Goal: Task Accomplishment & Management: Manage account settings

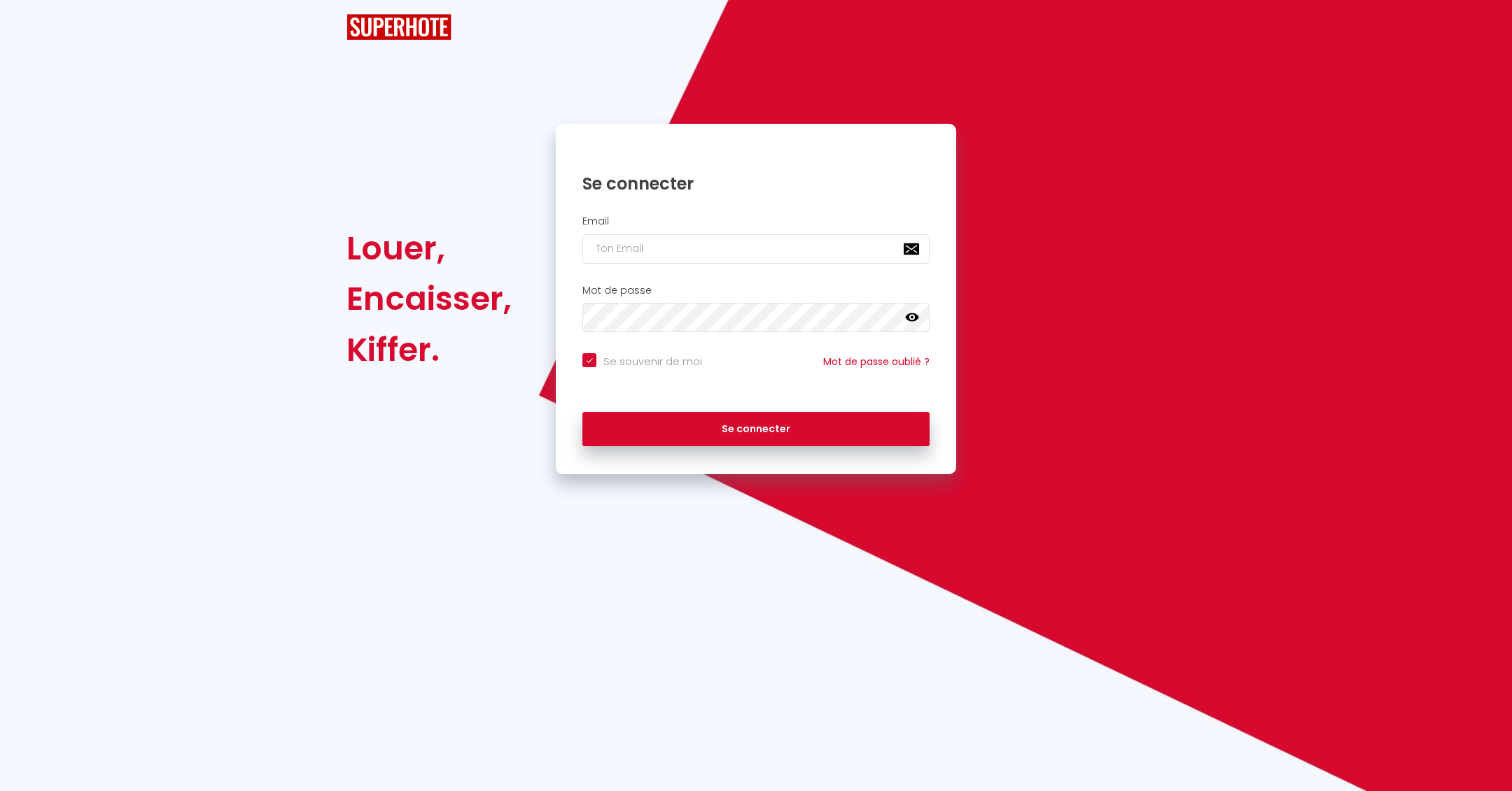
checkbox input "true"
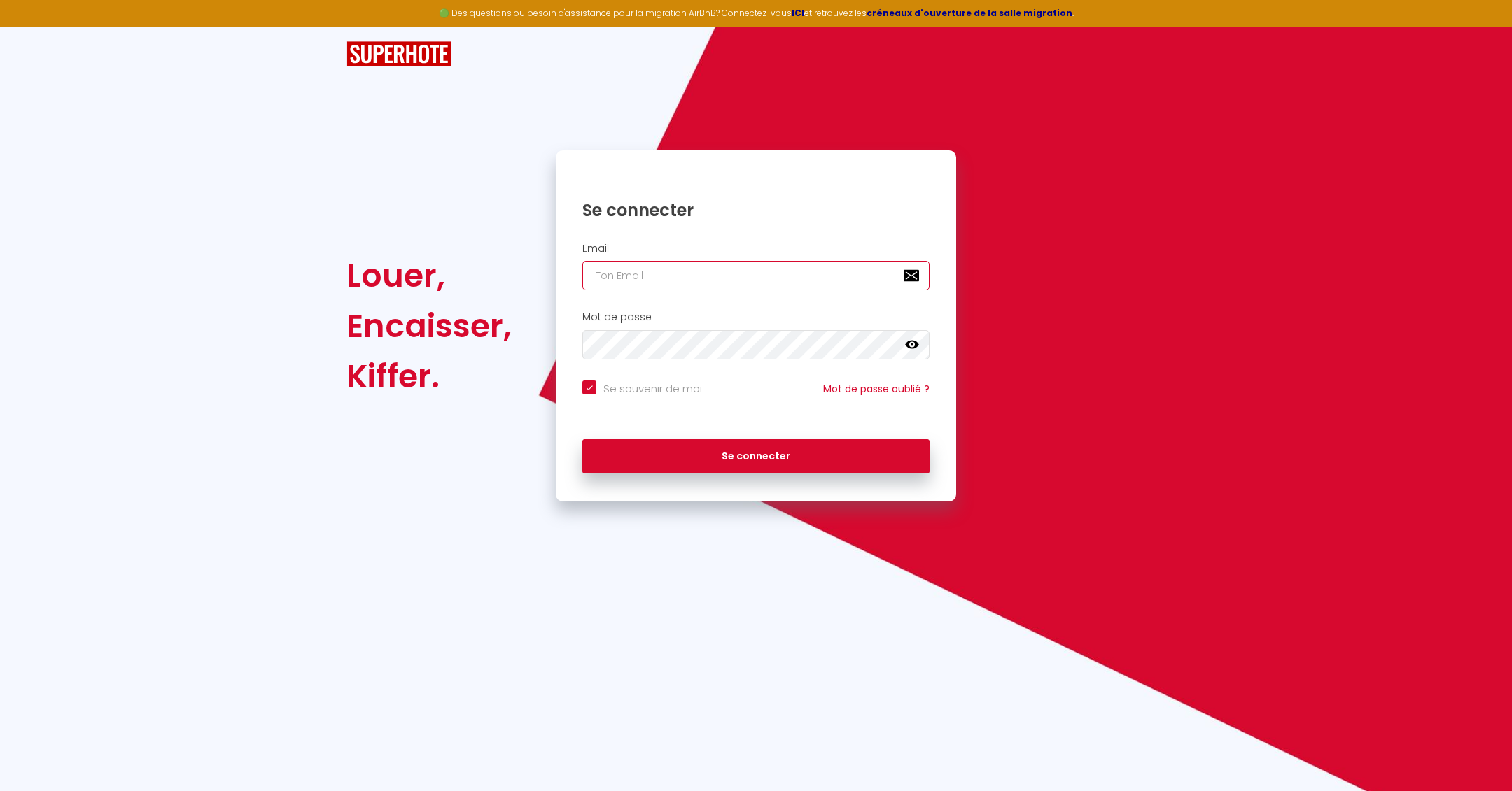
click at [757, 283] on input "email" at bounding box center [755, 275] width 347 height 29
type input "[EMAIL_ADDRESS][DOMAIN_NAME]"
checkbox input "true"
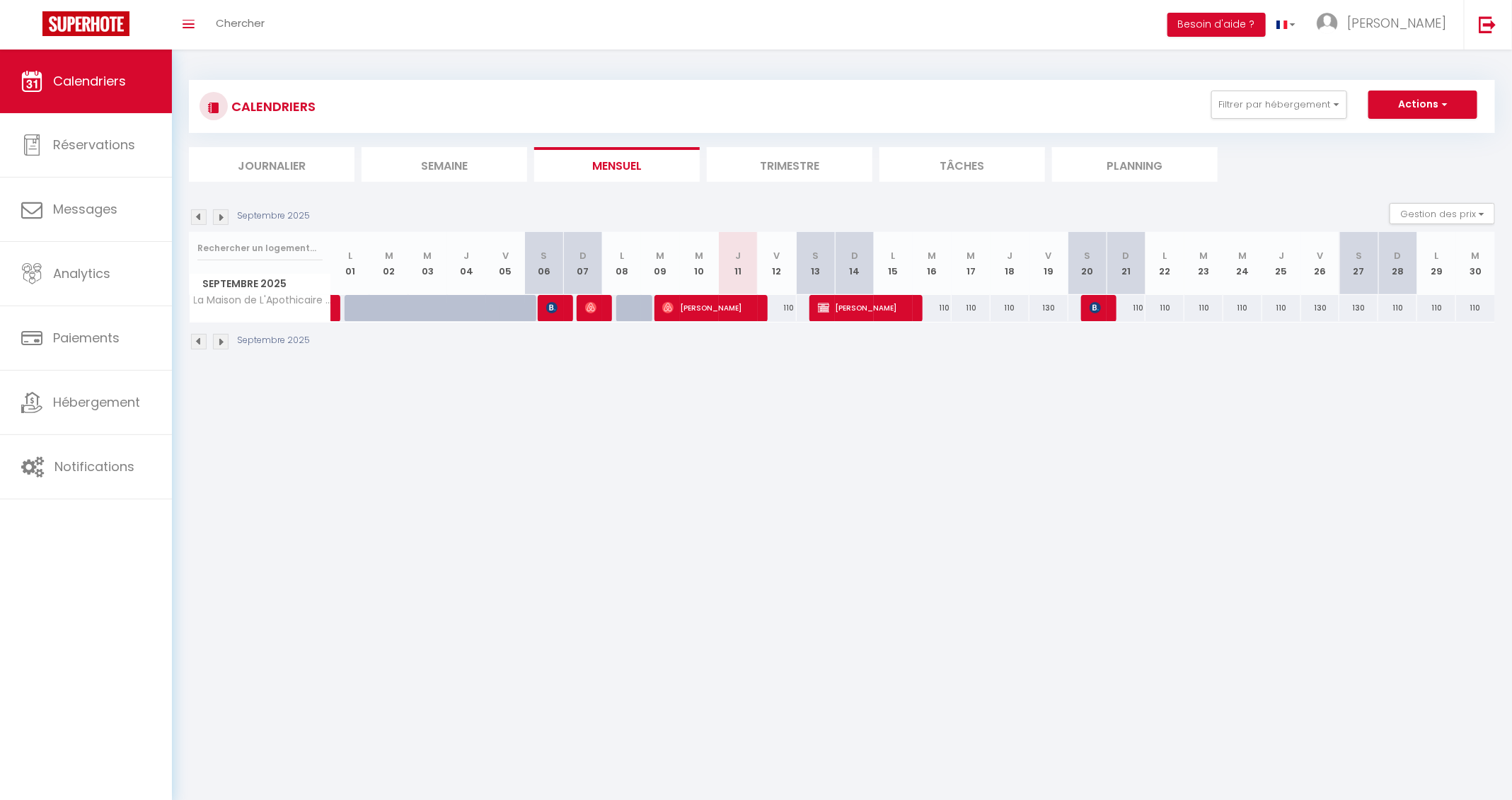
click at [785, 308] on div "110" at bounding box center [777, 308] width 39 height 27
type input "110"
type input "Ven 12 Septembre 2025"
type input "Sam 13 Septembre 2025"
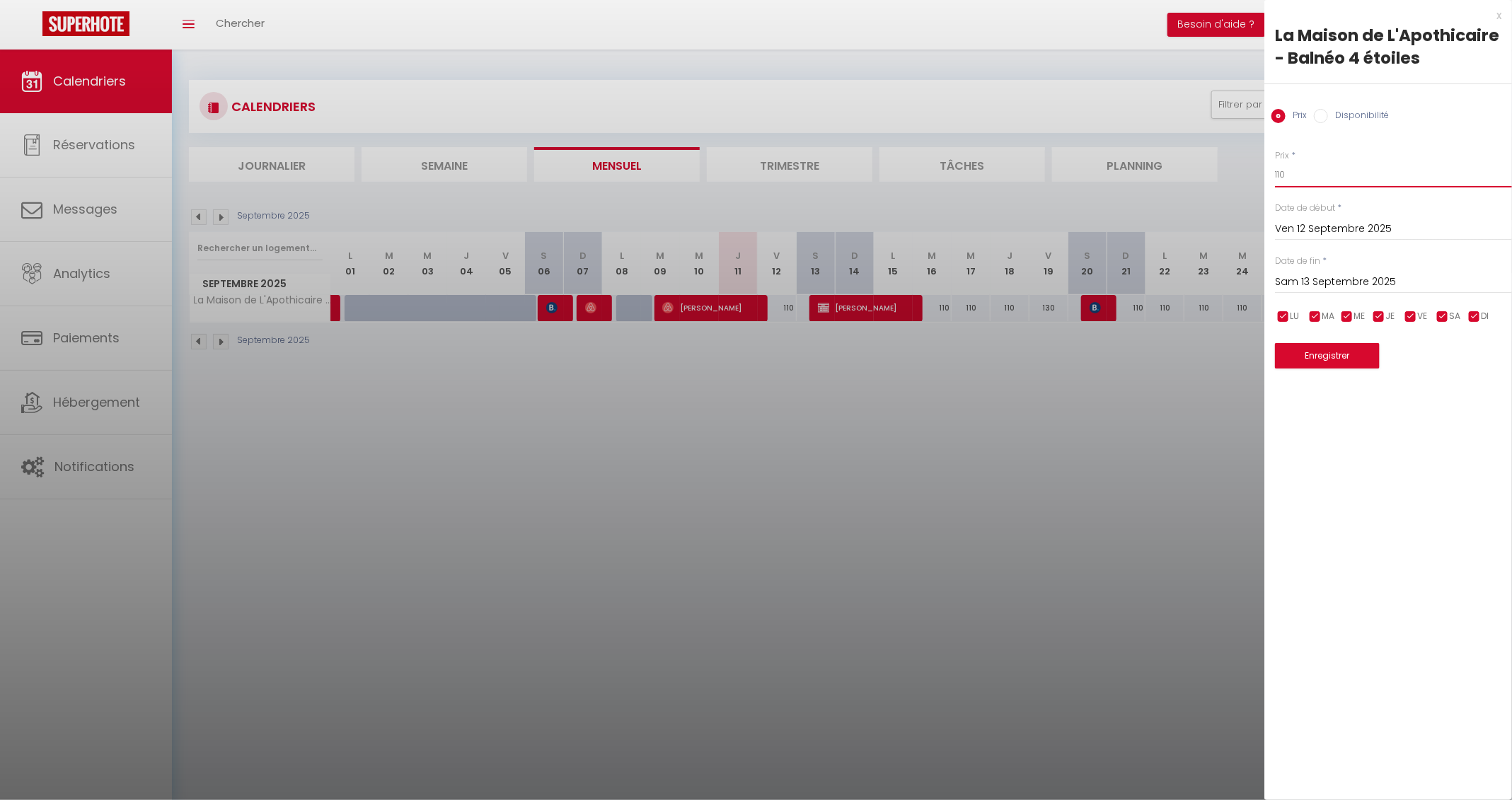
drag, startPoint x: 1301, startPoint y: 173, endPoint x: 1193, endPoint y: 173, distance: 108.0
click at [1193, 173] on body "🟢 Des questions ou besoin d'assistance pour la migration AirBnB? Connectez-vous…" at bounding box center [756, 449] width 1512 height 800
type input "90"
click at [1353, 362] on button "Enregistrer" at bounding box center [1327, 356] width 104 height 26
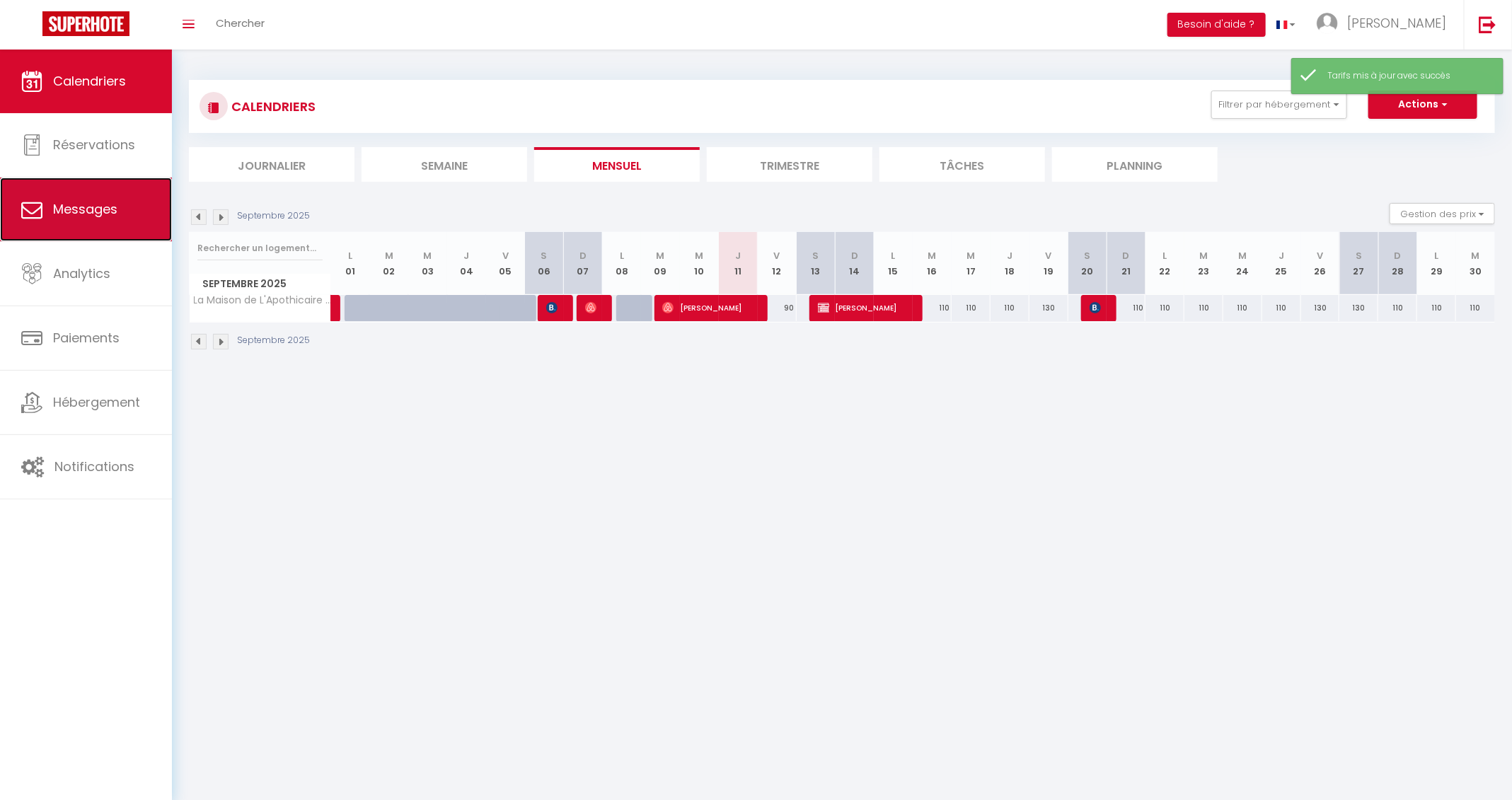
click at [105, 220] on link "Messages" at bounding box center [86, 210] width 172 height 64
select select "message"
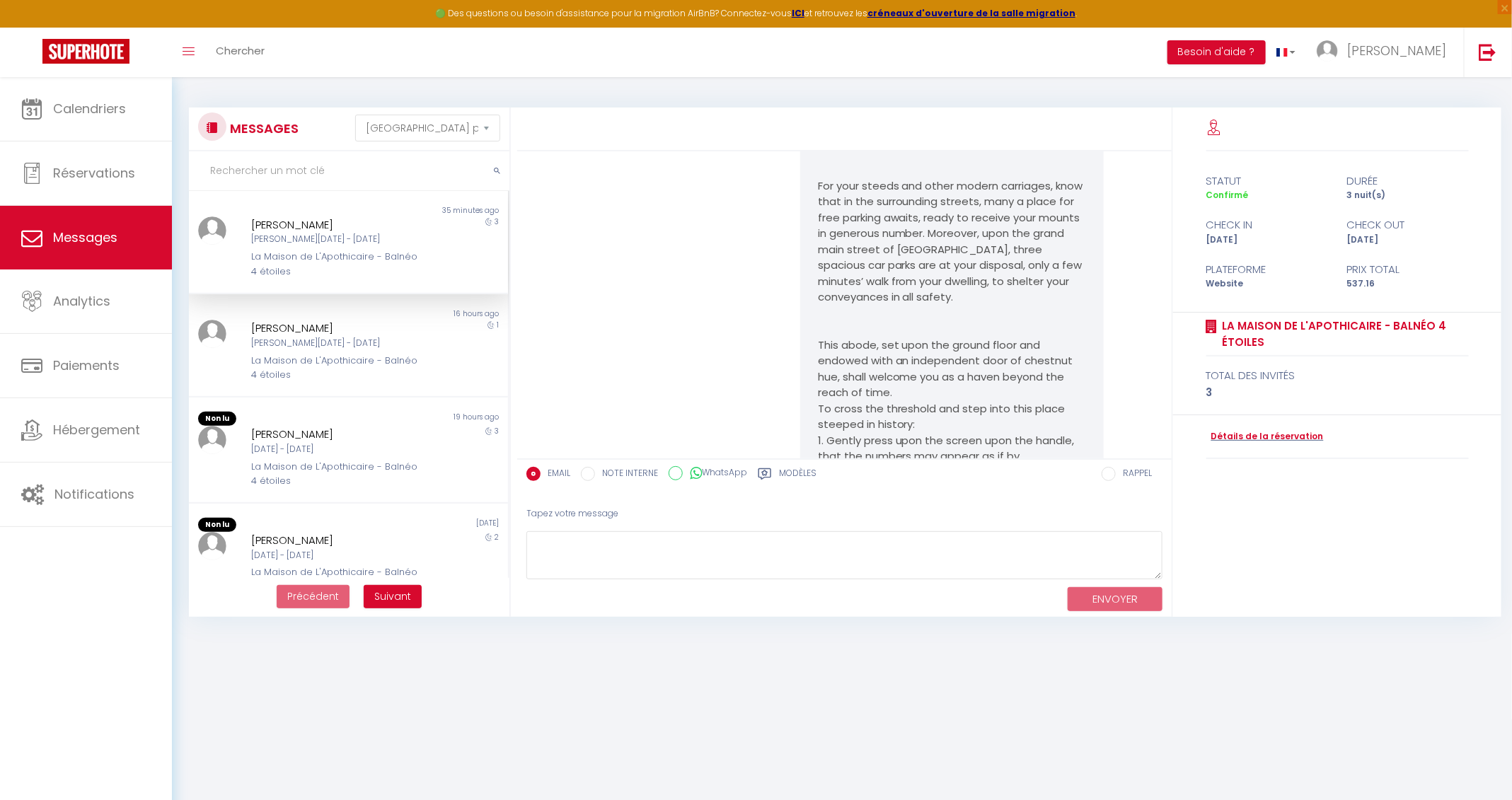
scroll to position [1703, 0]
click at [1253, 437] on link "Détails de la réservation" at bounding box center [1264, 437] width 117 height 14
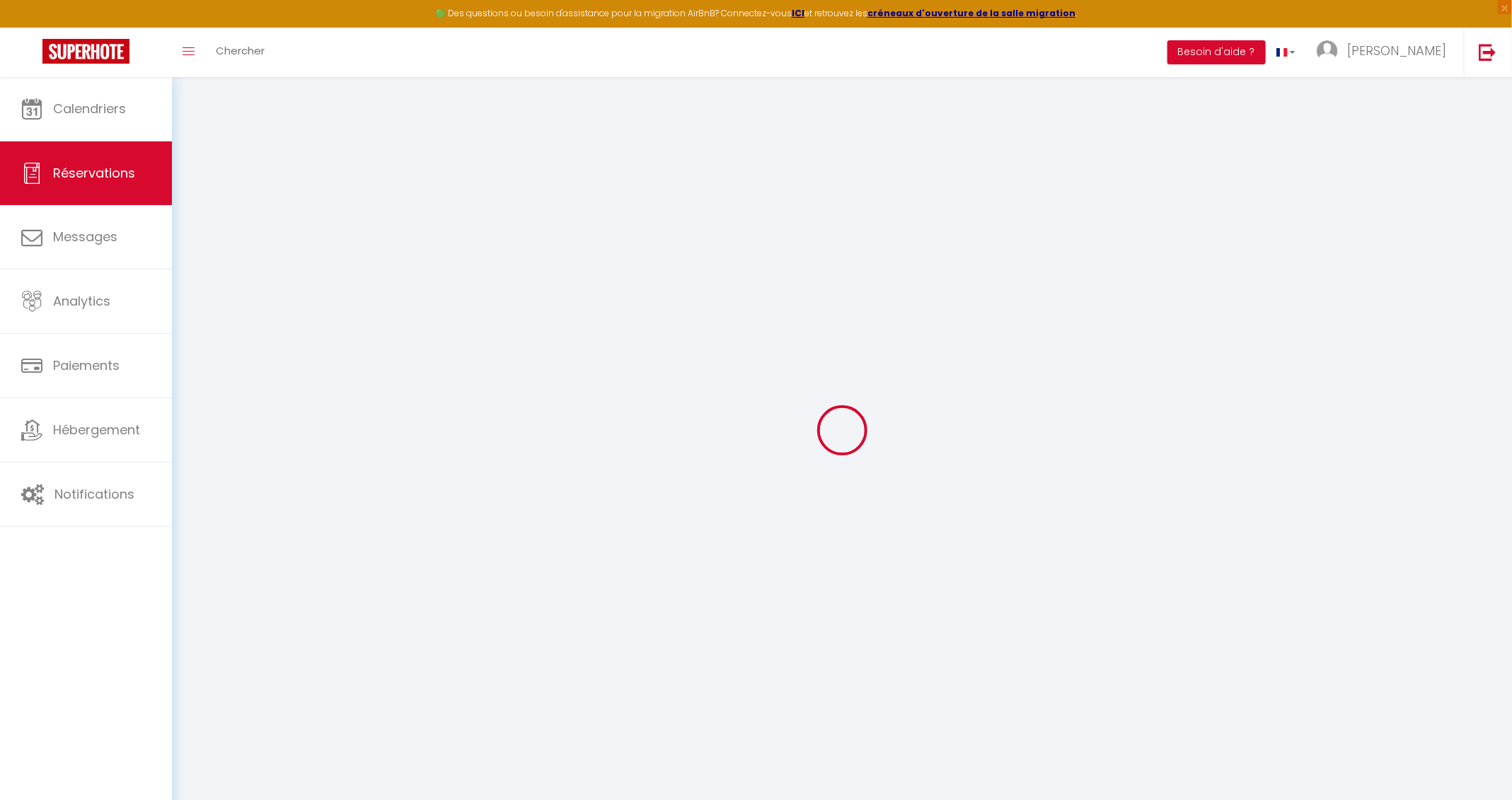
type input "[PERSON_NAME]"
type input "Lyons"
type input "[EMAIL_ADDRESS][DOMAIN_NAME]"
type input "07595321615"
type input "BR3 4TN"
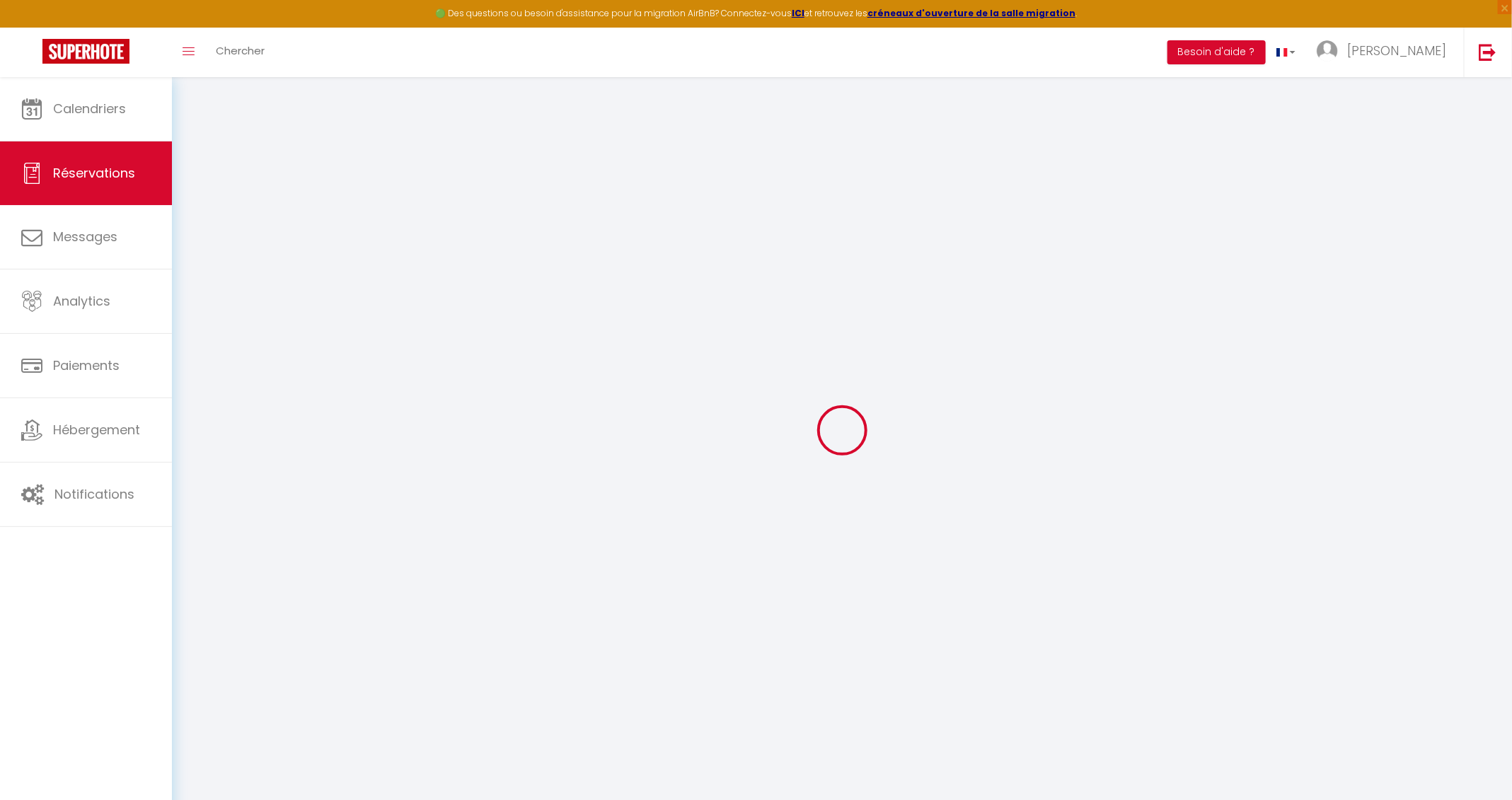
type input "[STREET_ADDRESS][PERSON_NAME]"
type input "Beckenham"
select select "GB"
select select "75882"
select select "1"
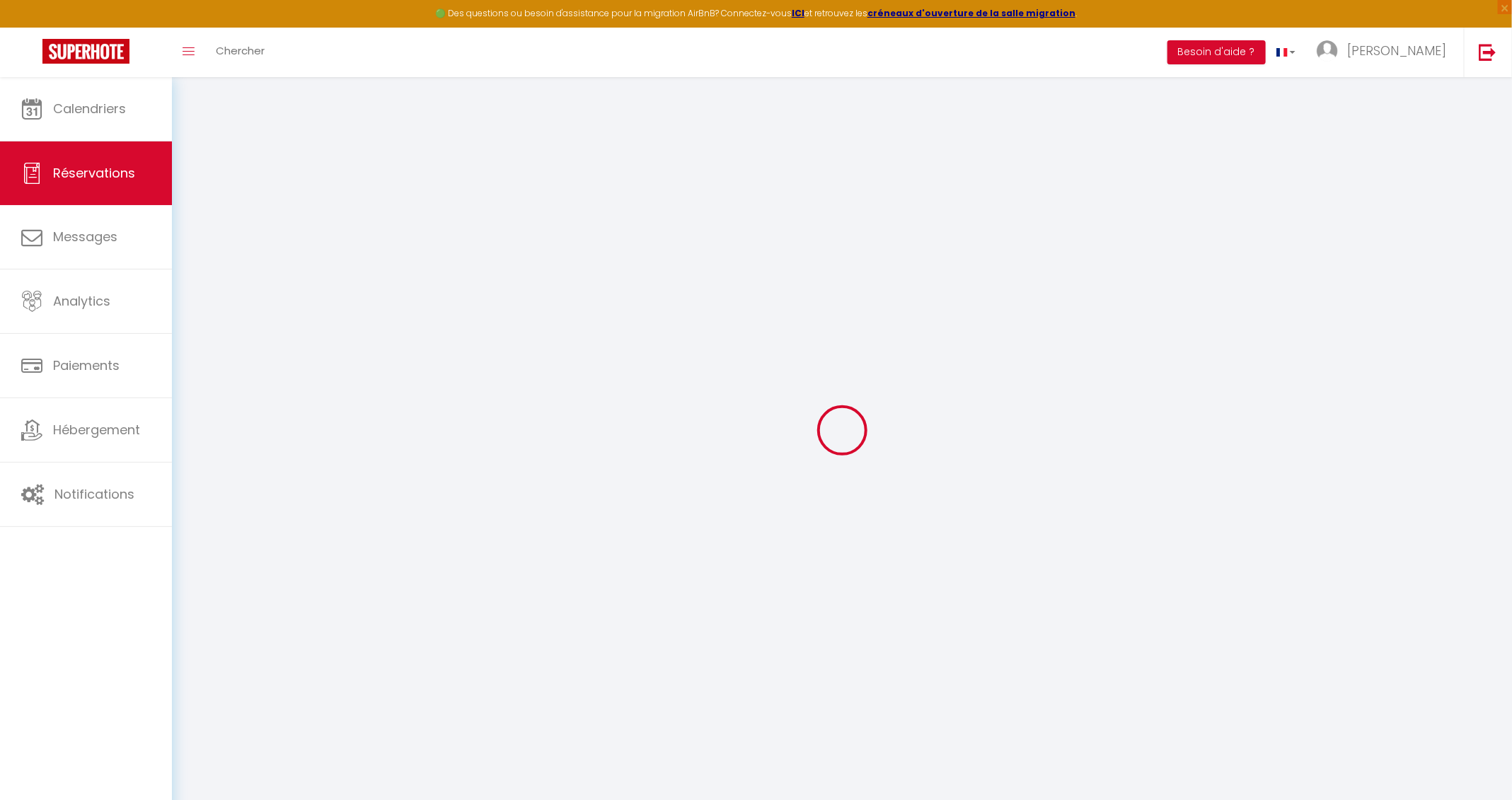
type input "Sam 13 Septembre 2025"
select select
type input "[DATE]"
select select
type input "2"
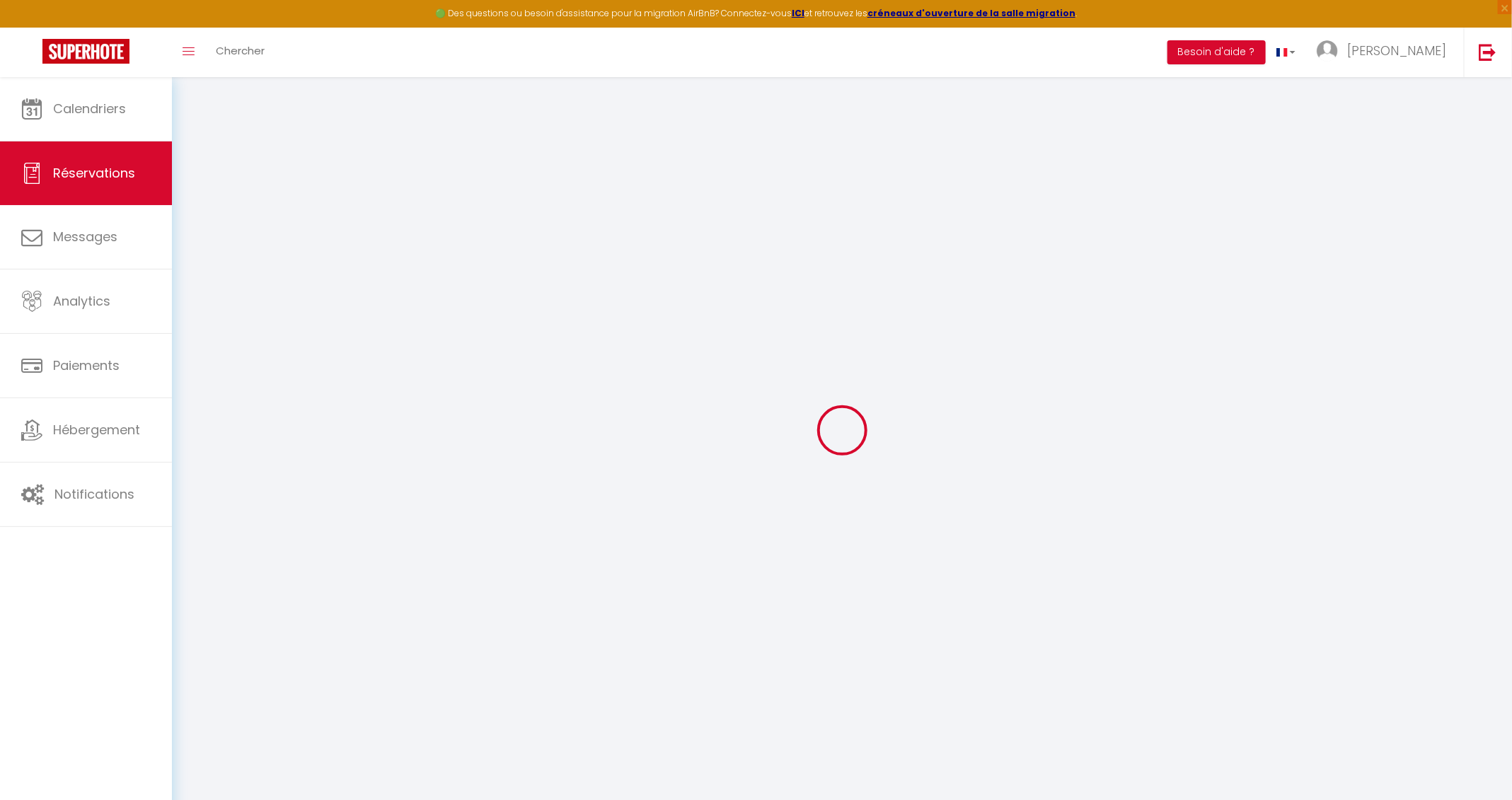
type input "1"
select select "12"
select select "15"
type input "450"
checkbox input "false"
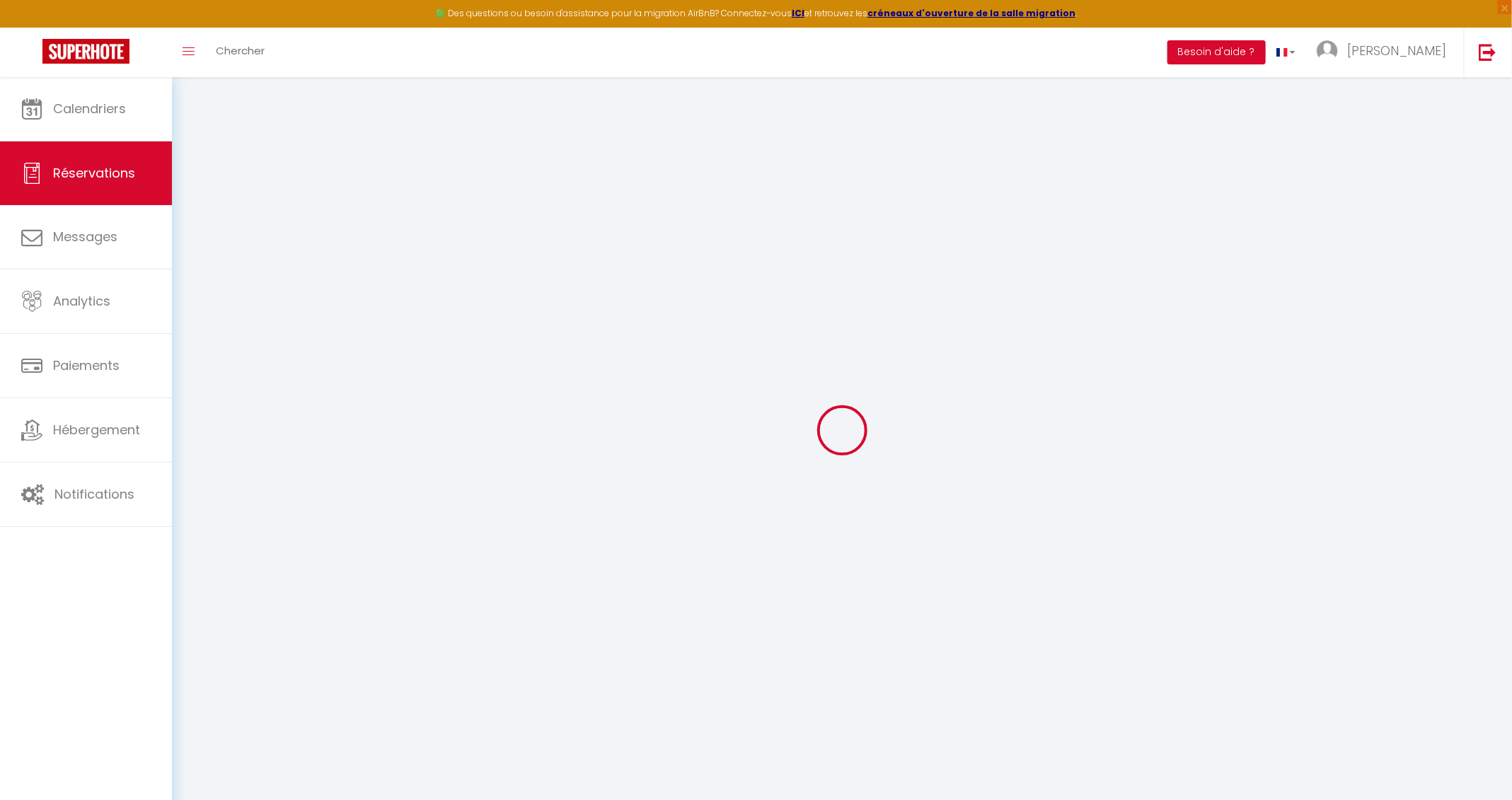
type input "0"
select select "69"
type input "0"
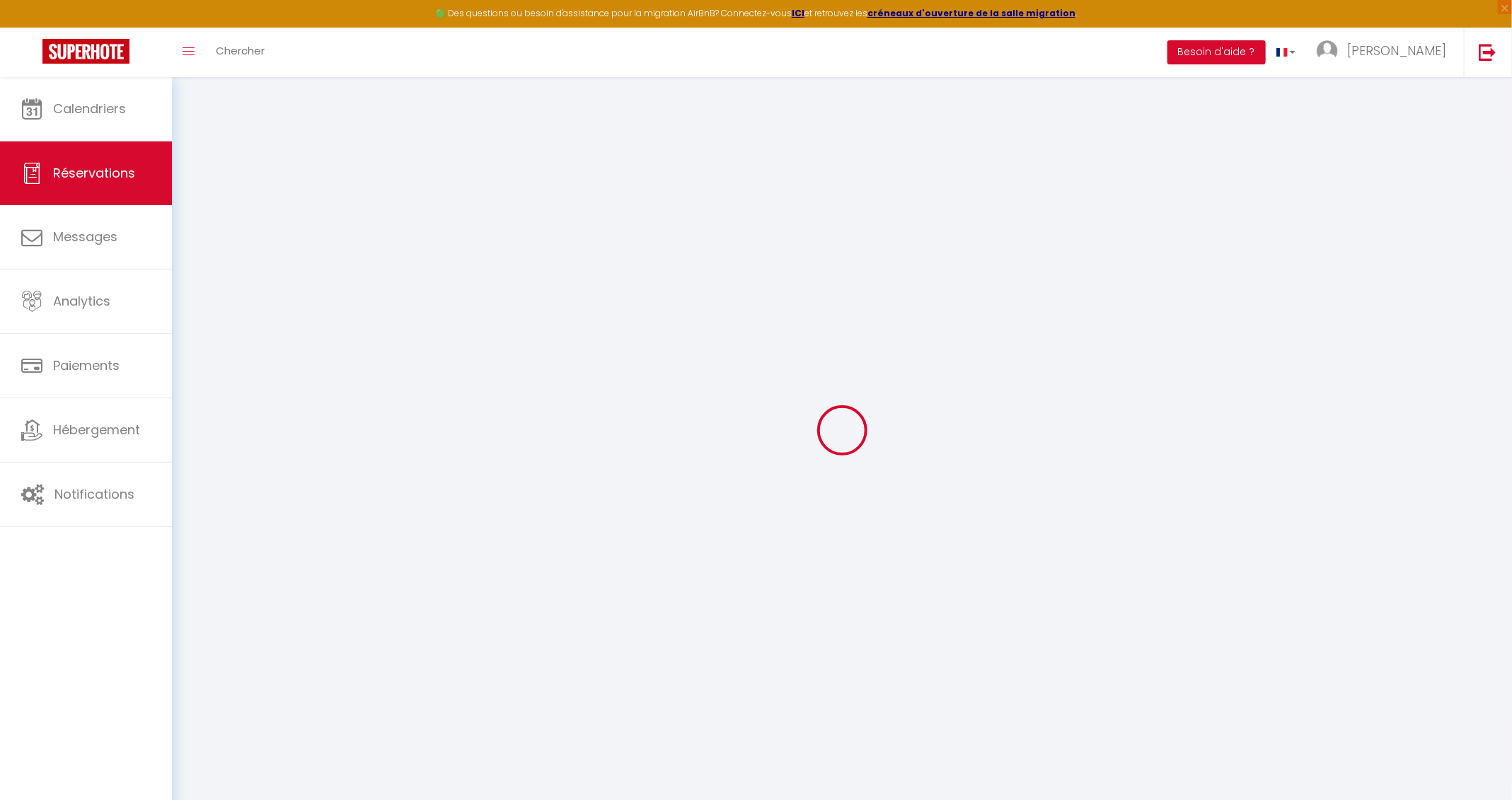
select select
checkbox input "false"
select select
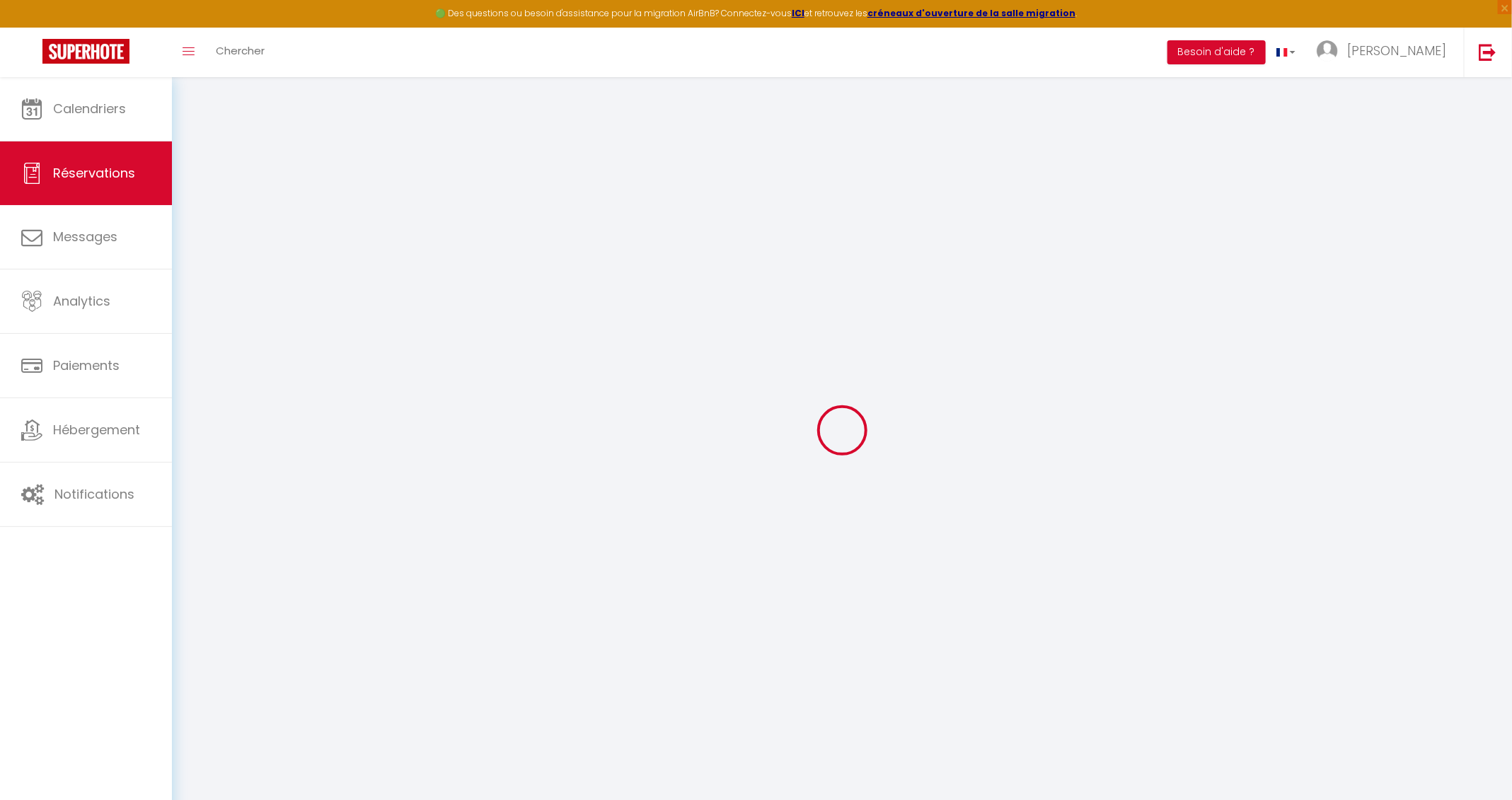
checkbox input "false"
select select
checkbox input "false"
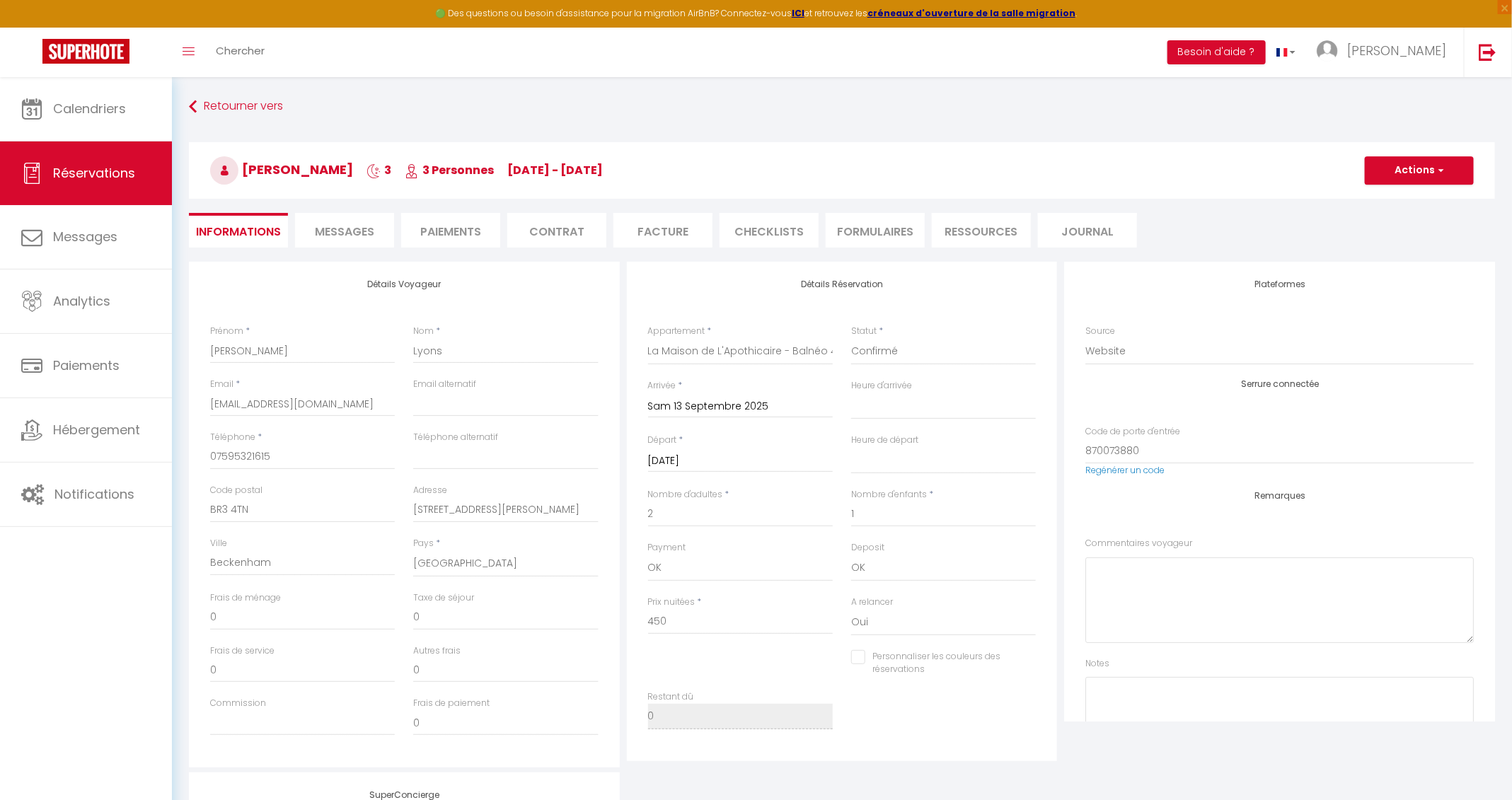
select select
checkbox input "false"
type input "70"
type input "17.16"
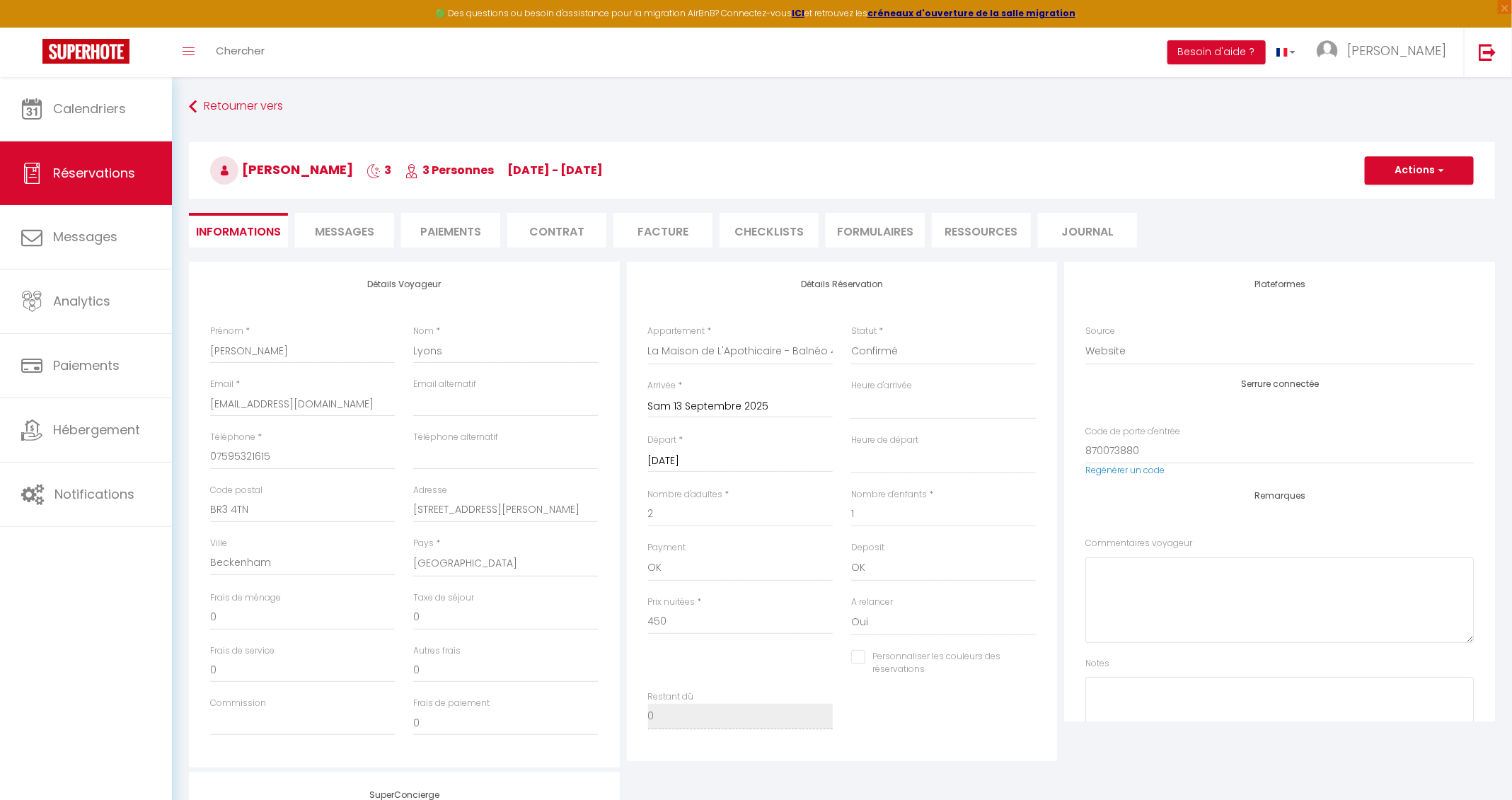
select select
checkbox input "false"
select select
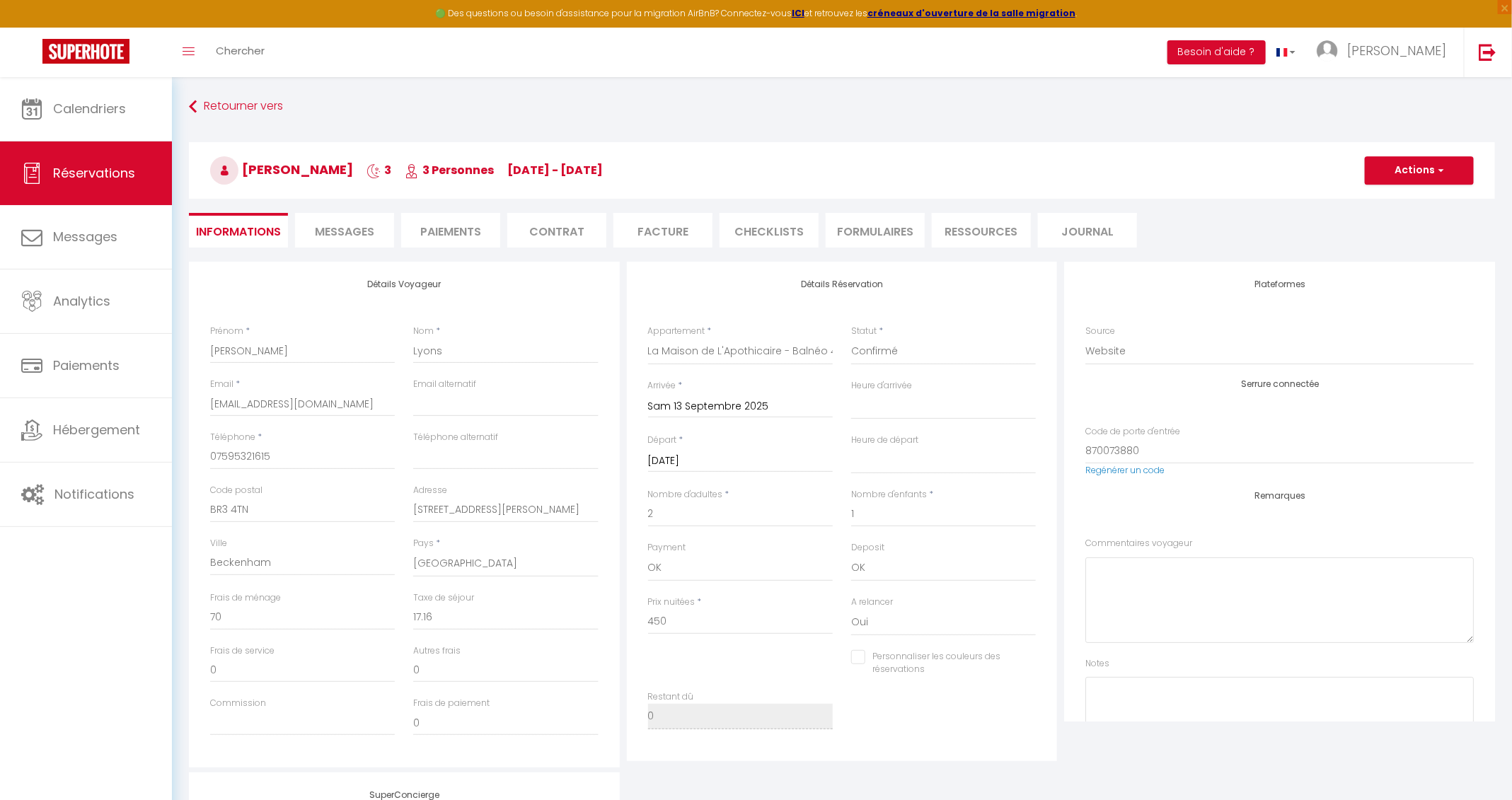
click at [469, 225] on li "Paiements" at bounding box center [451, 229] width 99 height 34
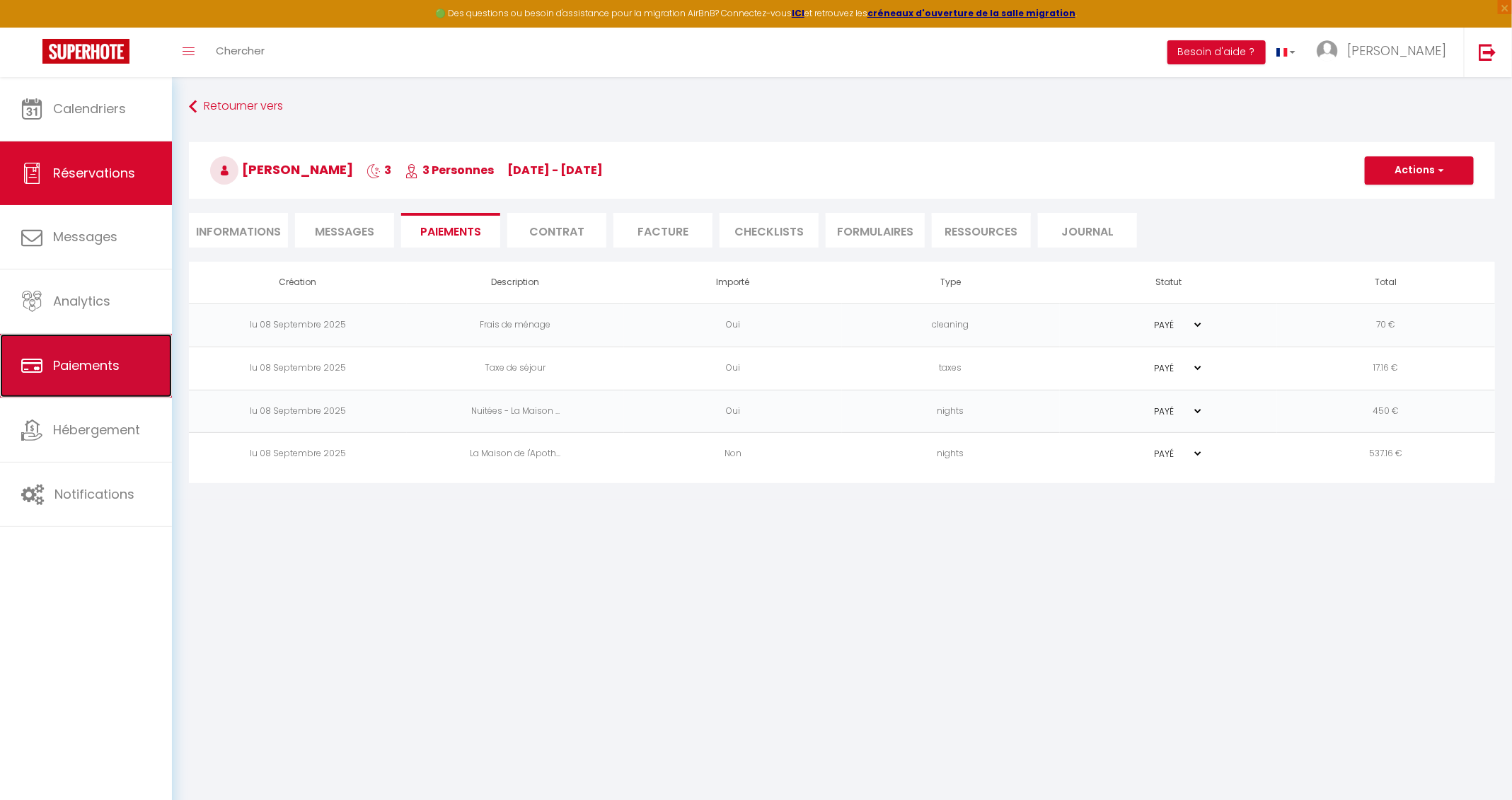
click at [110, 357] on link "Paiements" at bounding box center [86, 365] width 172 height 64
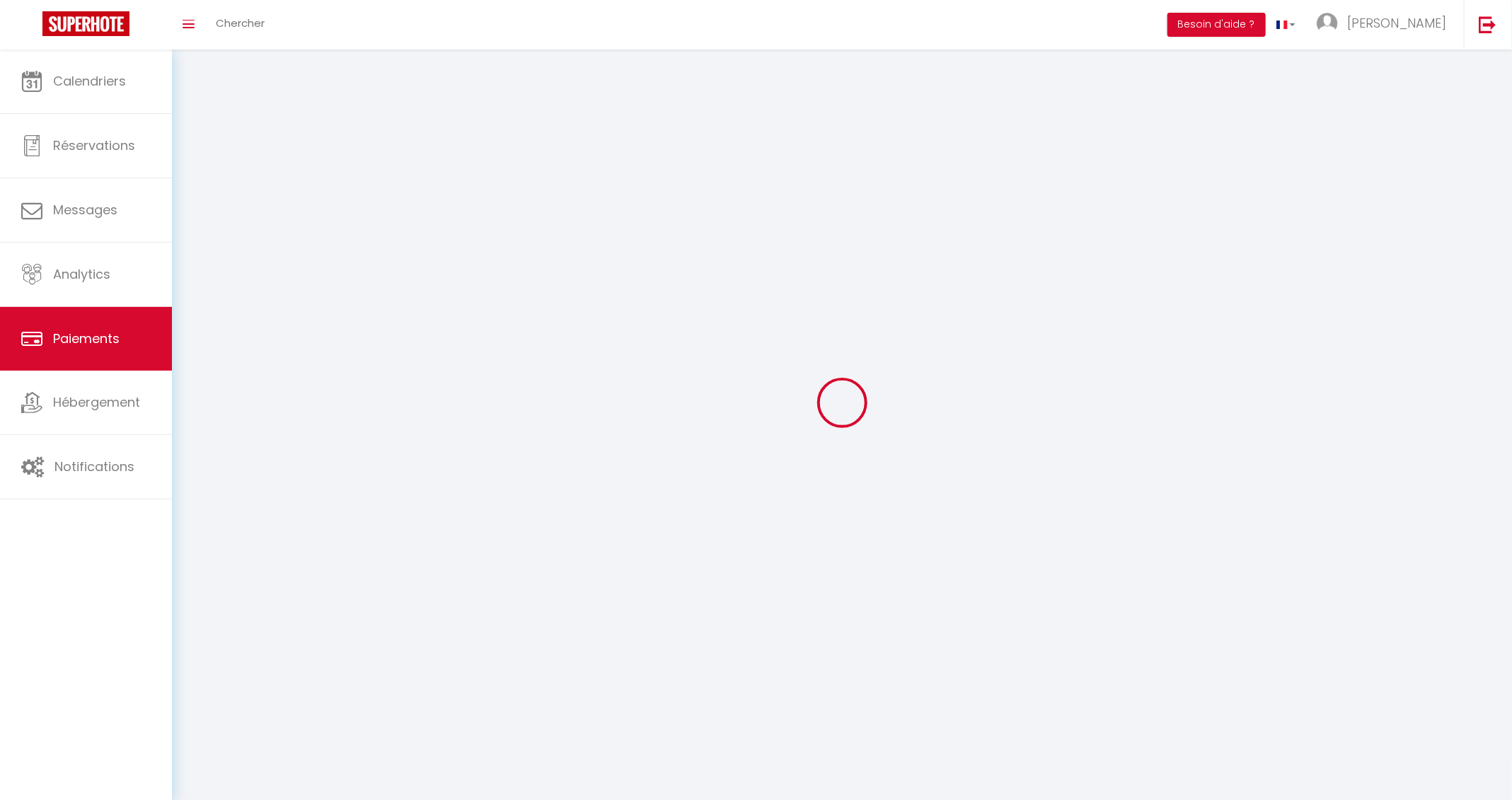
select select "2"
select select "0"
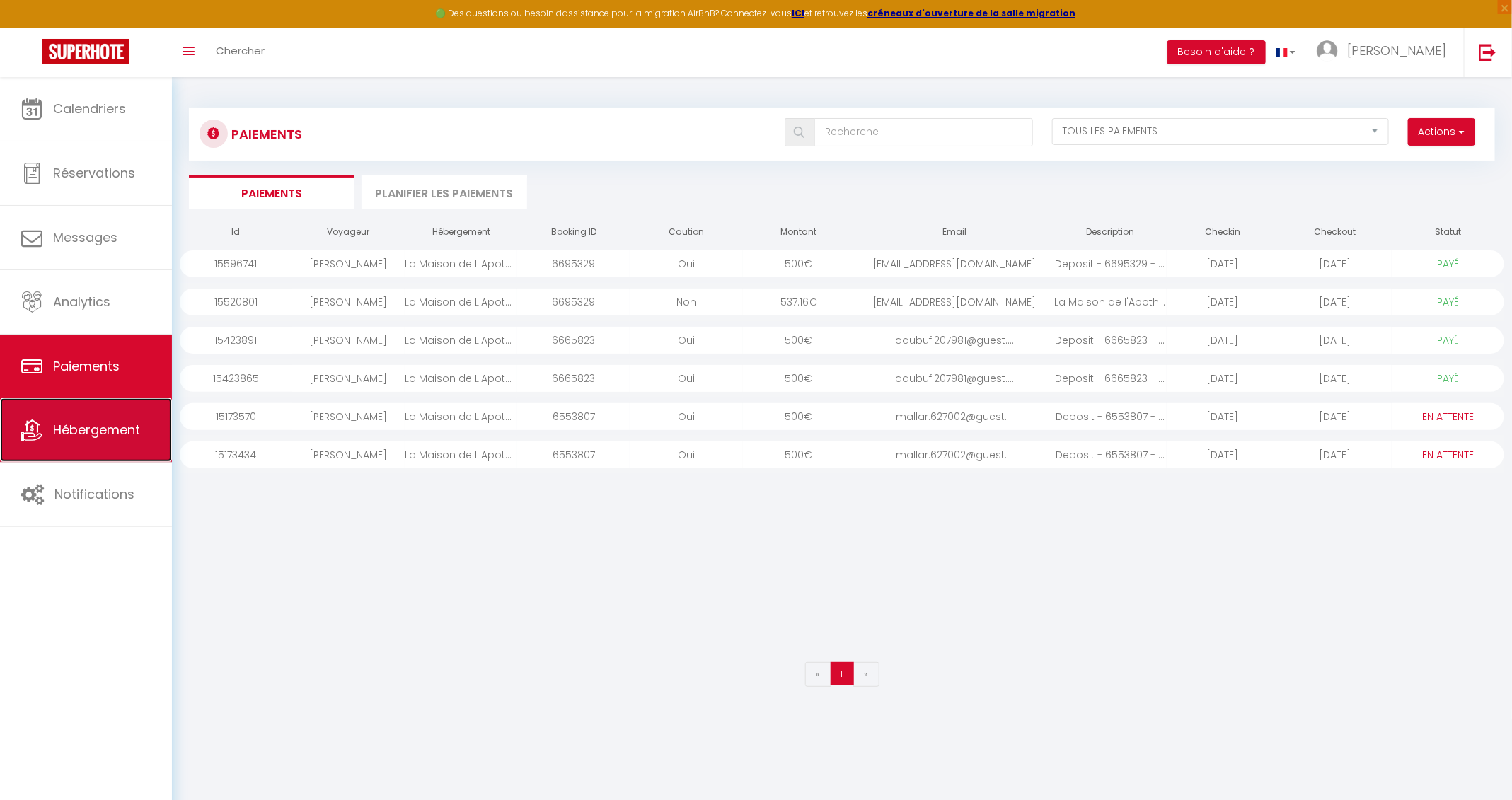
click at [102, 435] on span "Hébergement" at bounding box center [96, 430] width 87 height 18
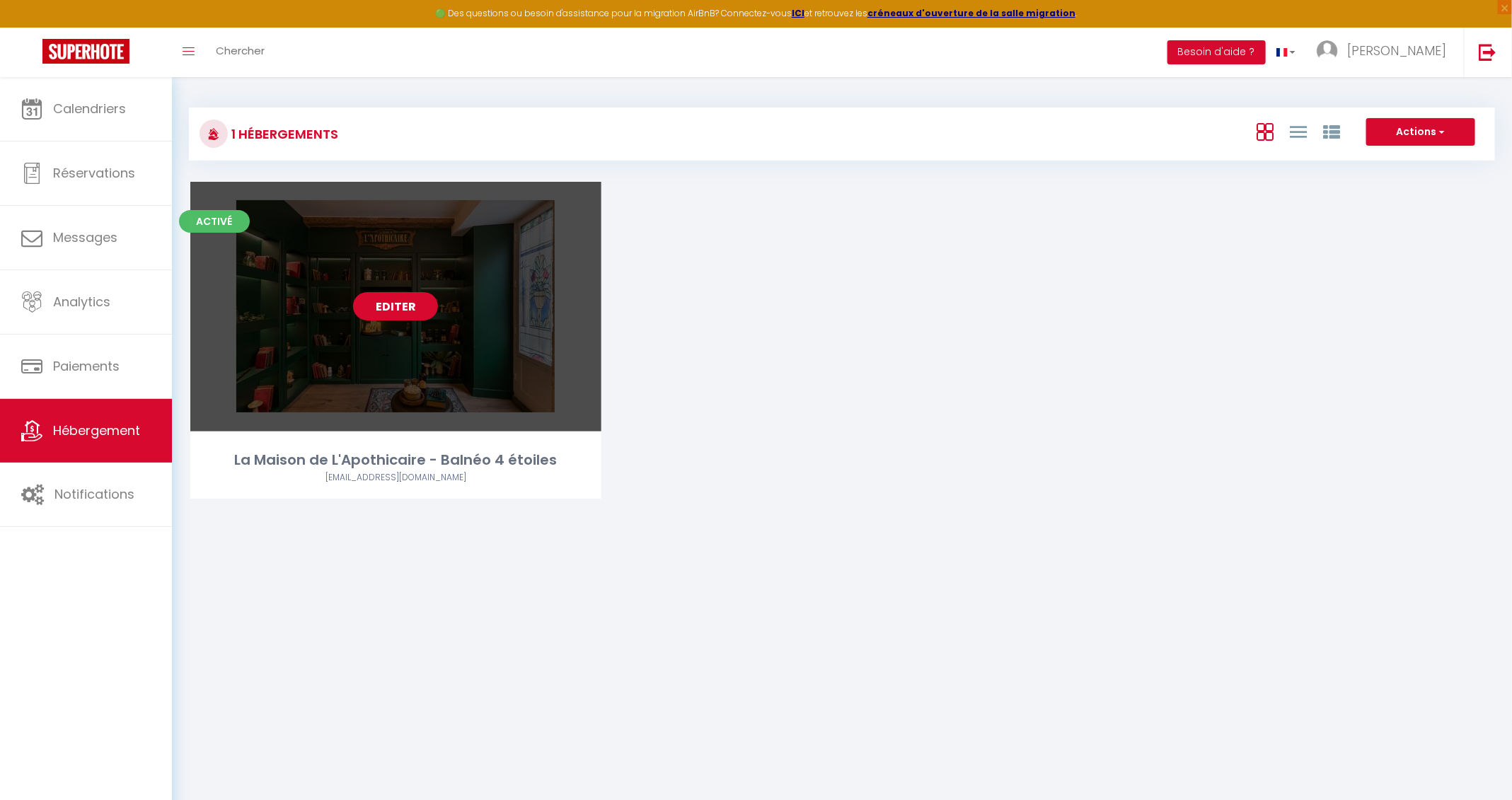
click at [407, 310] on link "Editer" at bounding box center [395, 306] width 85 height 29
select select "3"
select select "2"
select select "1"
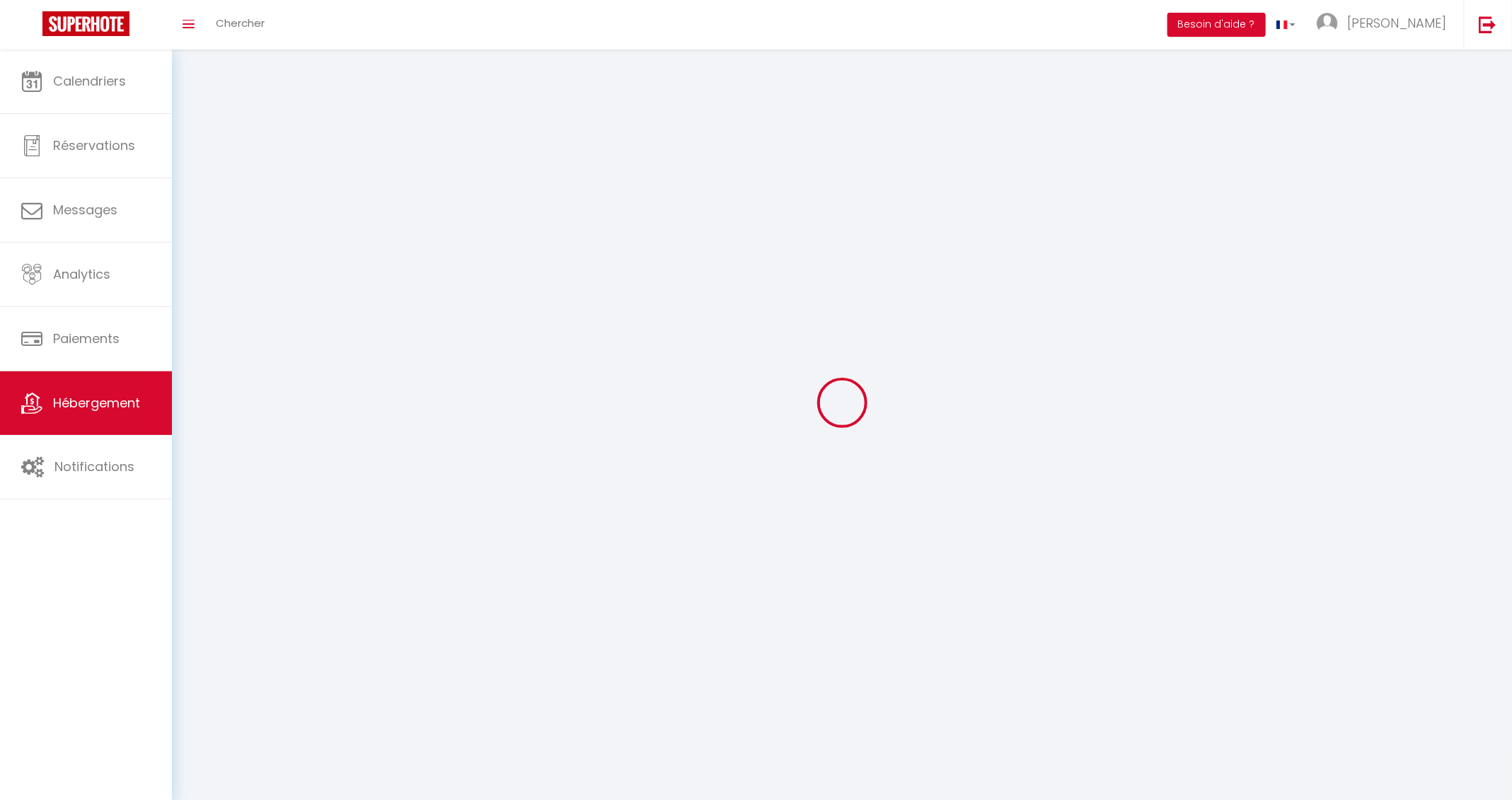
select select
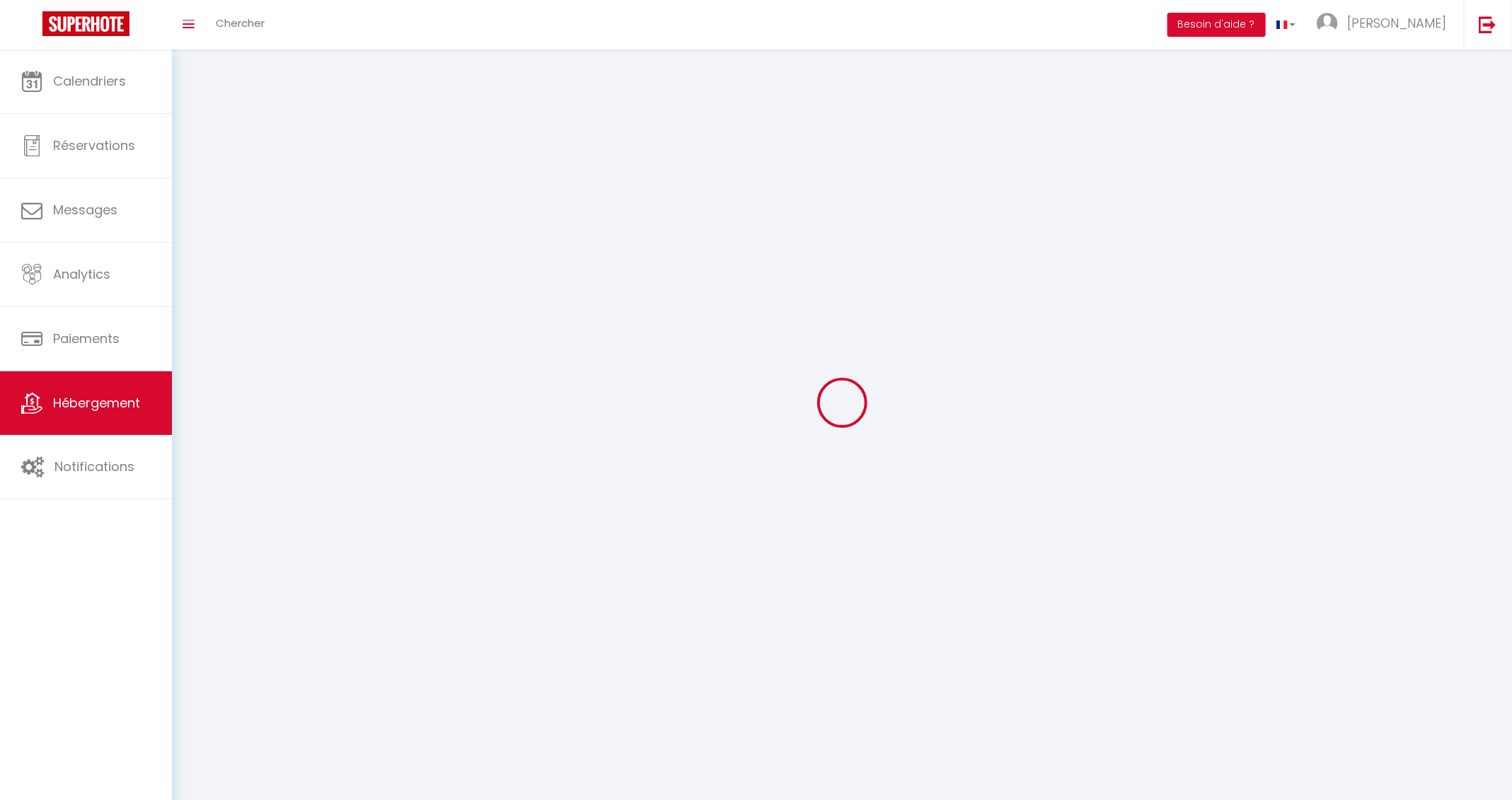
select select
checkbox input "false"
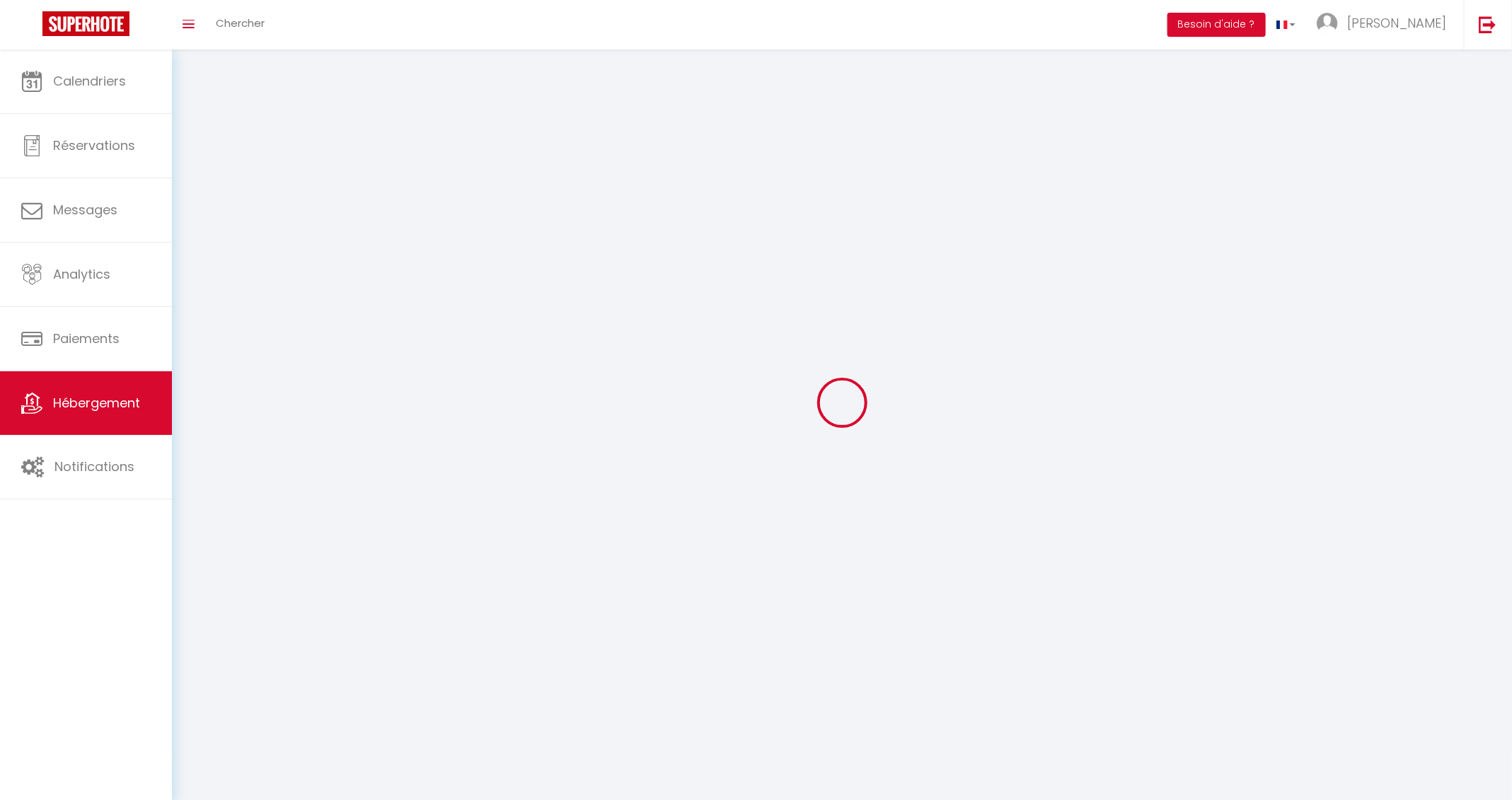
select select
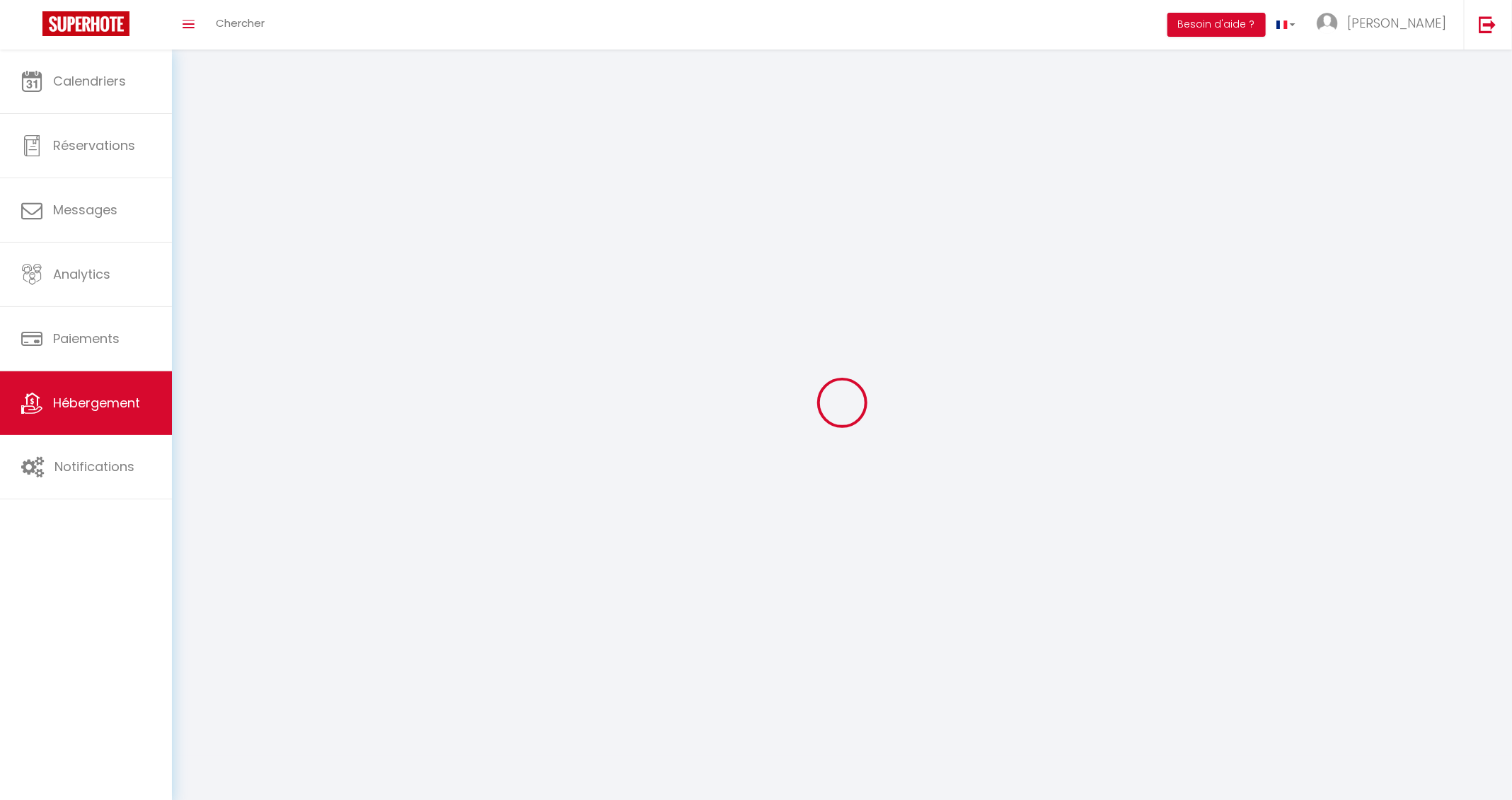
select select
checkbox input "false"
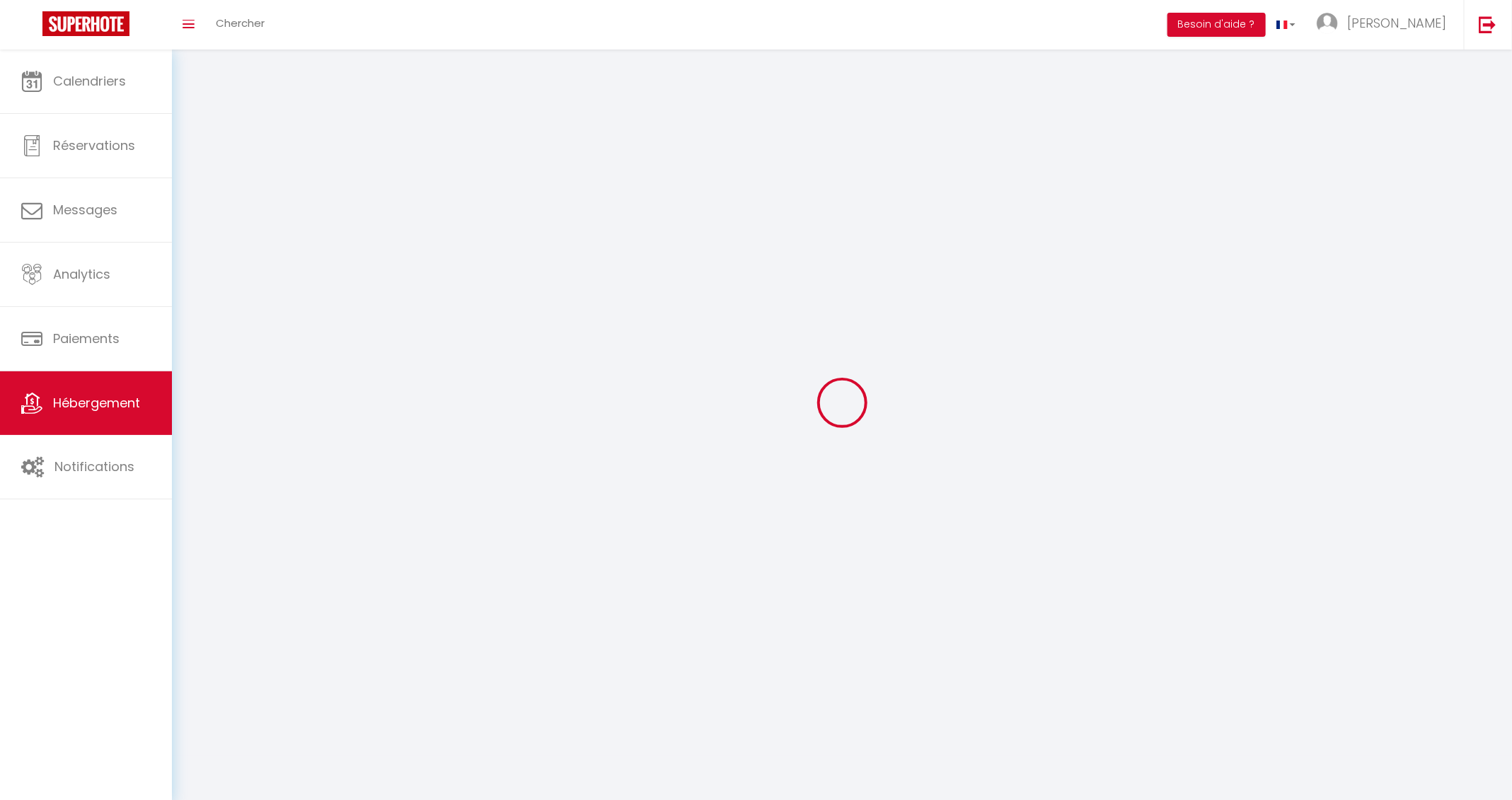
checkbox input "false"
select select
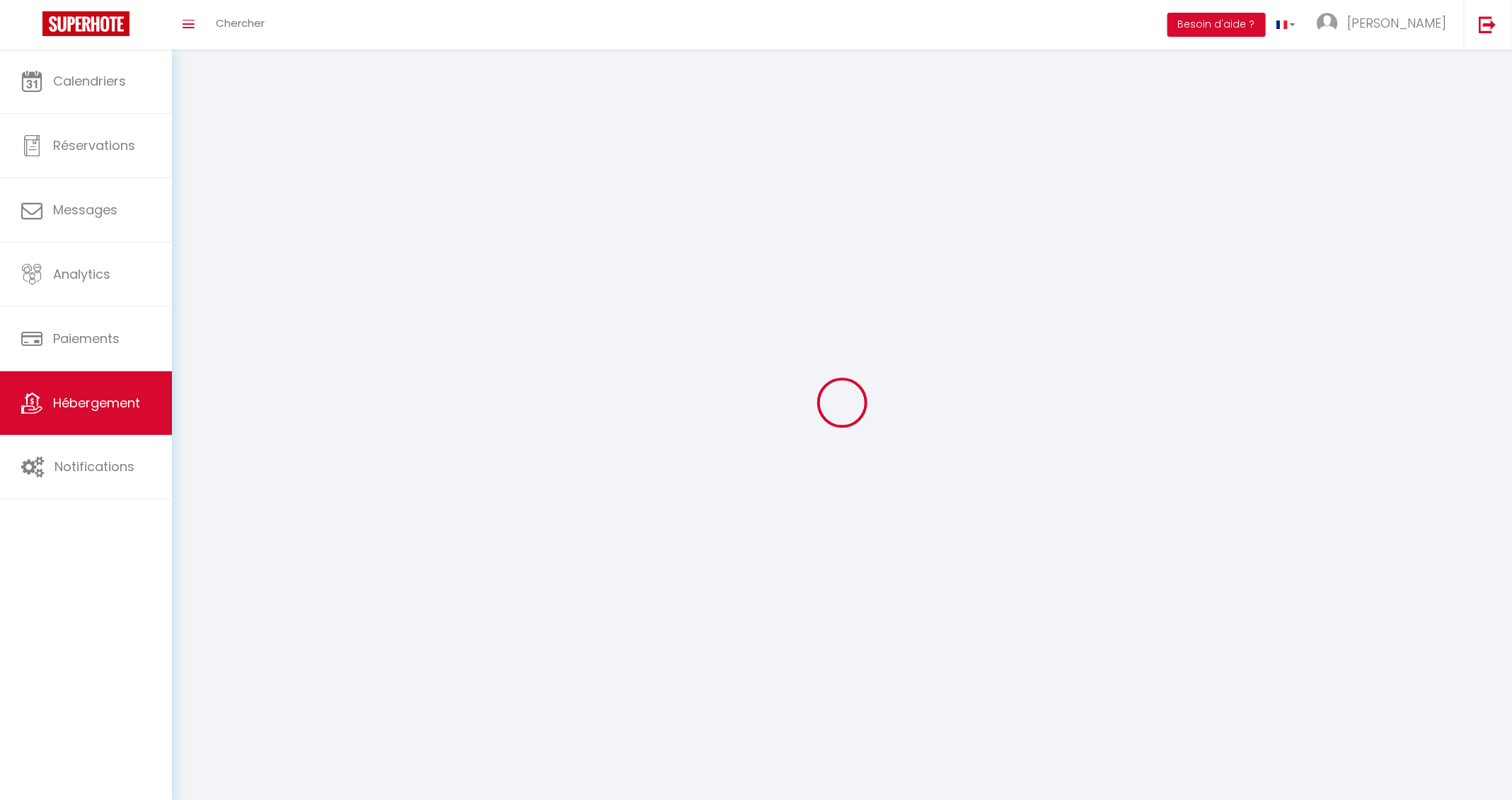
select select
checkbox input "false"
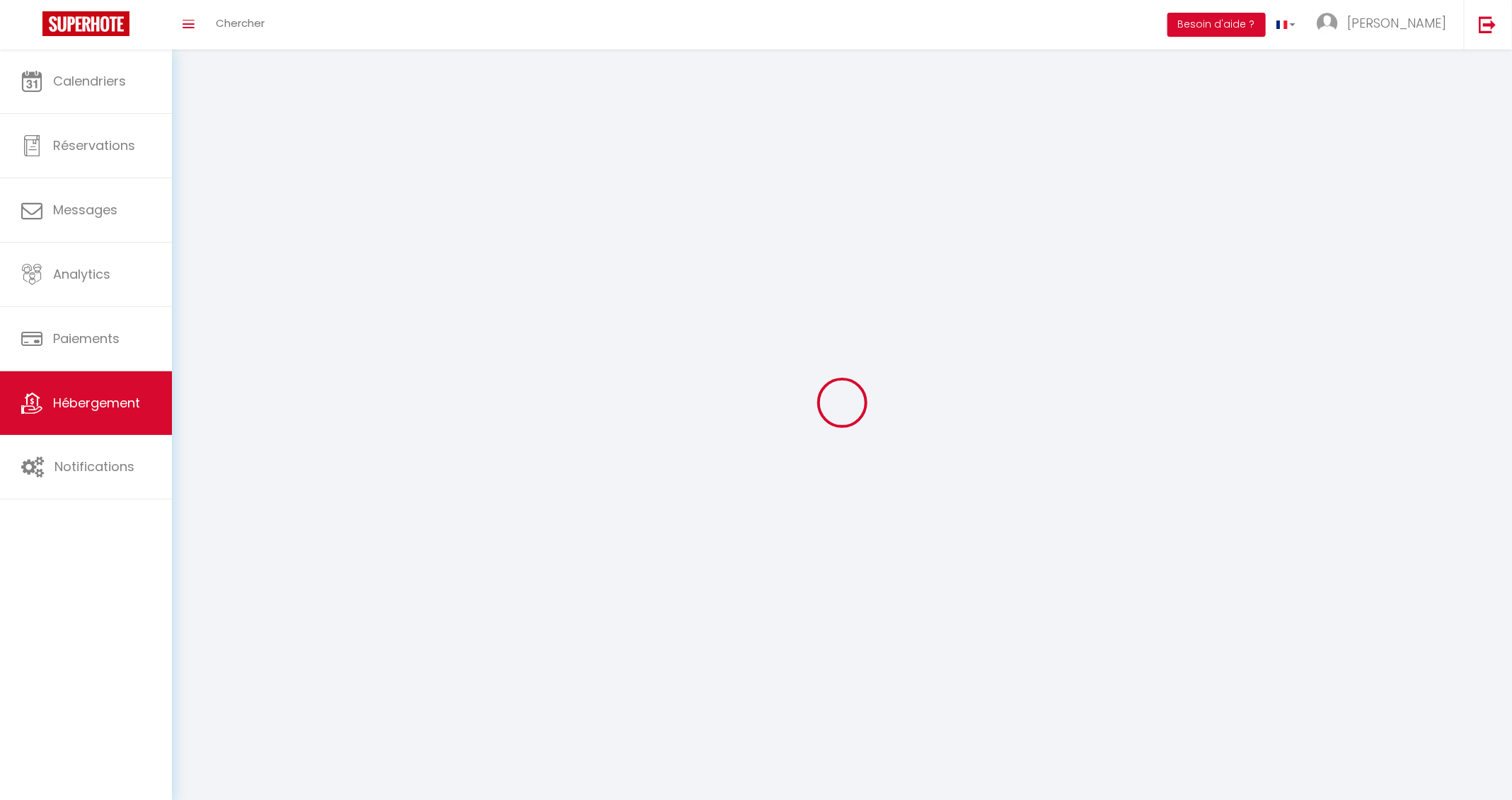
checkbox input "false"
select select
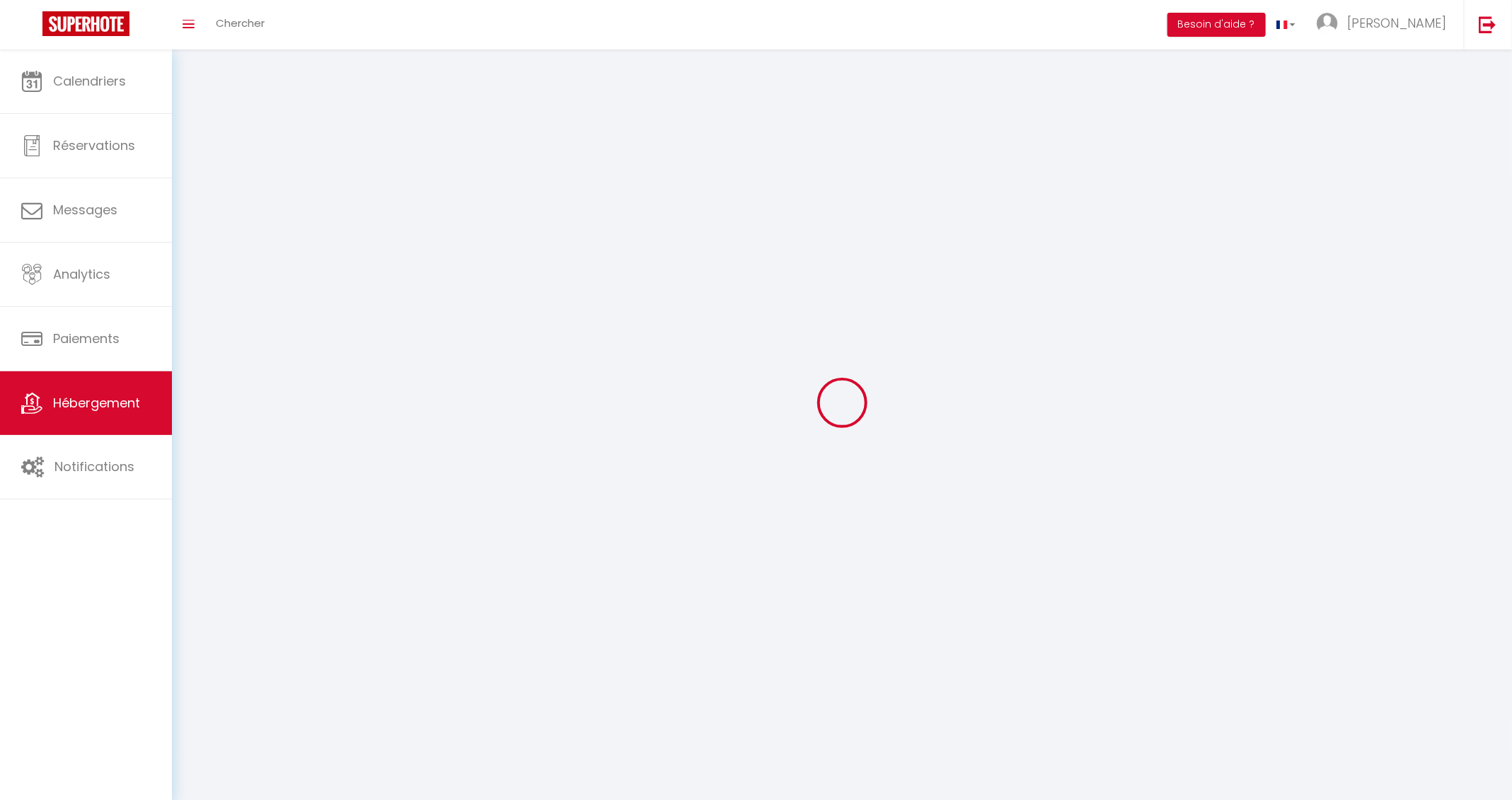
select select
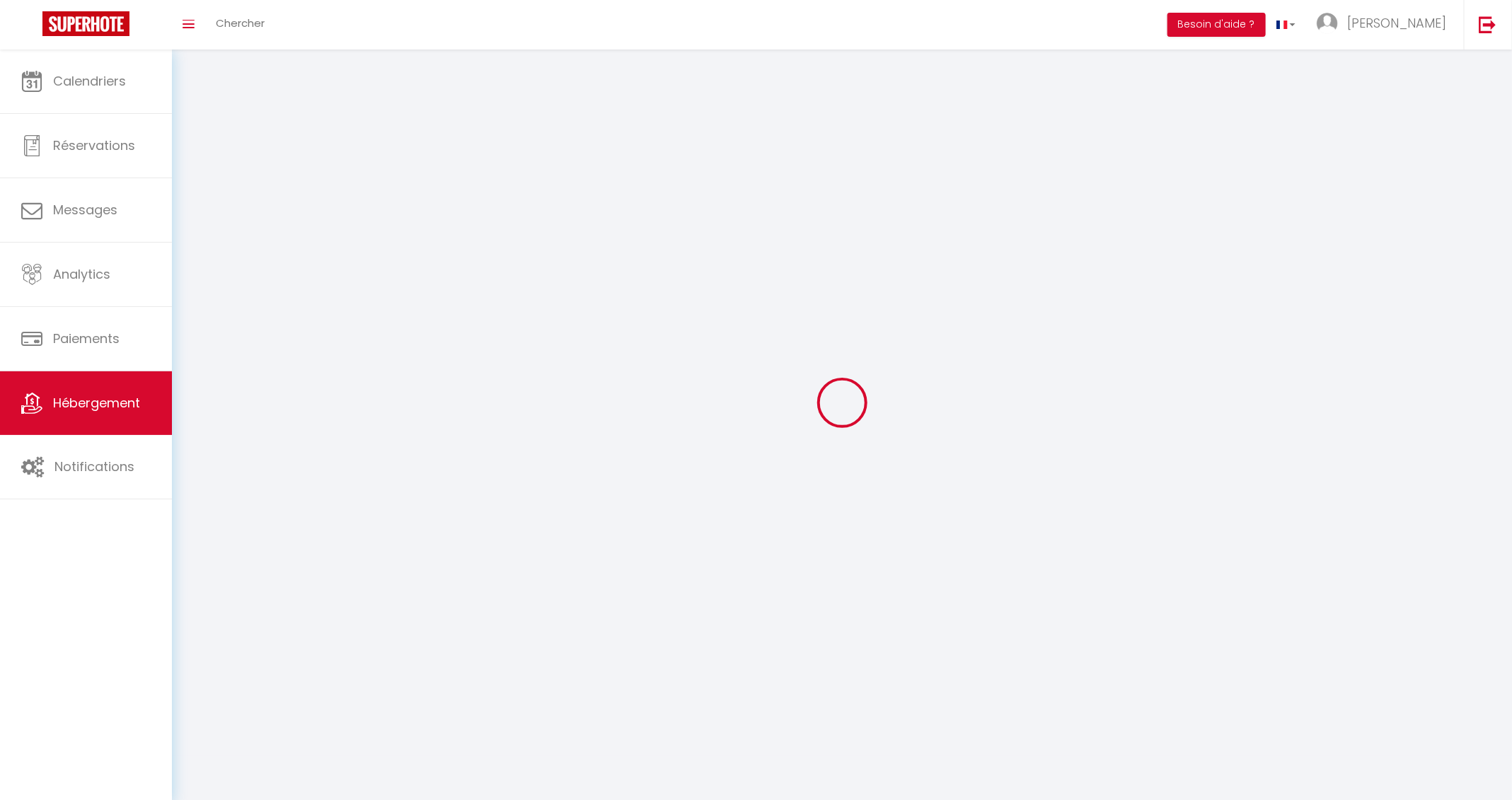
checkbox input "false"
select select
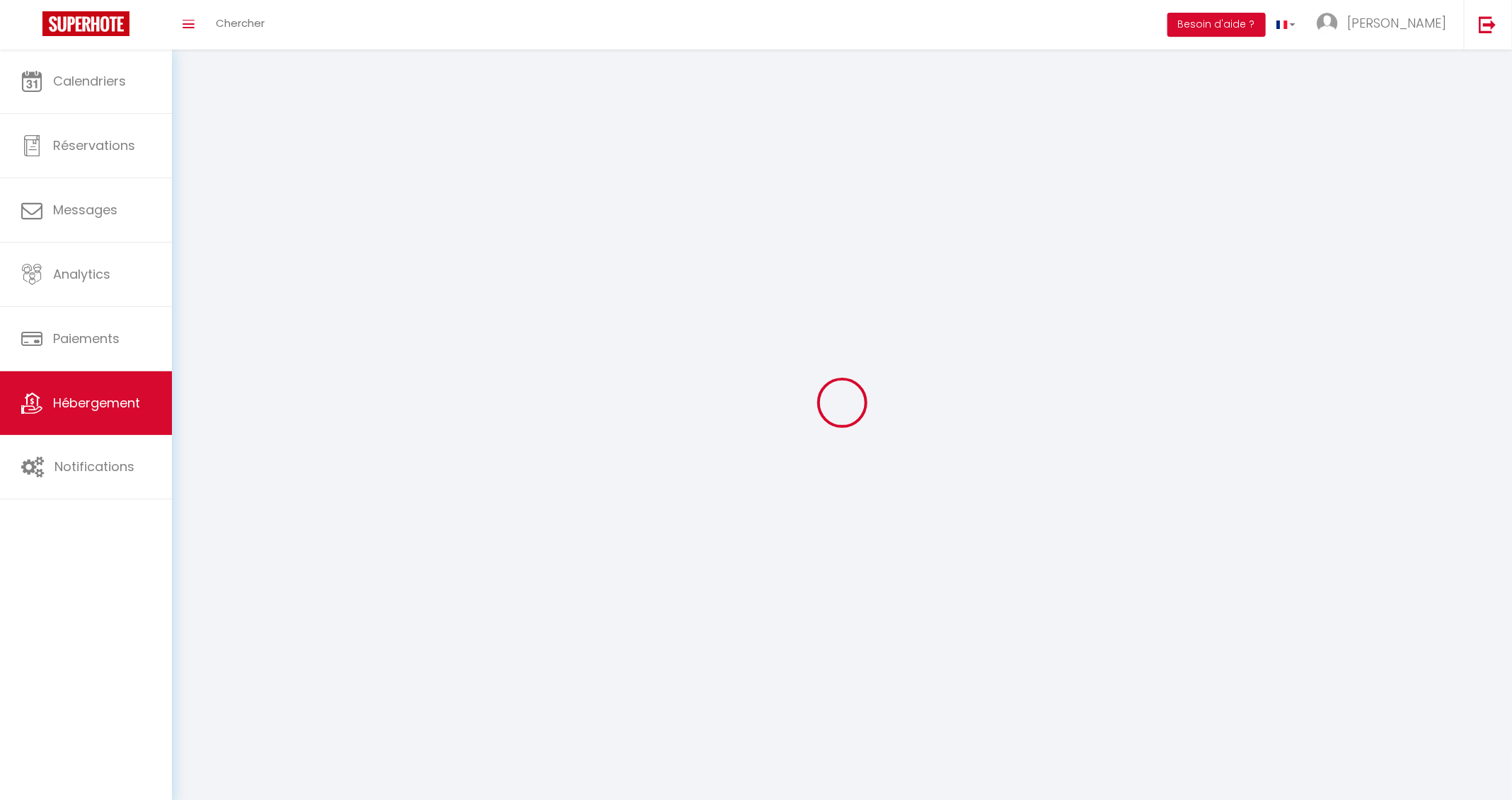
select select
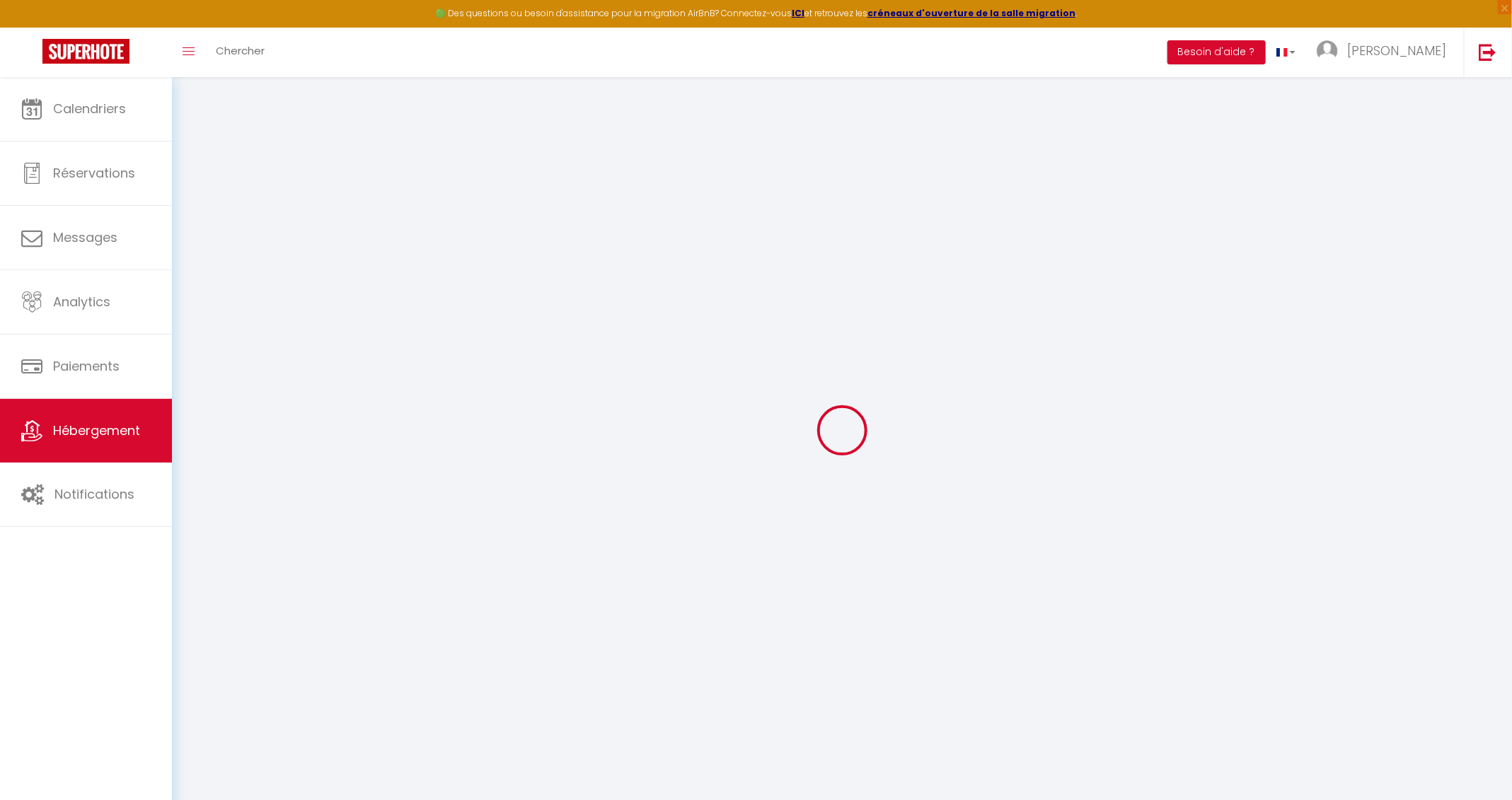
select select "16:00"
select select "23:45"
select select "10:00"
select select "15"
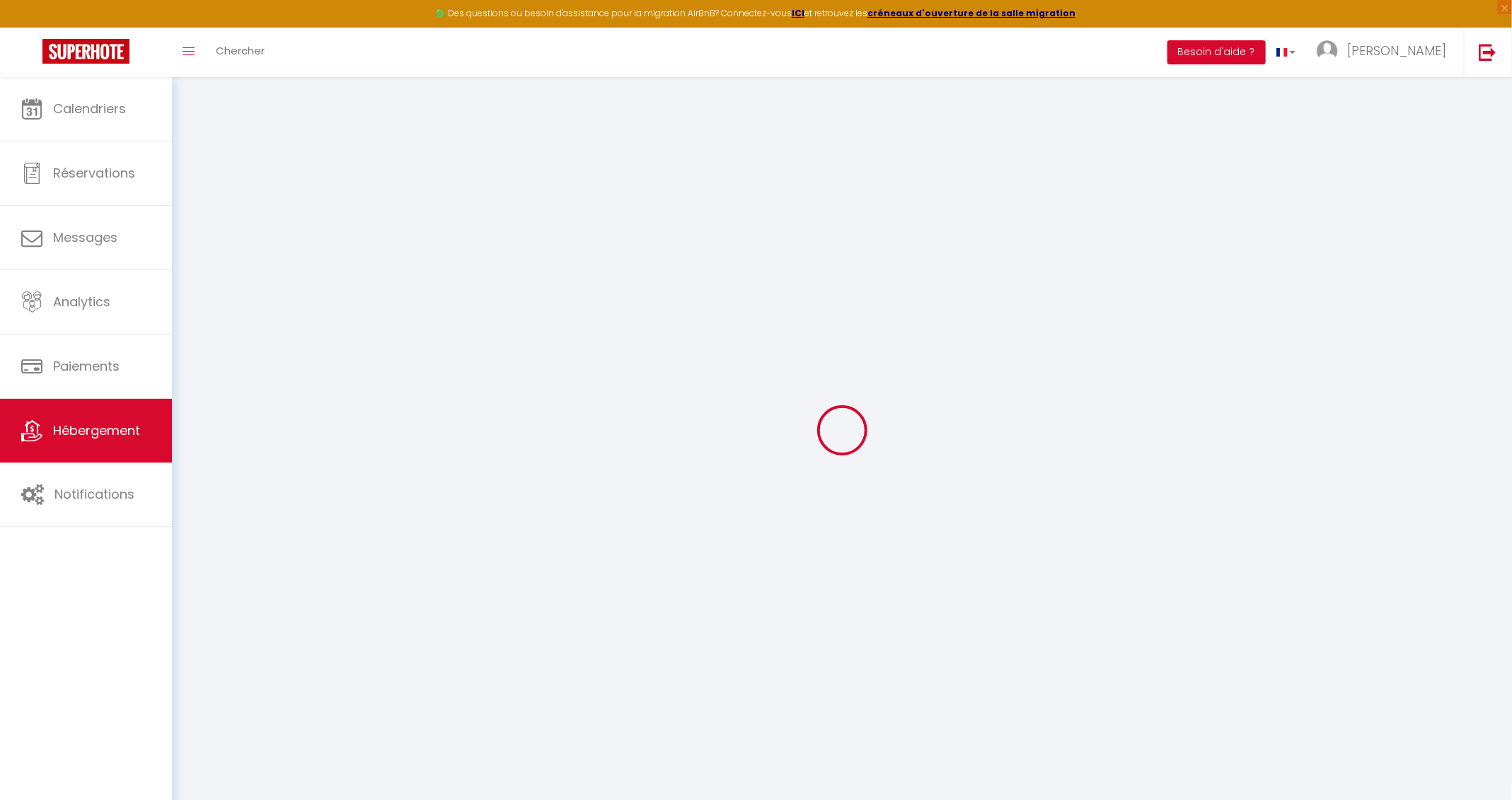
select select "22:00"
checkbox input "false"
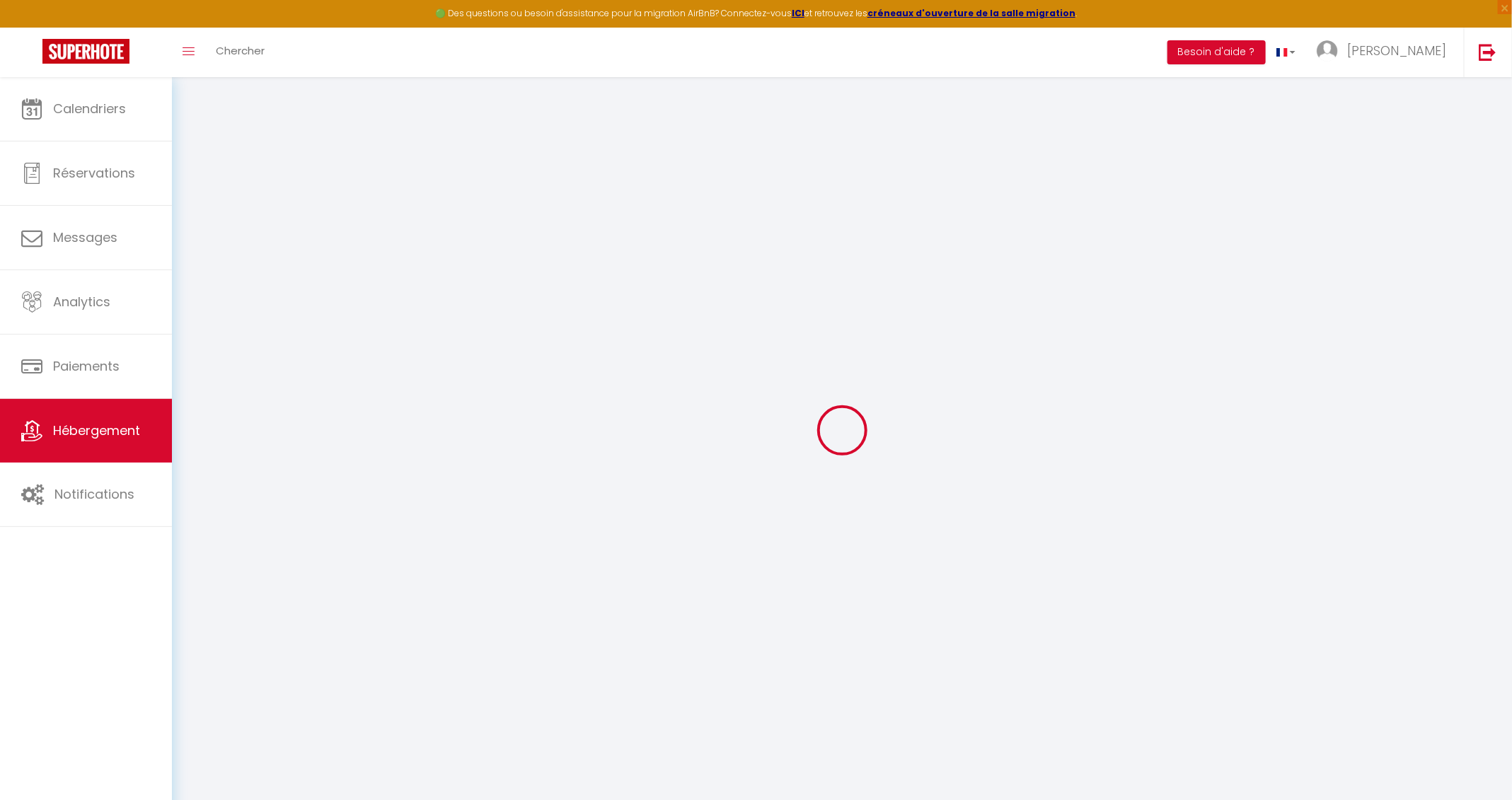
checkbox input "false"
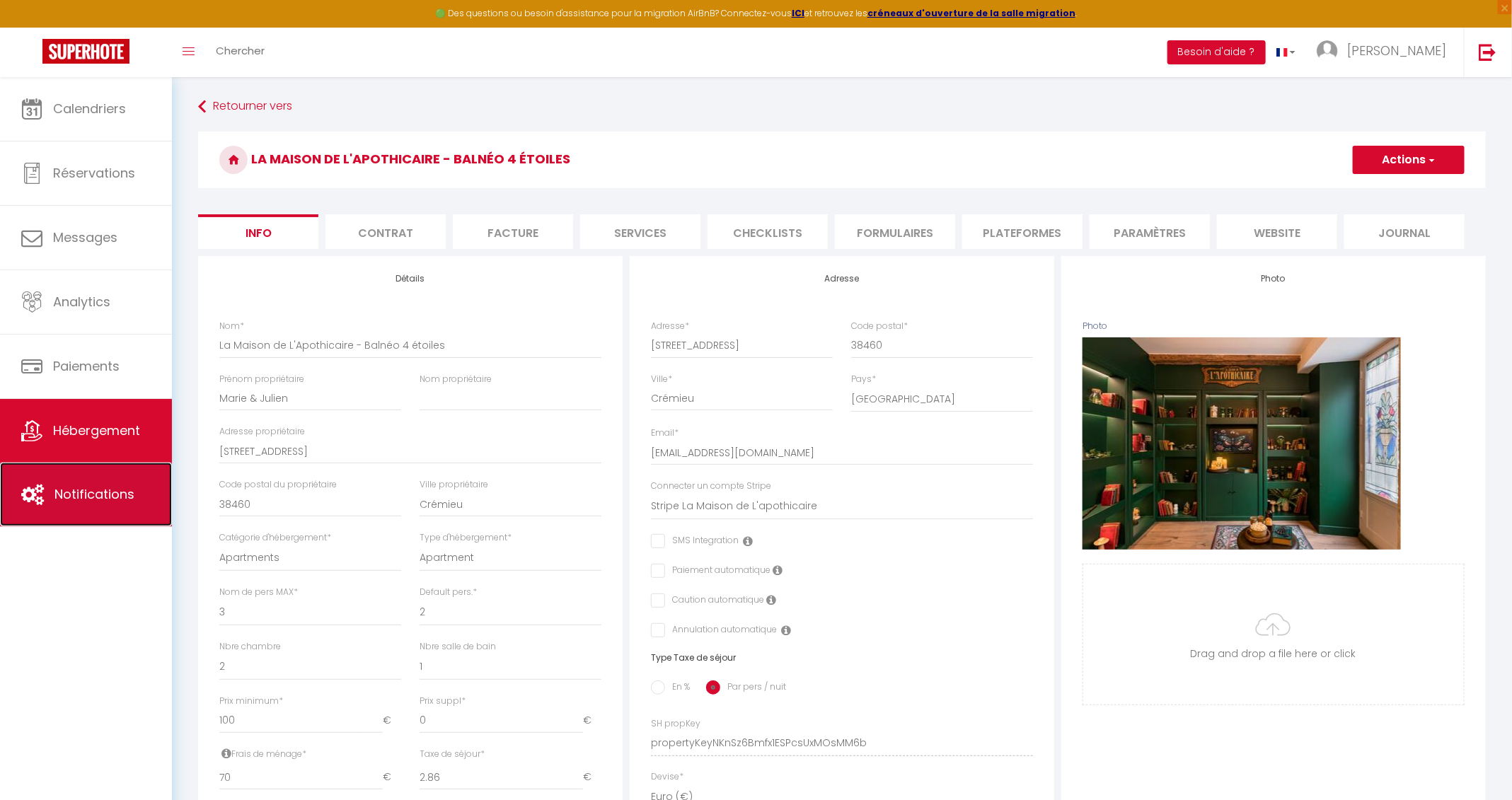
click at [91, 506] on link "Notifications" at bounding box center [86, 494] width 172 height 64
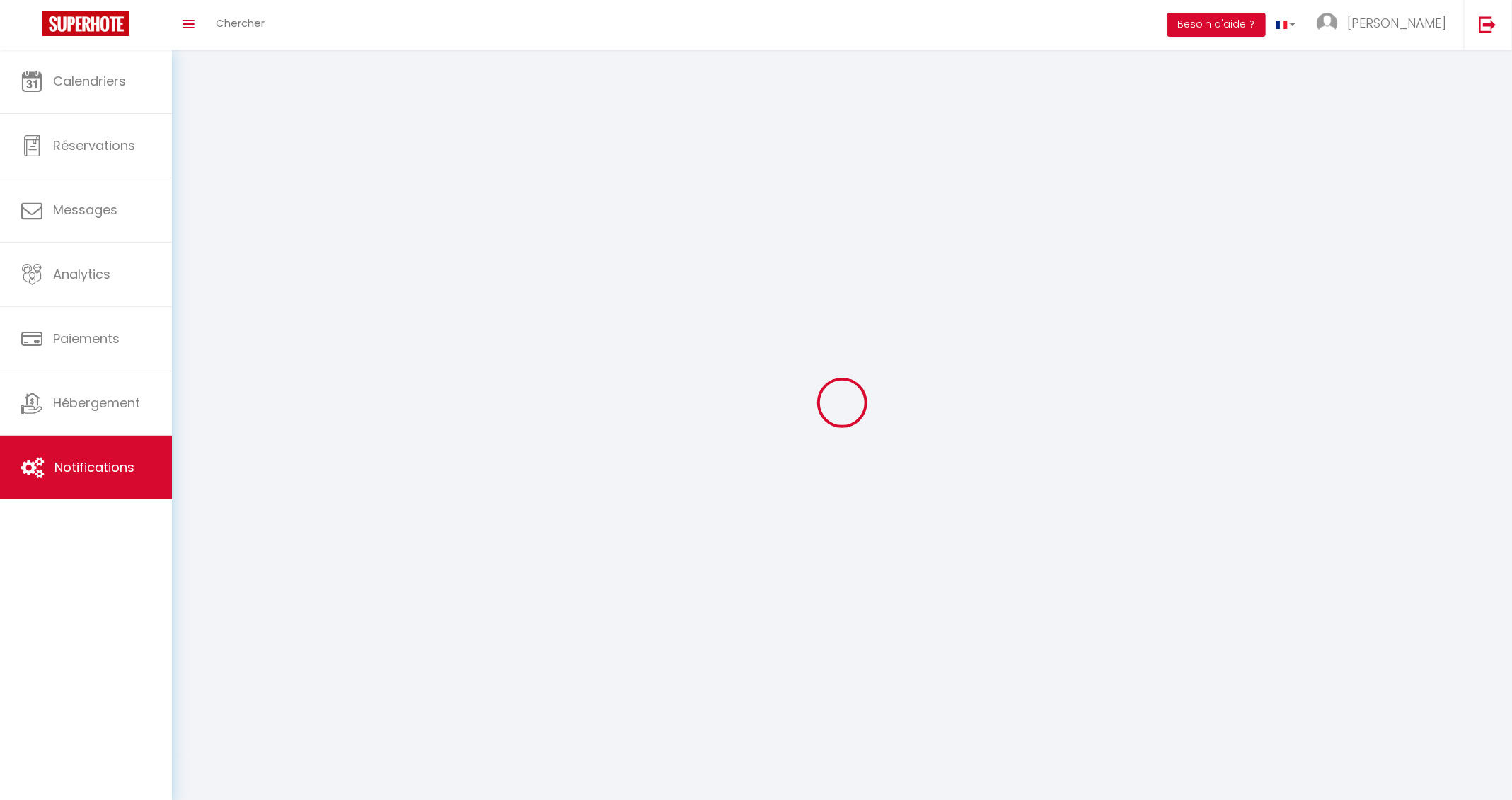
select select
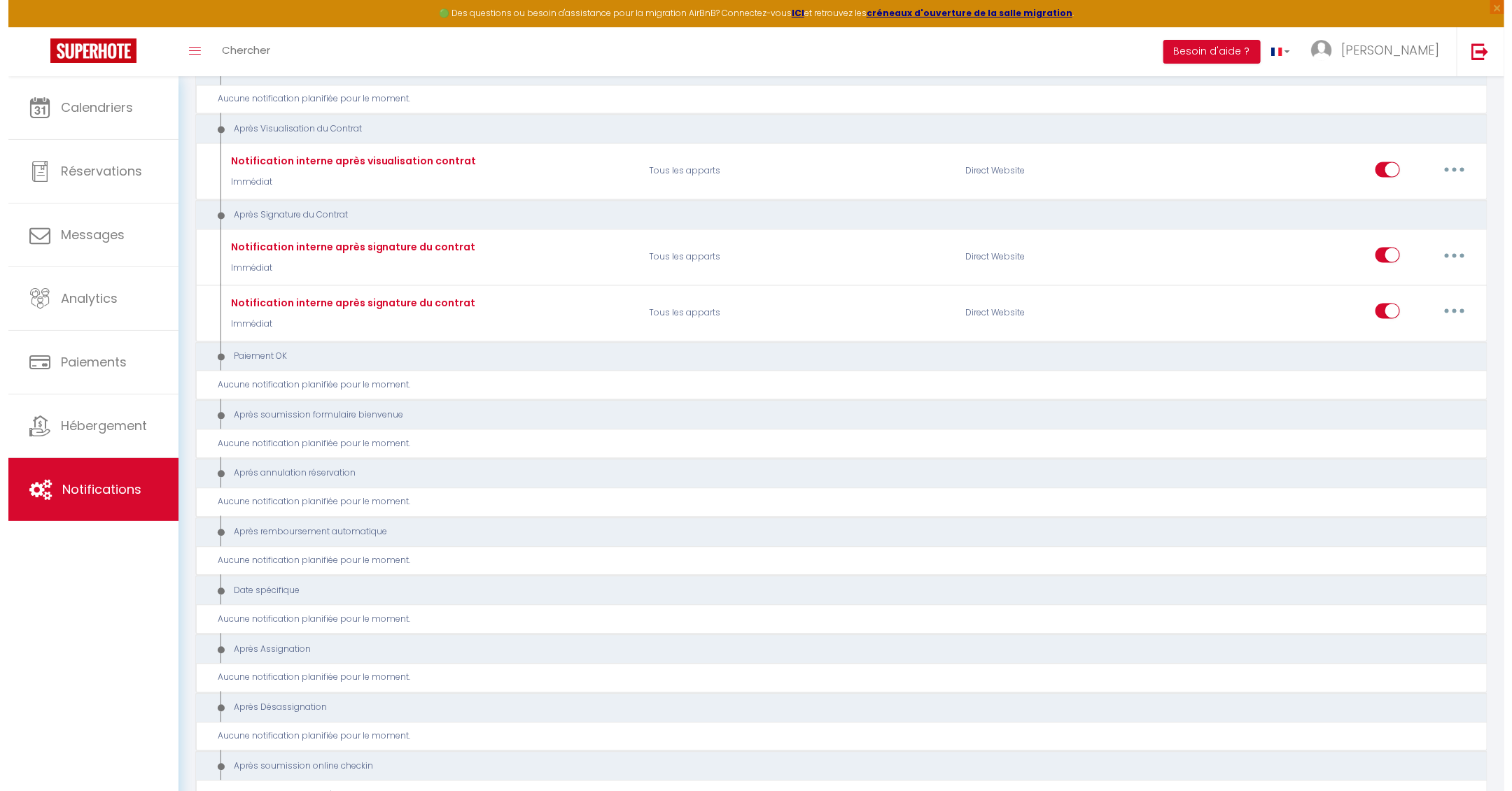
scroll to position [1734, 0]
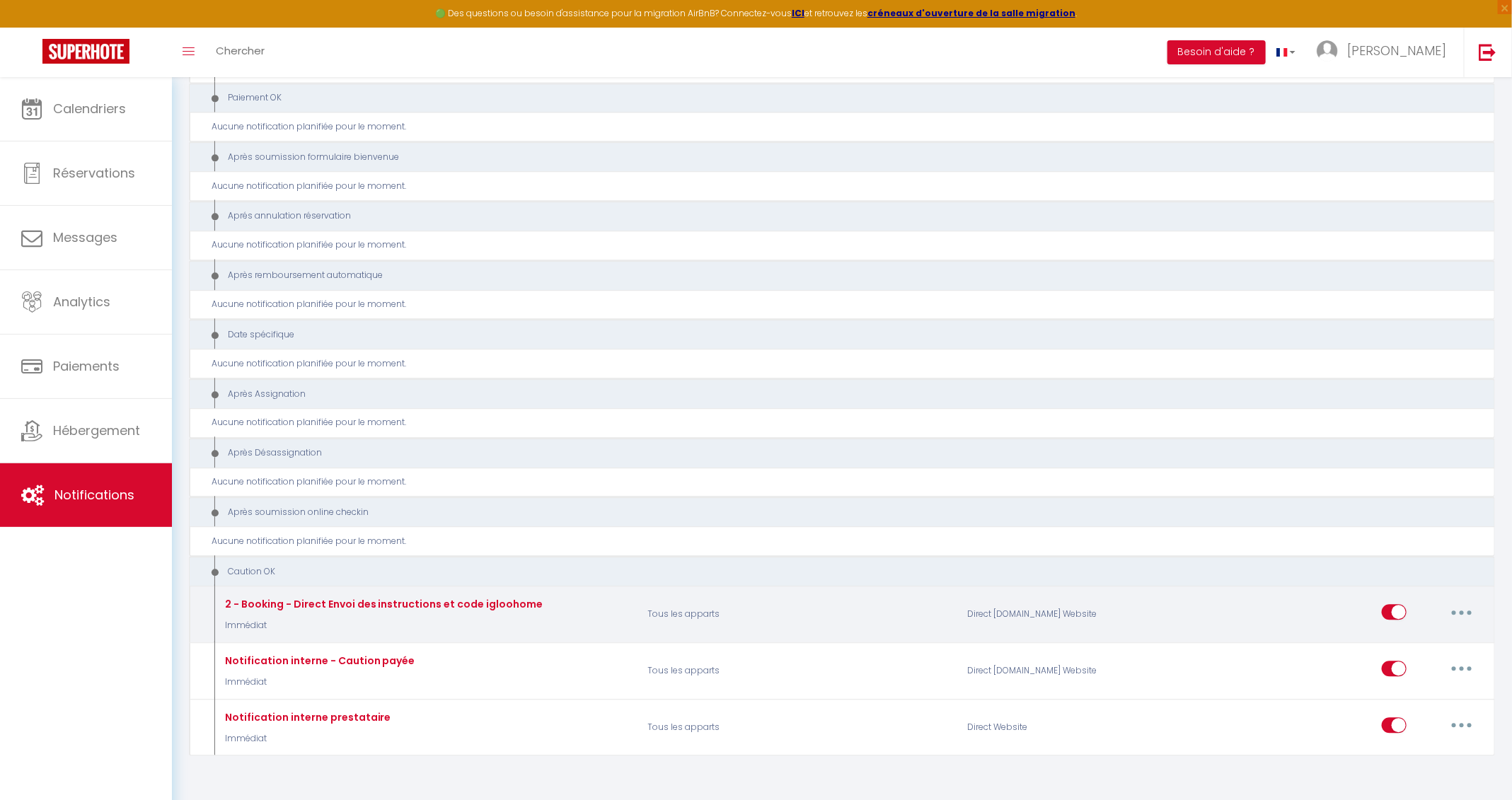
click at [1464, 611] on icon "button" at bounding box center [1462, 613] width 4 height 4
click at [1413, 633] on link "Editer" at bounding box center [1424, 645] width 104 height 24
type input "2 - Booking - Direct Envoi des instructions et code igloohome"
select select "24"
select select "Immédiat"
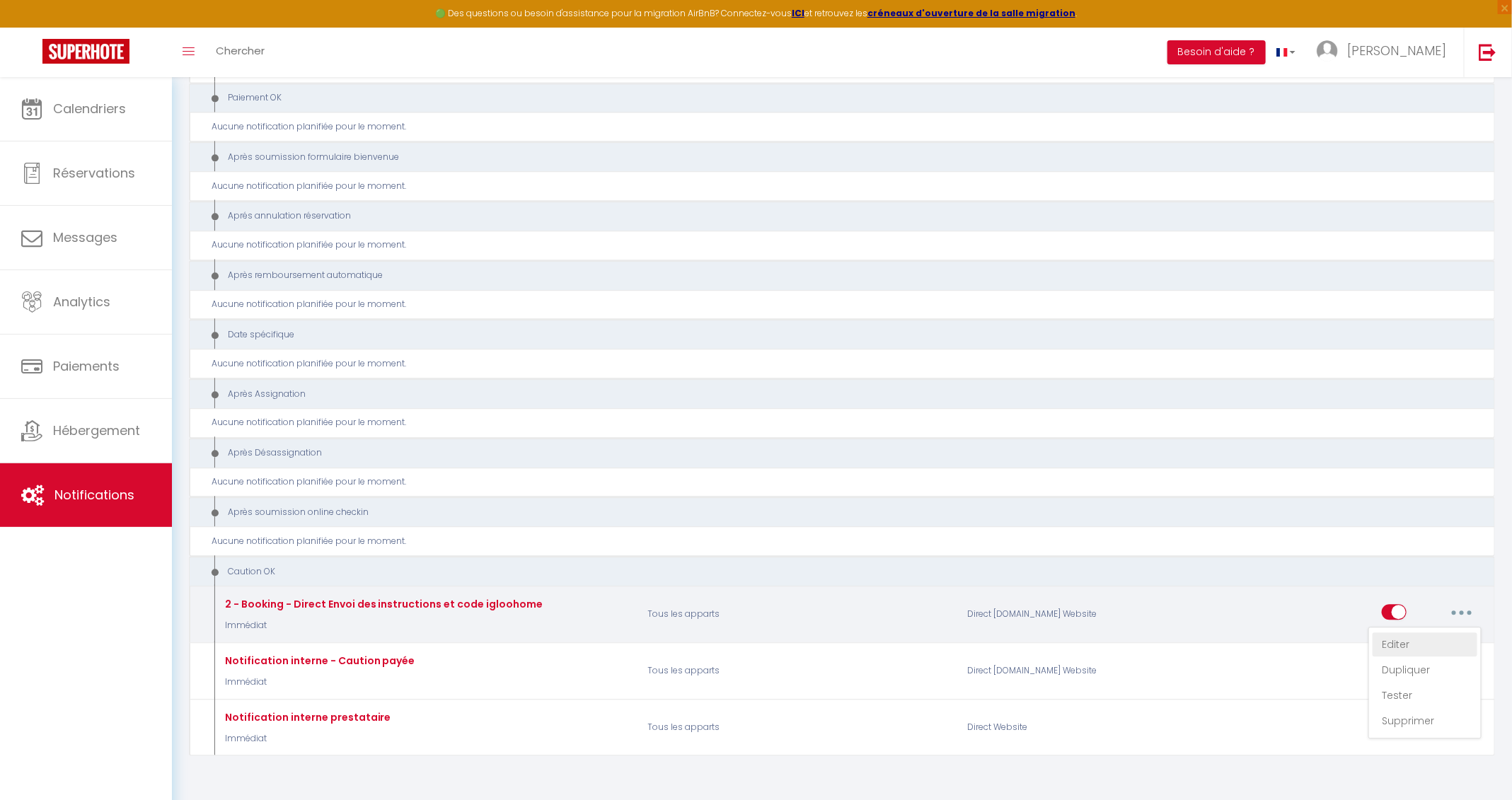
select select
checkbox input "true"
checkbox input "false"
radio input "true"
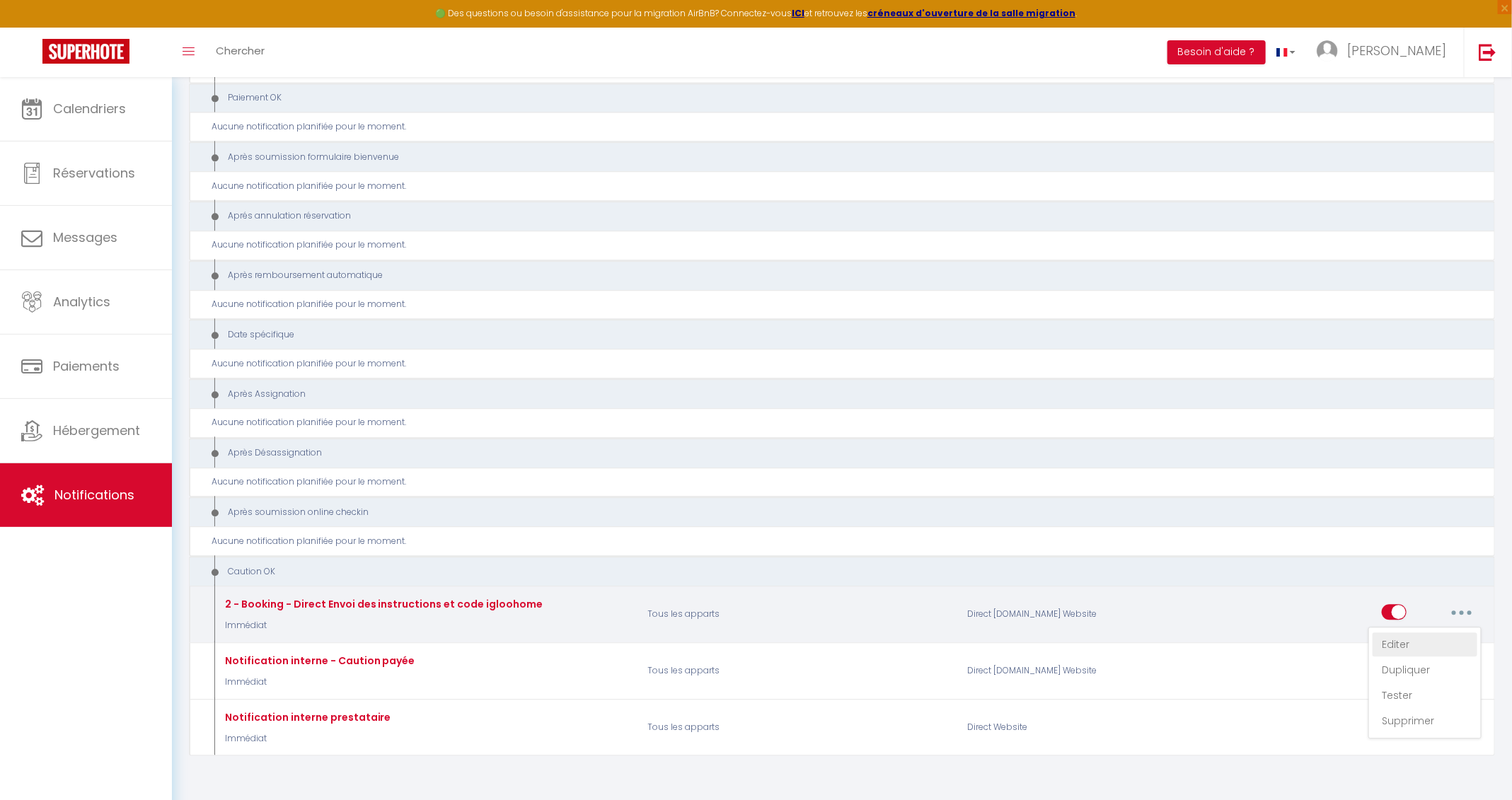
type input "Instructions et code - [RENTAL:NAME]"
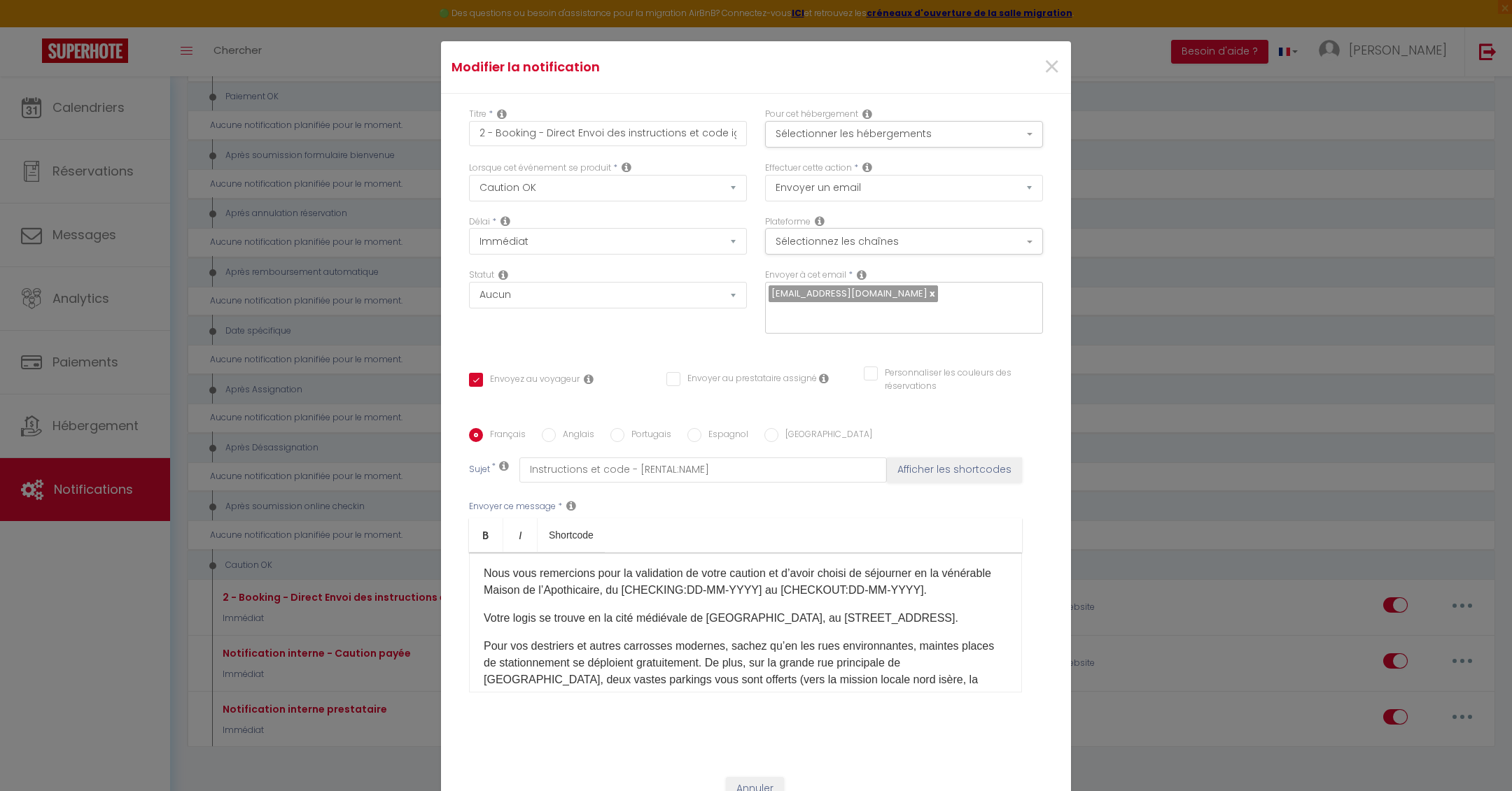
scroll to position [38, 0]
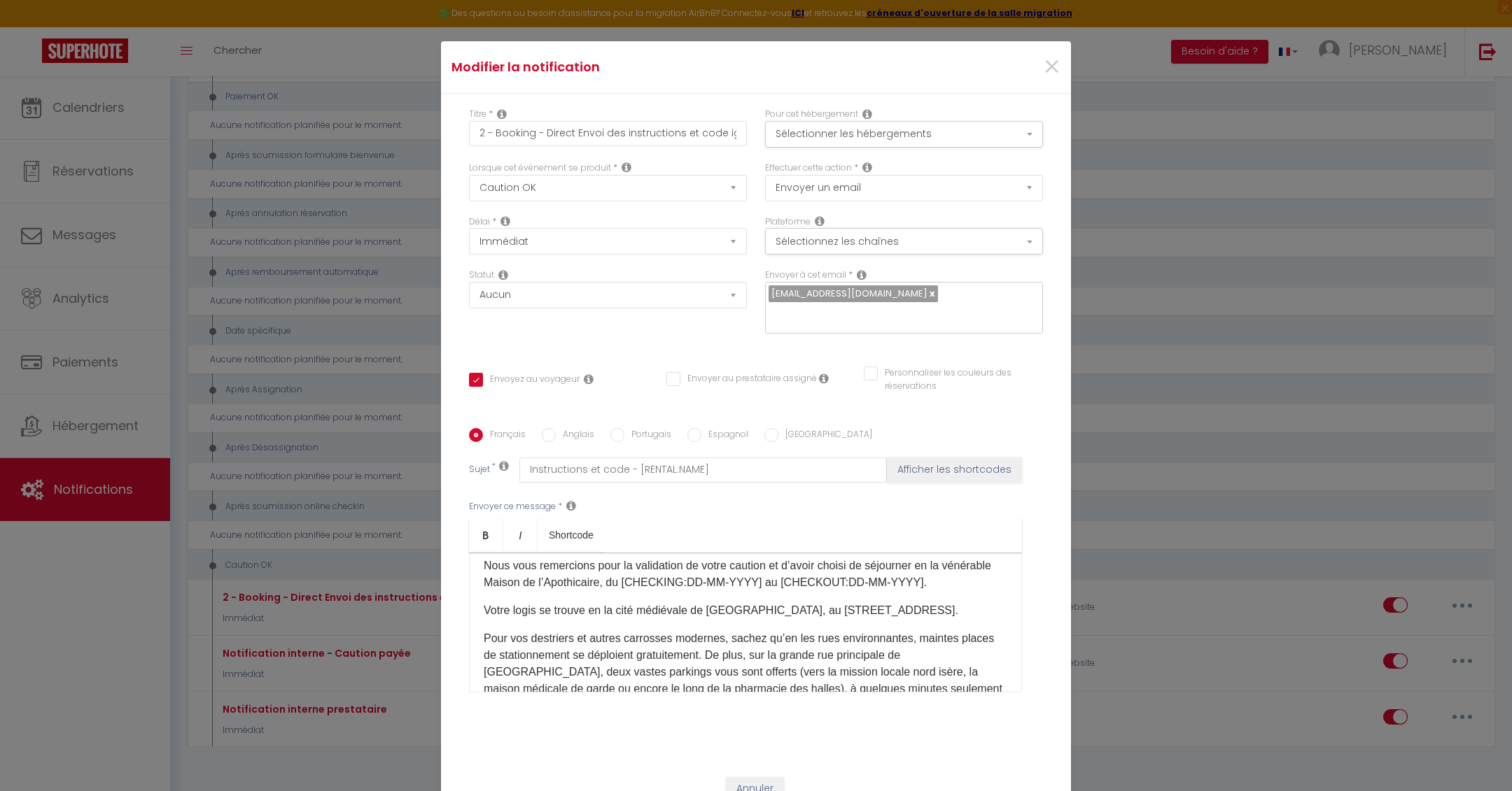
click at [568, 432] on label "Anglais" at bounding box center [575, 436] width 39 height 16
click at [556, 432] on input "Anglais" at bounding box center [549, 435] width 14 height 14
radio input "true"
checkbox input "true"
checkbox input "false"
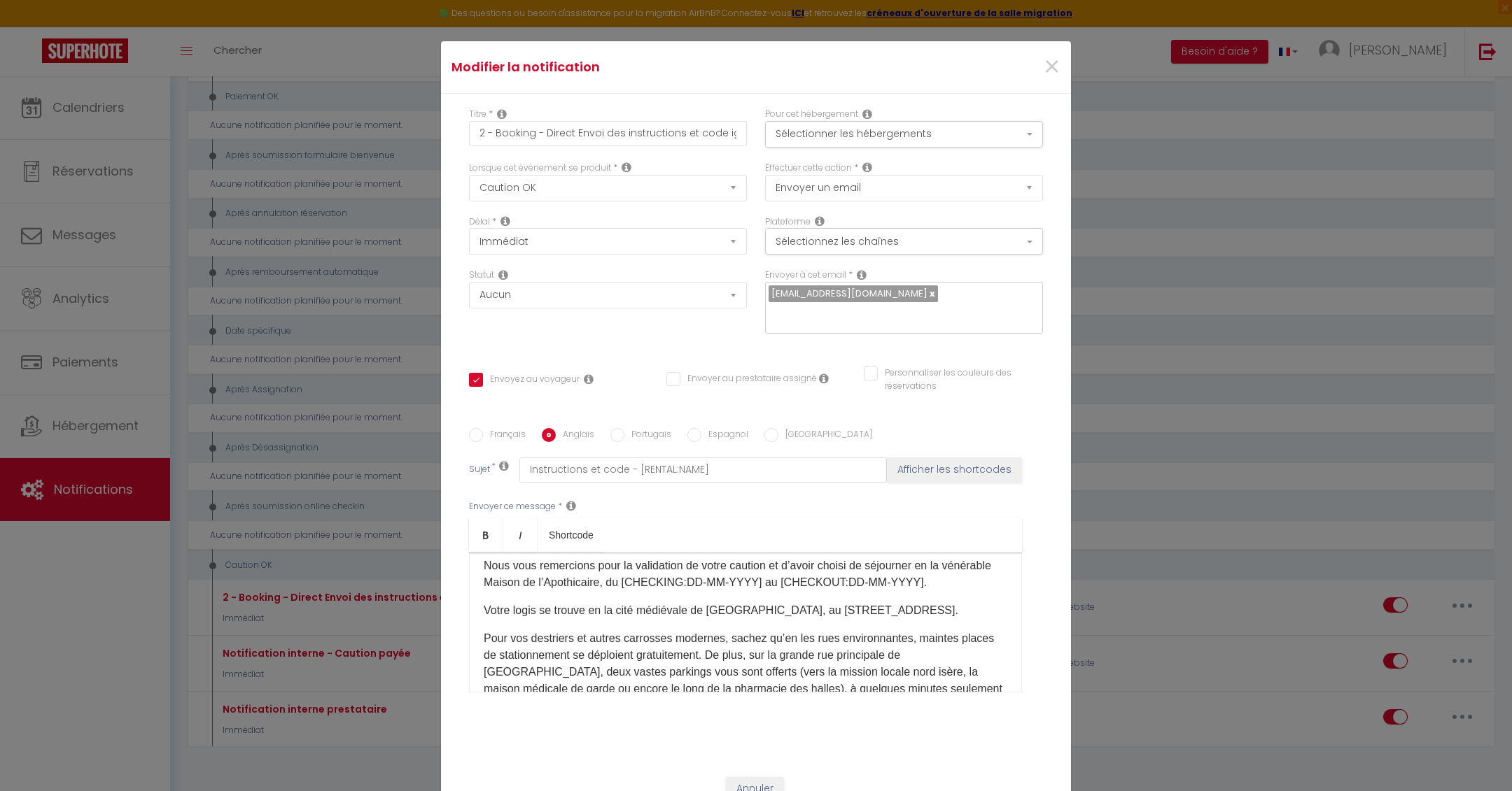
checkbox input "false"
type input "Instructions and access code - [RENTAL:NAME]"
click at [946, 564] on p "We thank you for choosing to stay at the venerable House of the Apothecary, fro…" at bounding box center [745, 574] width 523 height 34
click at [939, 566] on p "We thank you for choosing to stay at the venerable House of the Apothecary, fro…" at bounding box center [745, 574] width 523 height 34
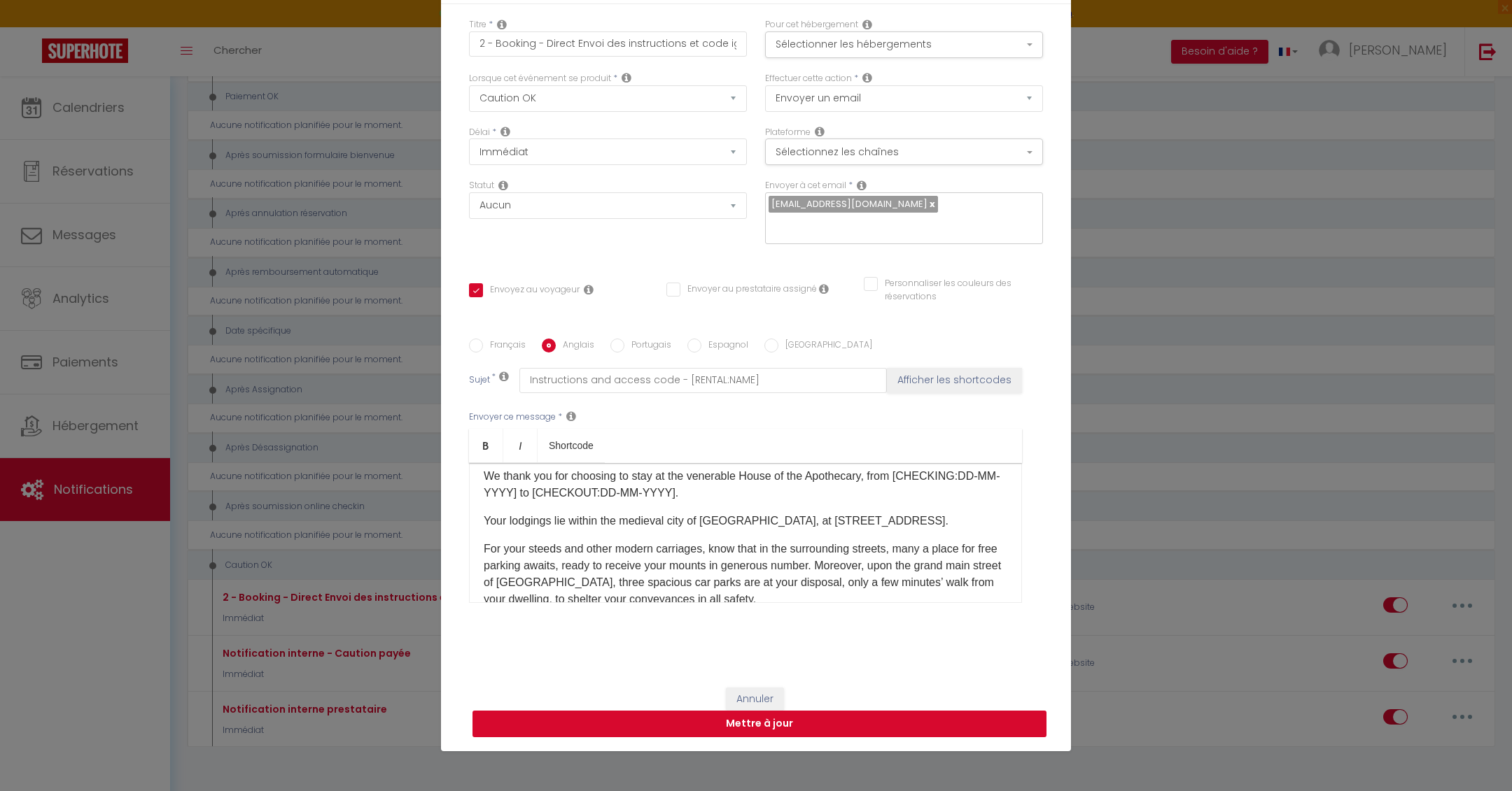
click at [855, 727] on button "Mettre à jour" at bounding box center [759, 724] width 574 height 26
checkbox input "true"
checkbox input "false"
select select "1"
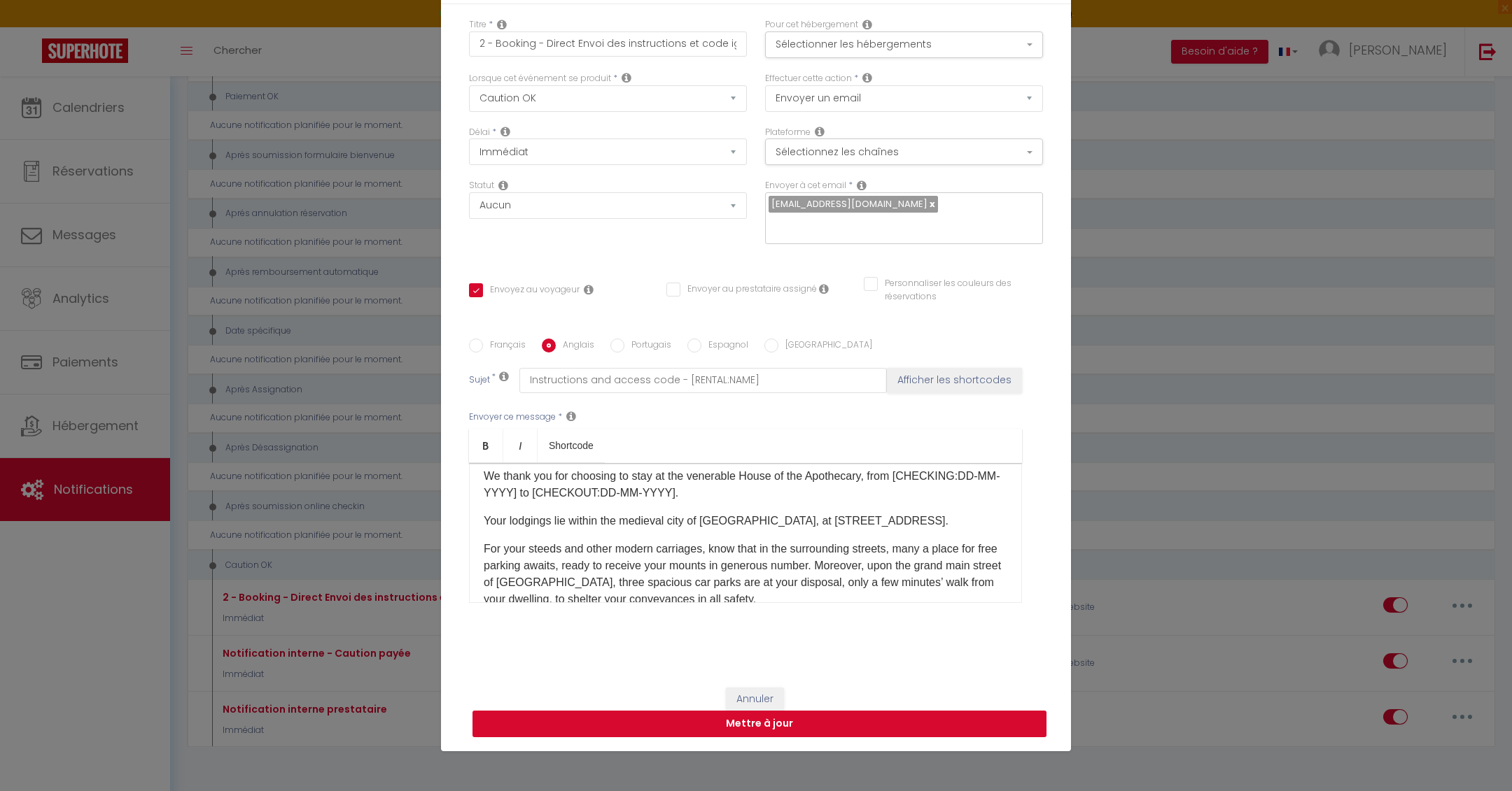
select select
checkbox input "false"
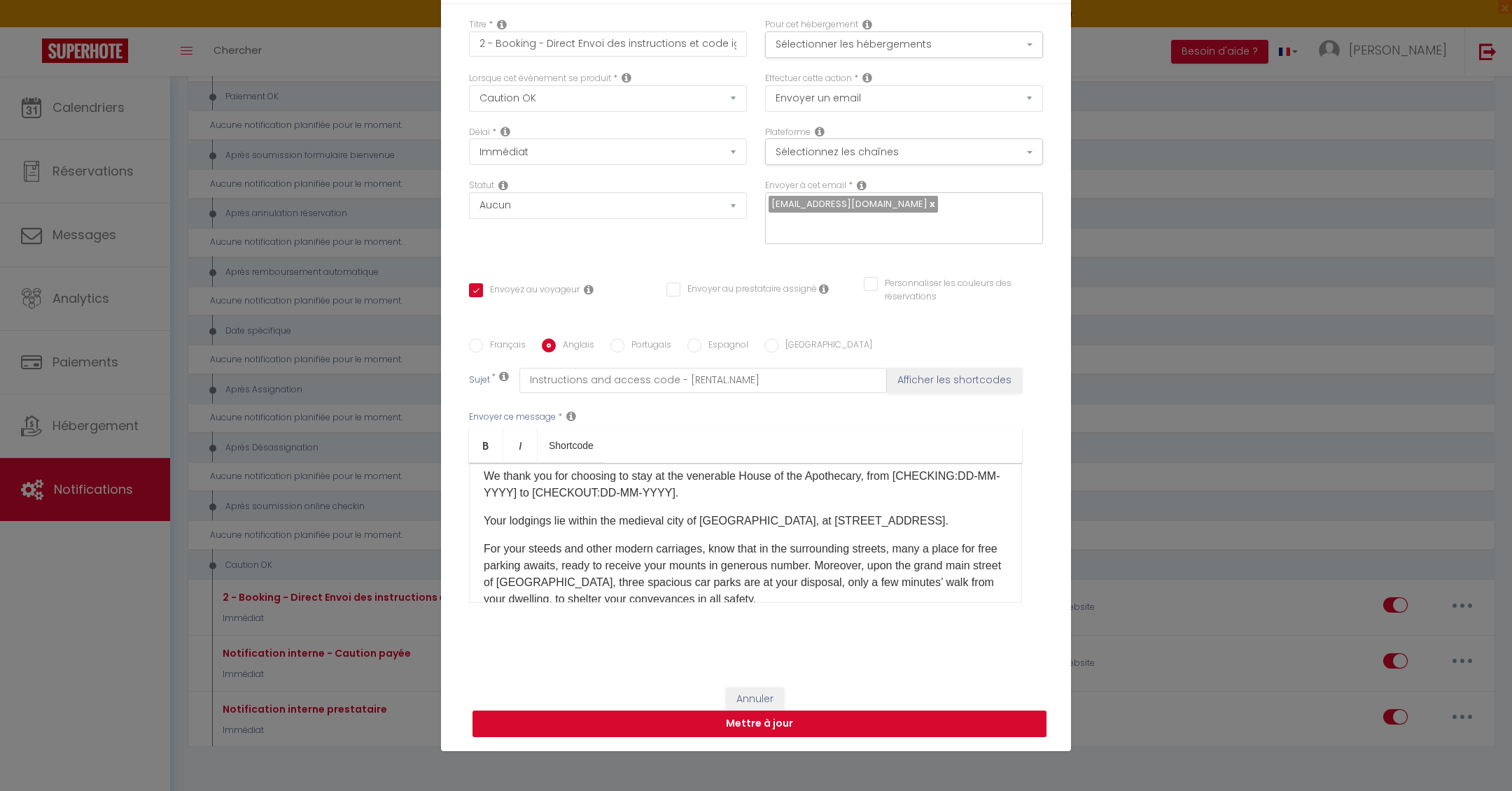
radio input "false"
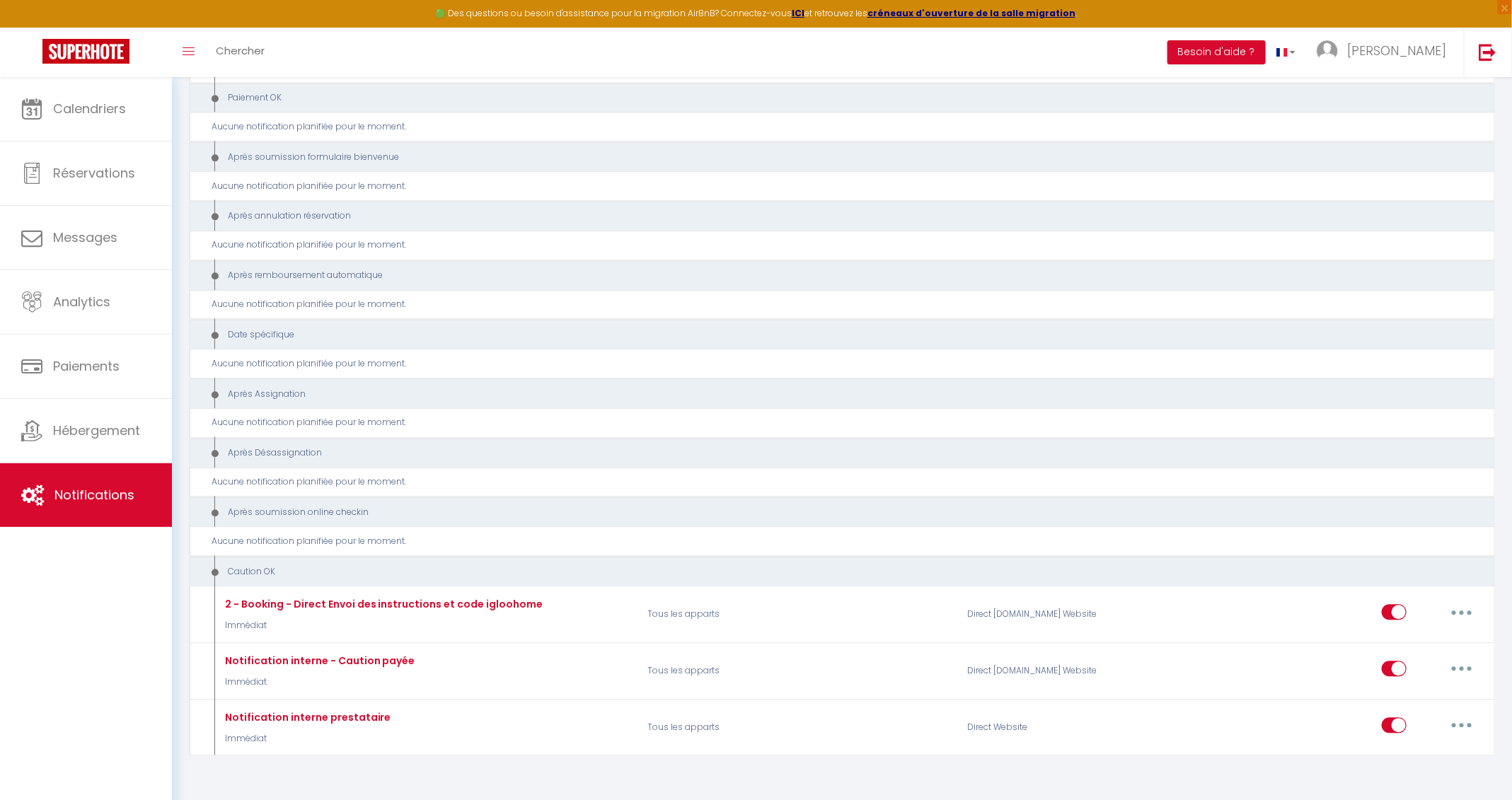
select select
checkbox input "false"
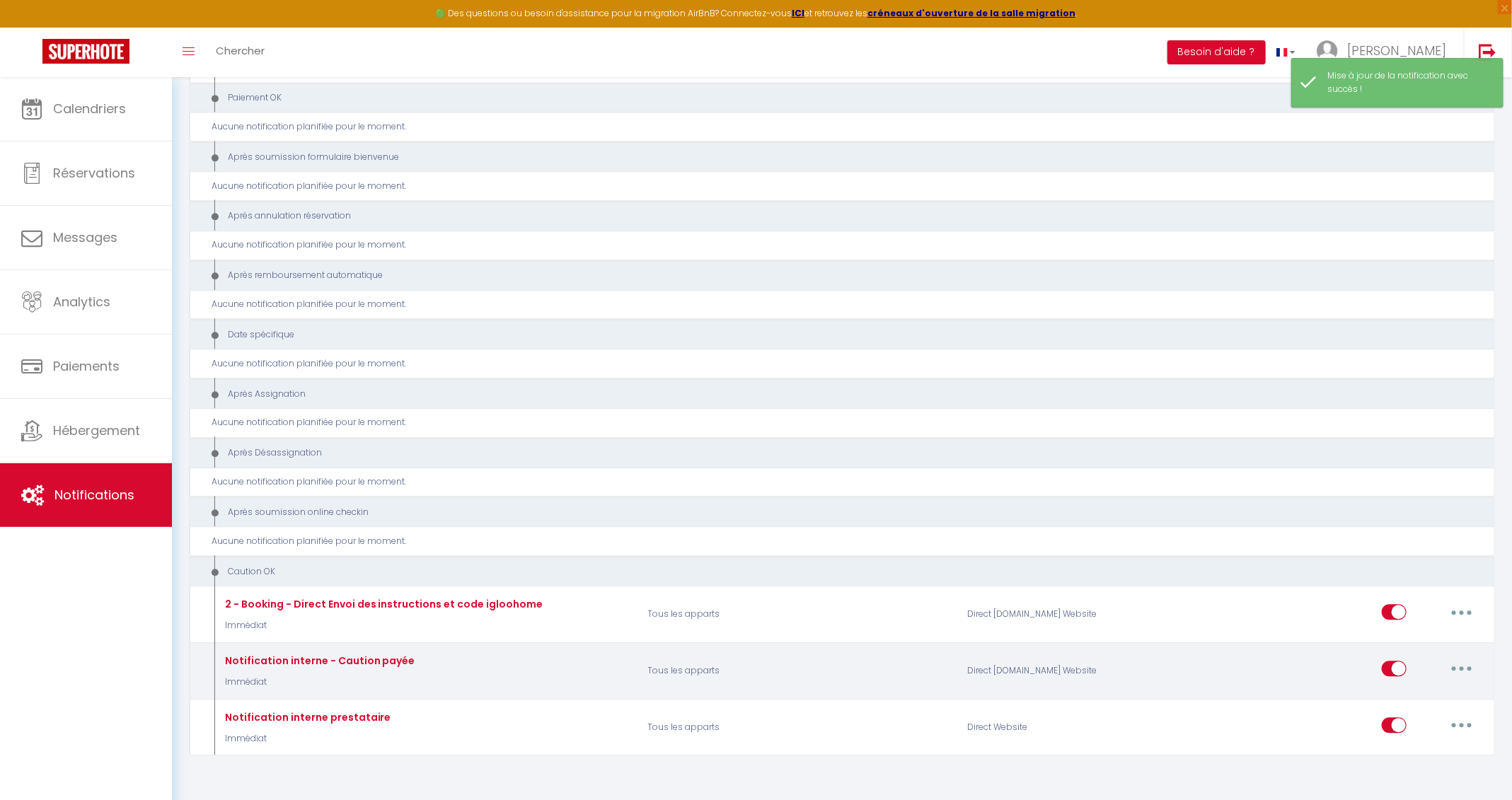
click at [1463, 667] on icon "button" at bounding box center [1462, 669] width 4 height 4
click at [1408, 690] on link "Editer" at bounding box center [1424, 702] width 104 height 24
type input "Notification interne - Caution payée"
select select "24"
select select "Immédiat"
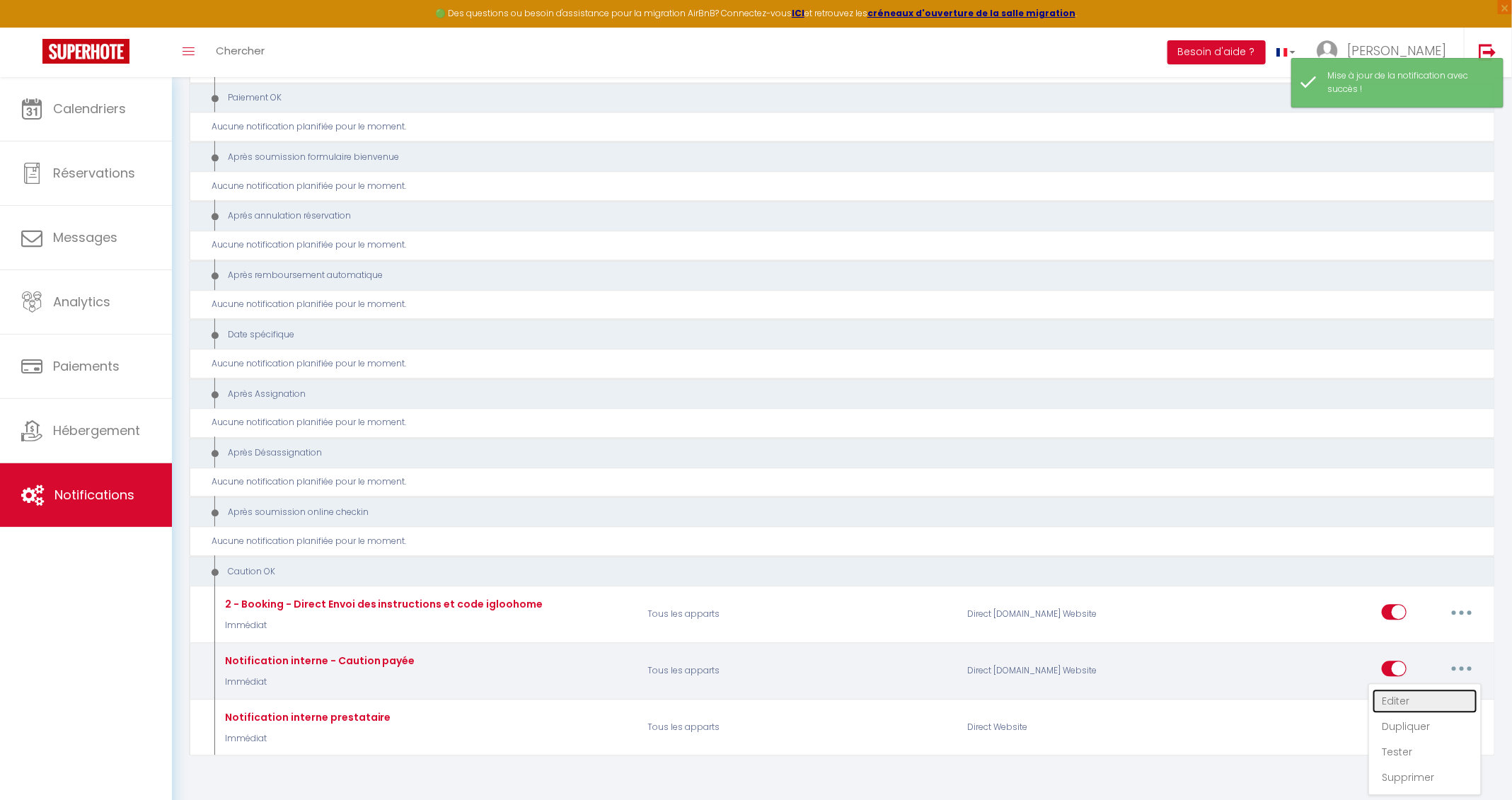
select select
checkbox input "false"
radio input "true"
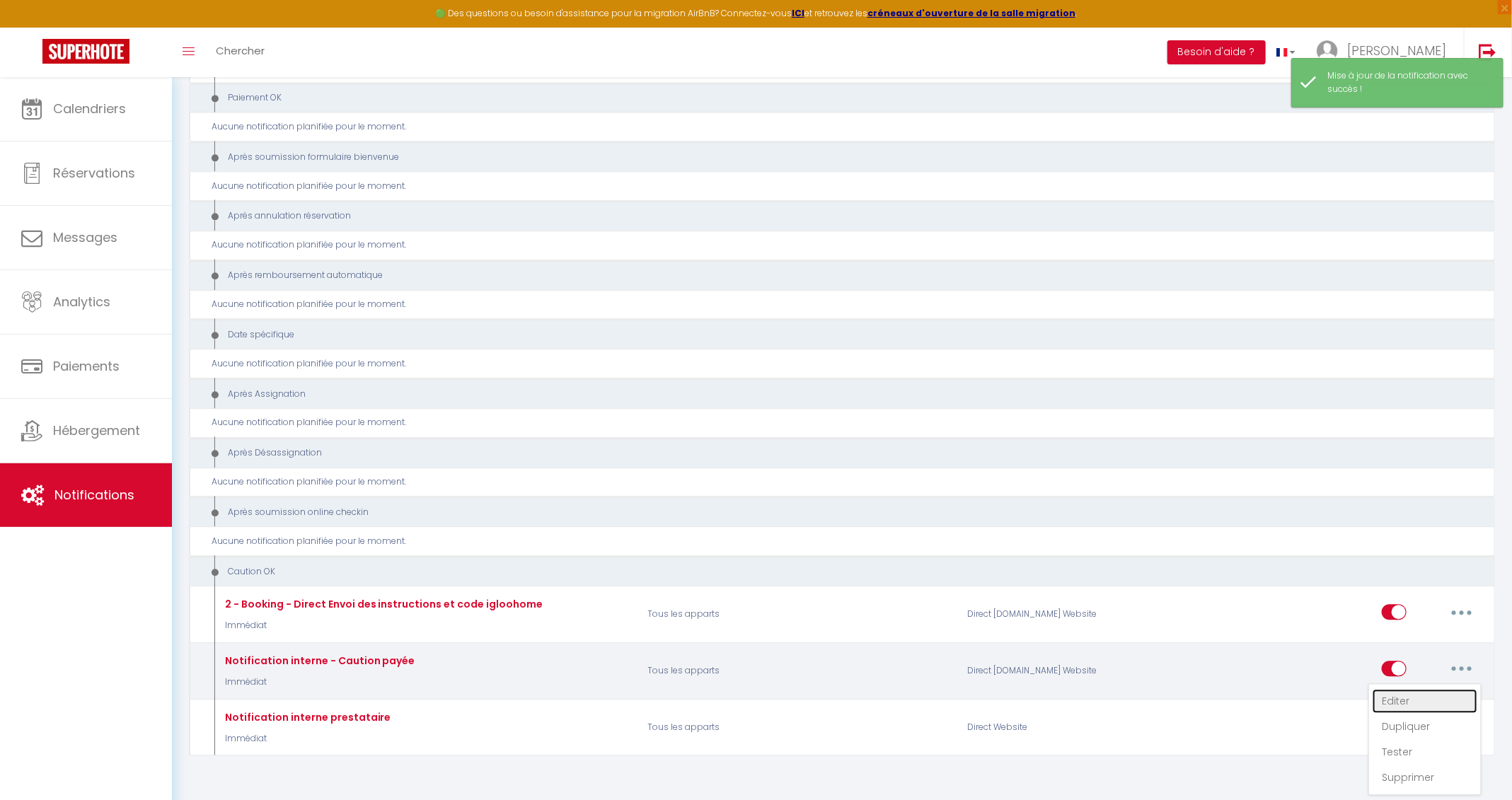
type input "Email après caution payée - [RENTAL:NAME] - [GUEST:NAME] - [BOOKING:ID]"
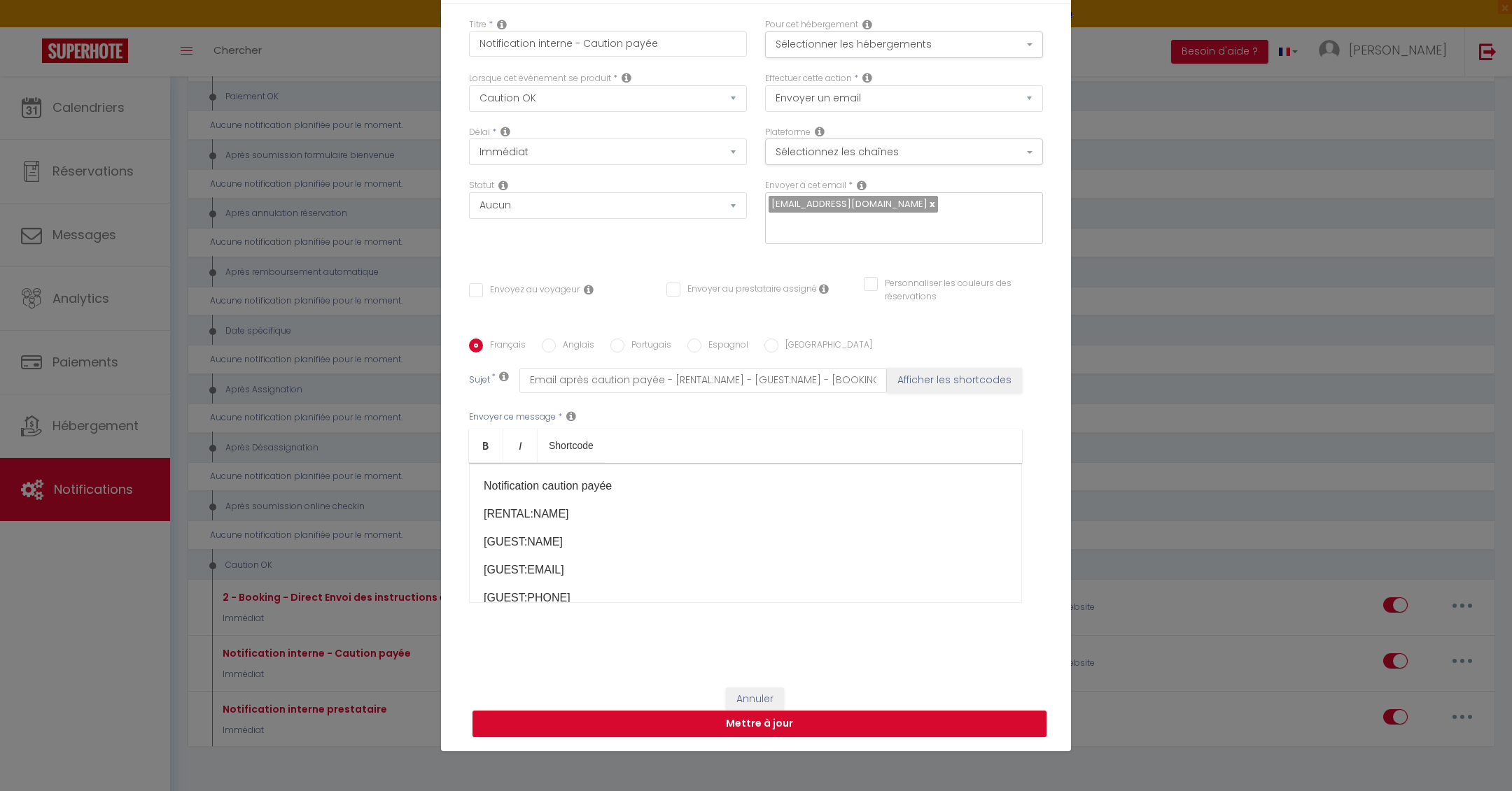
scroll to position [0, 0]
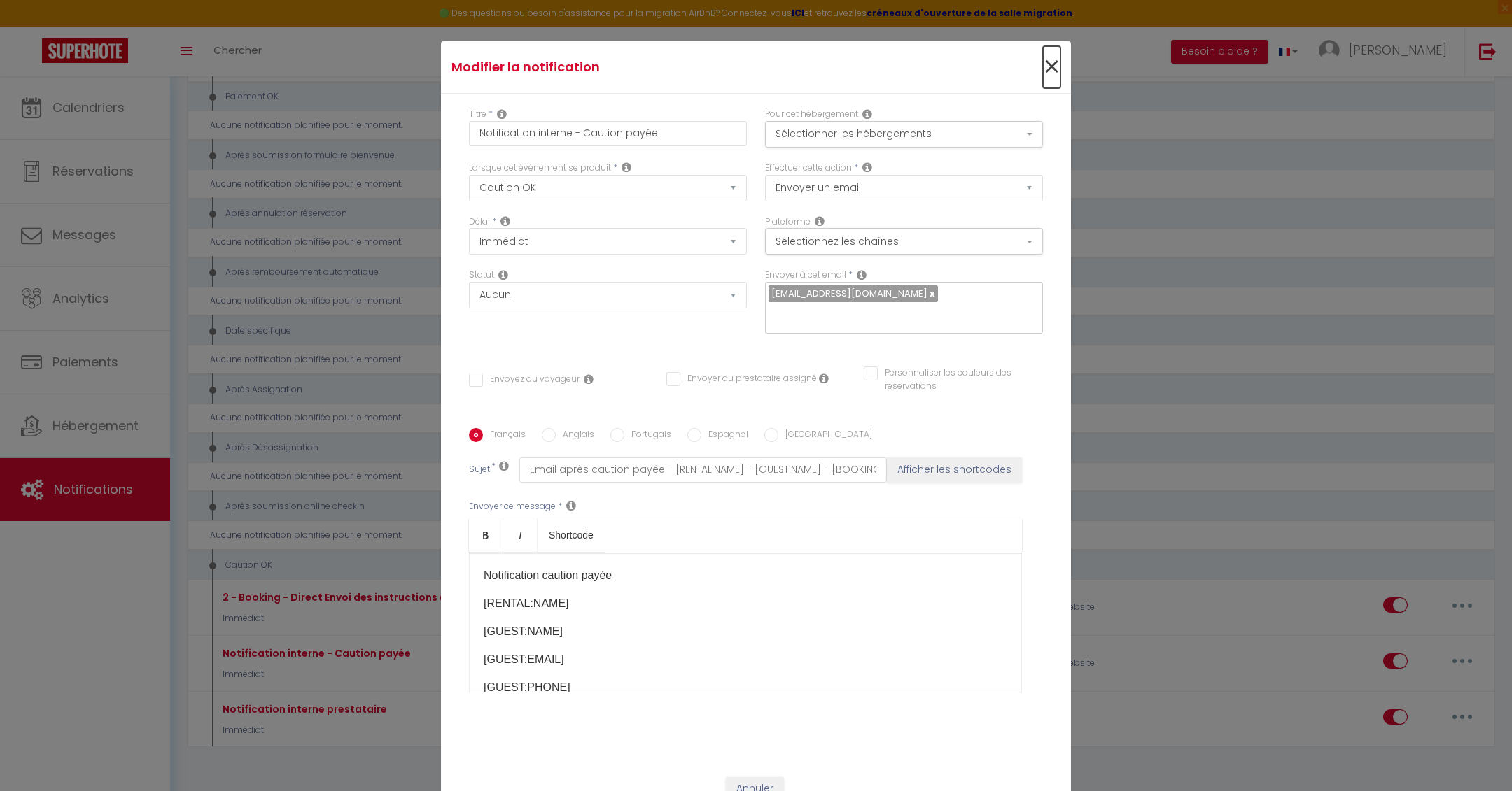
click at [1043, 66] on span "×" at bounding box center [1052, 66] width 18 height 42
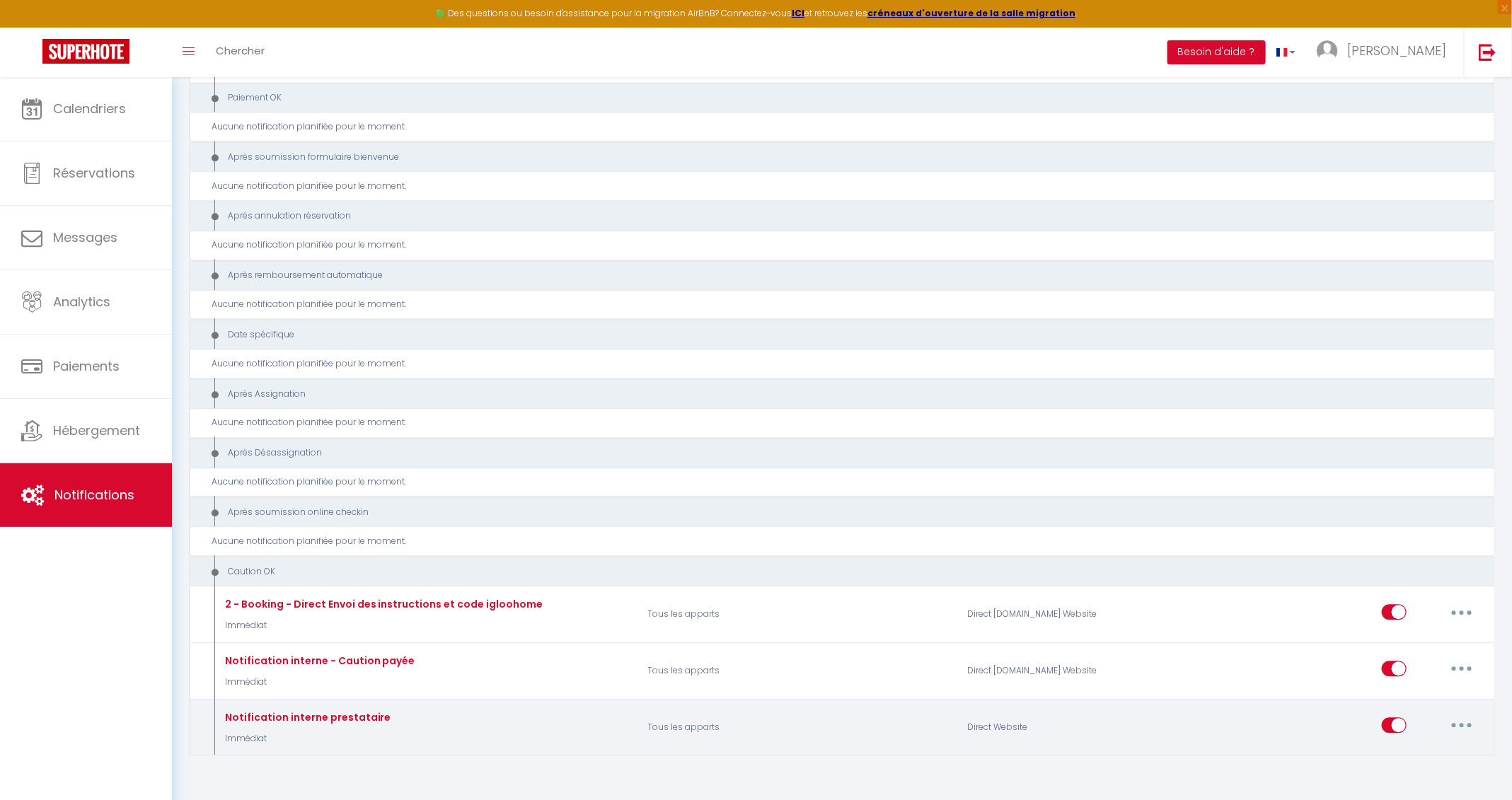
click at [1471, 714] on button "button" at bounding box center [1462, 725] width 39 height 23
click at [1417, 601] on link "Editer" at bounding box center [1424, 613] width 104 height 24
type input "Notification interne prestataire"
select select "if_booking_is_paid"
checkbox input "false"
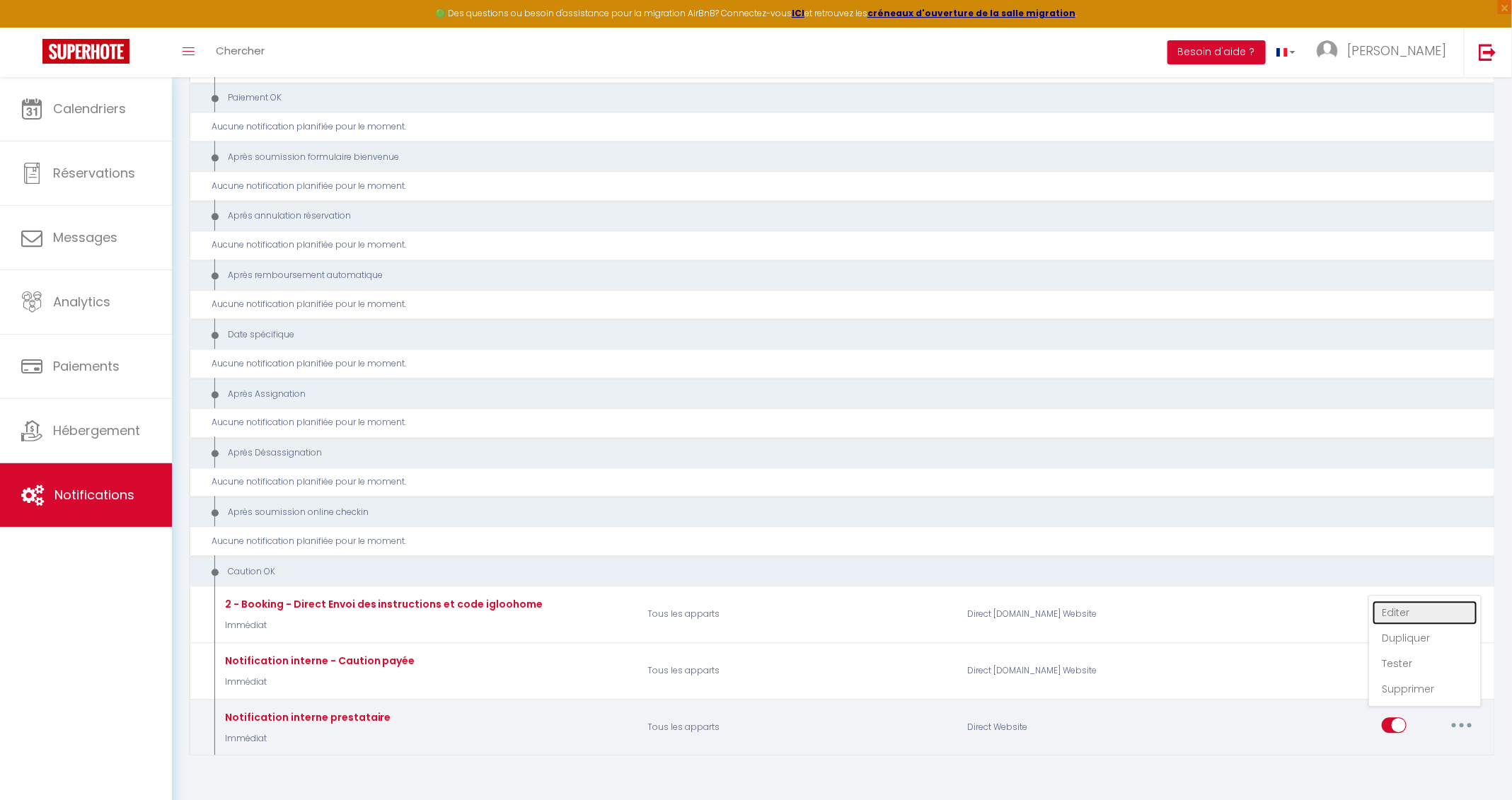
checkbox input "true"
checkbox input "false"
type input "Nouvelle réservation - [RENTAL:NAME] - [GUEST:NAME] - [CHECKING:DD-MM-YYYY] au …"
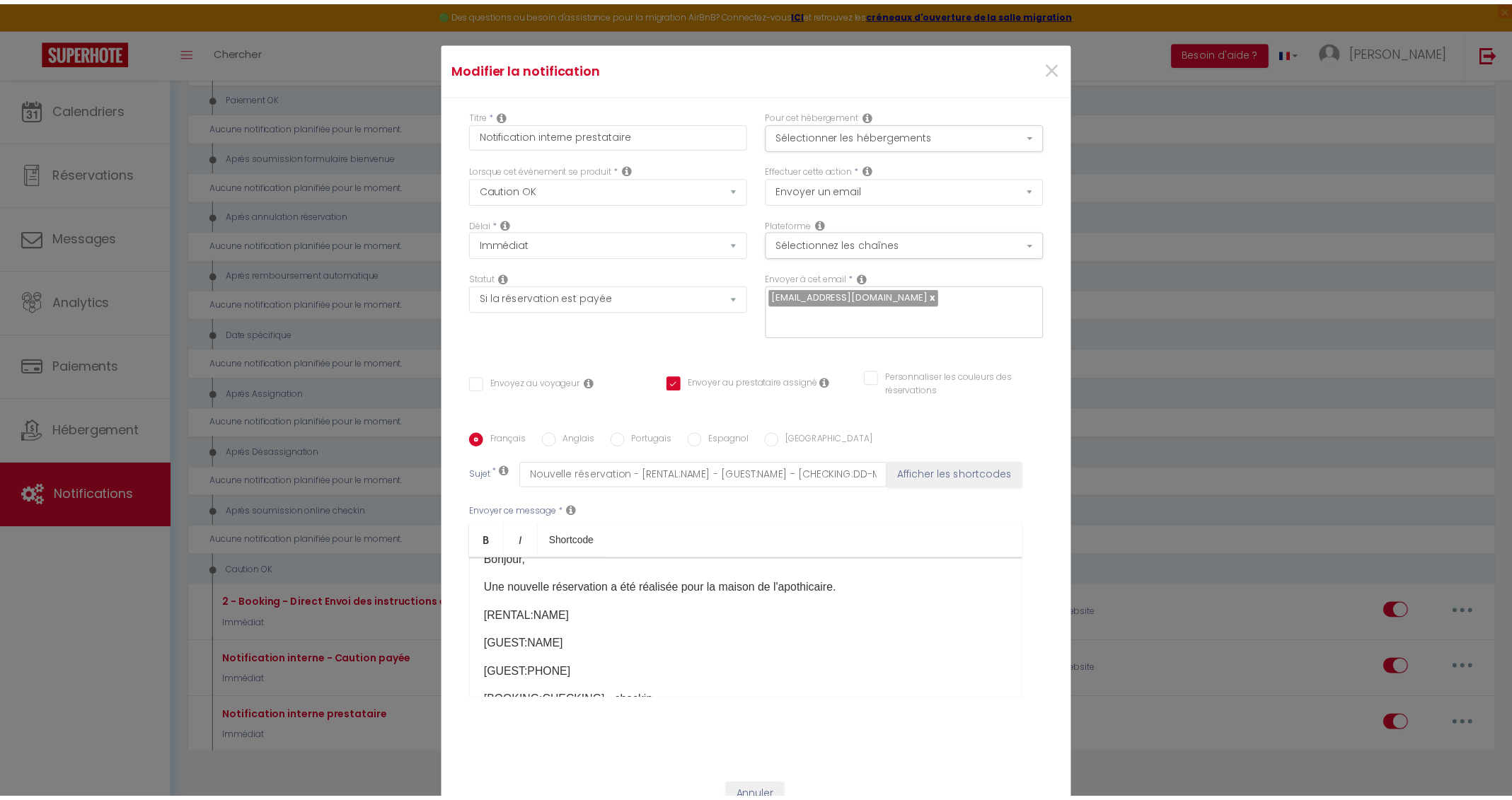
scroll to position [315, 0]
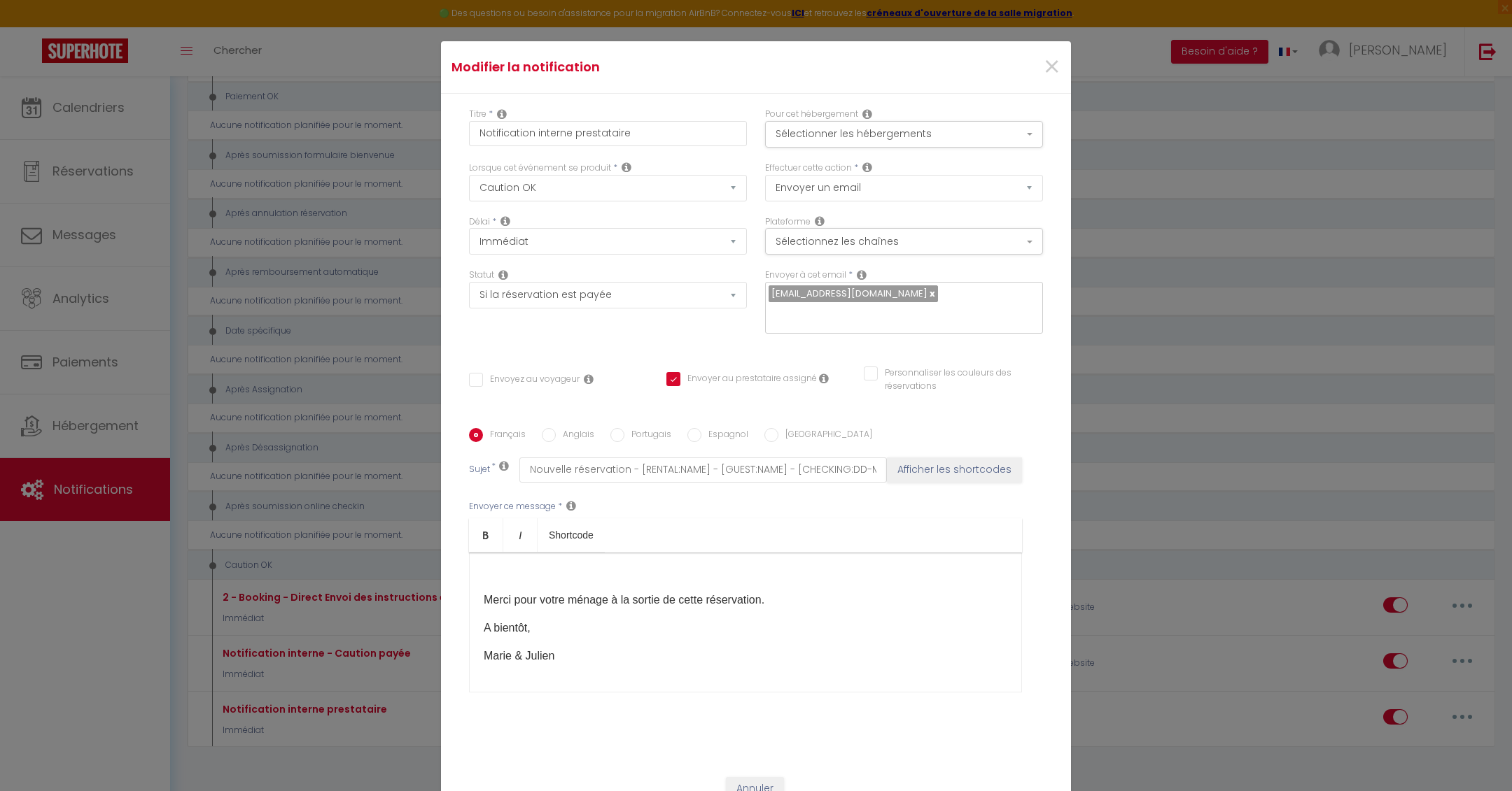
click at [819, 380] on icon at bounding box center [824, 378] width 10 height 12
click at [1033, 67] on div "×" at bounding box center [964, 67] width 209 height 31
click at [1043, 67] on span "×" at bounding box center [1052, 66] width 18 height 42
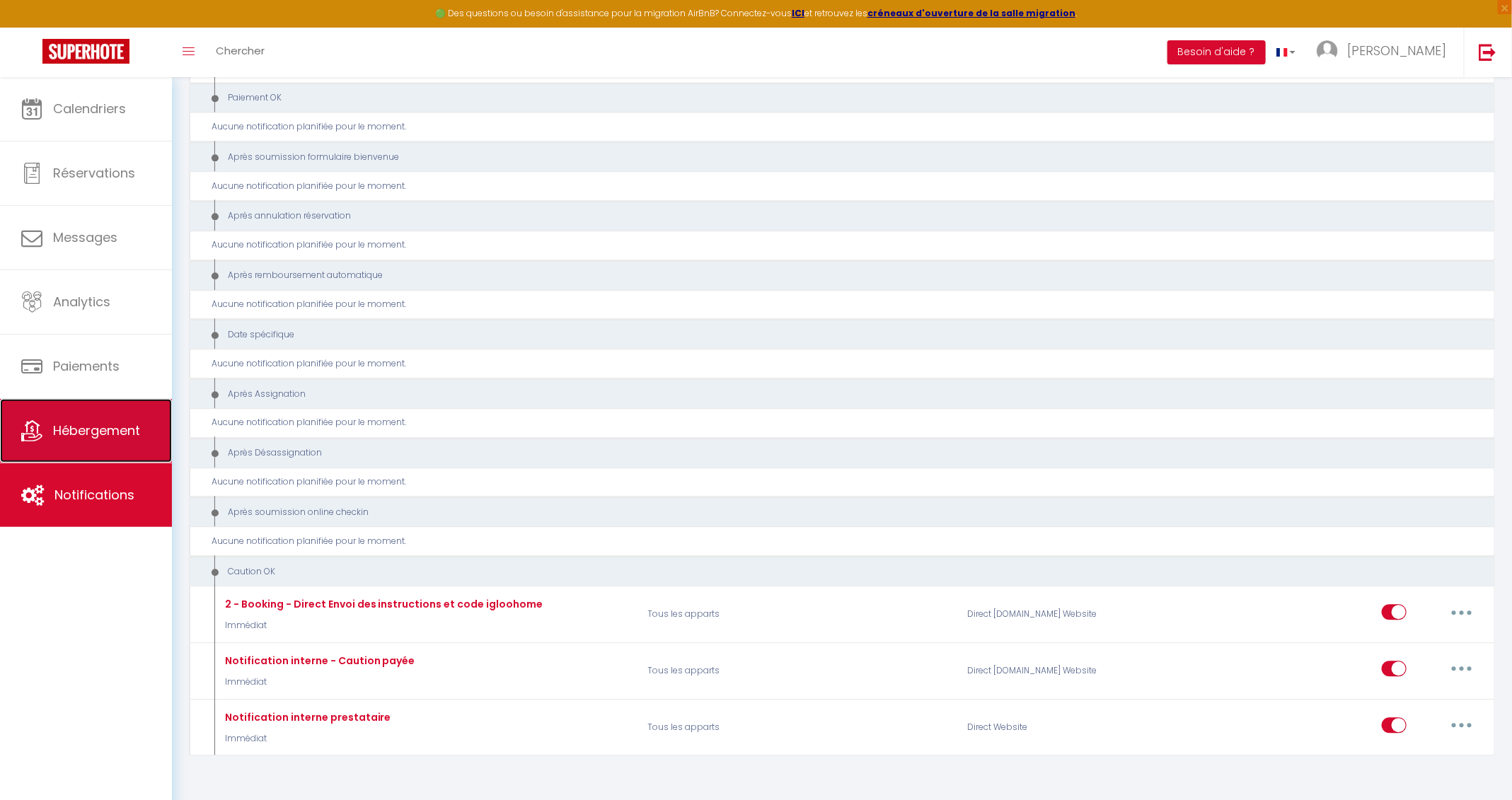
click at [94, 421] on link "Hébergement" at bounding box center [86, 431] width 172 height 64
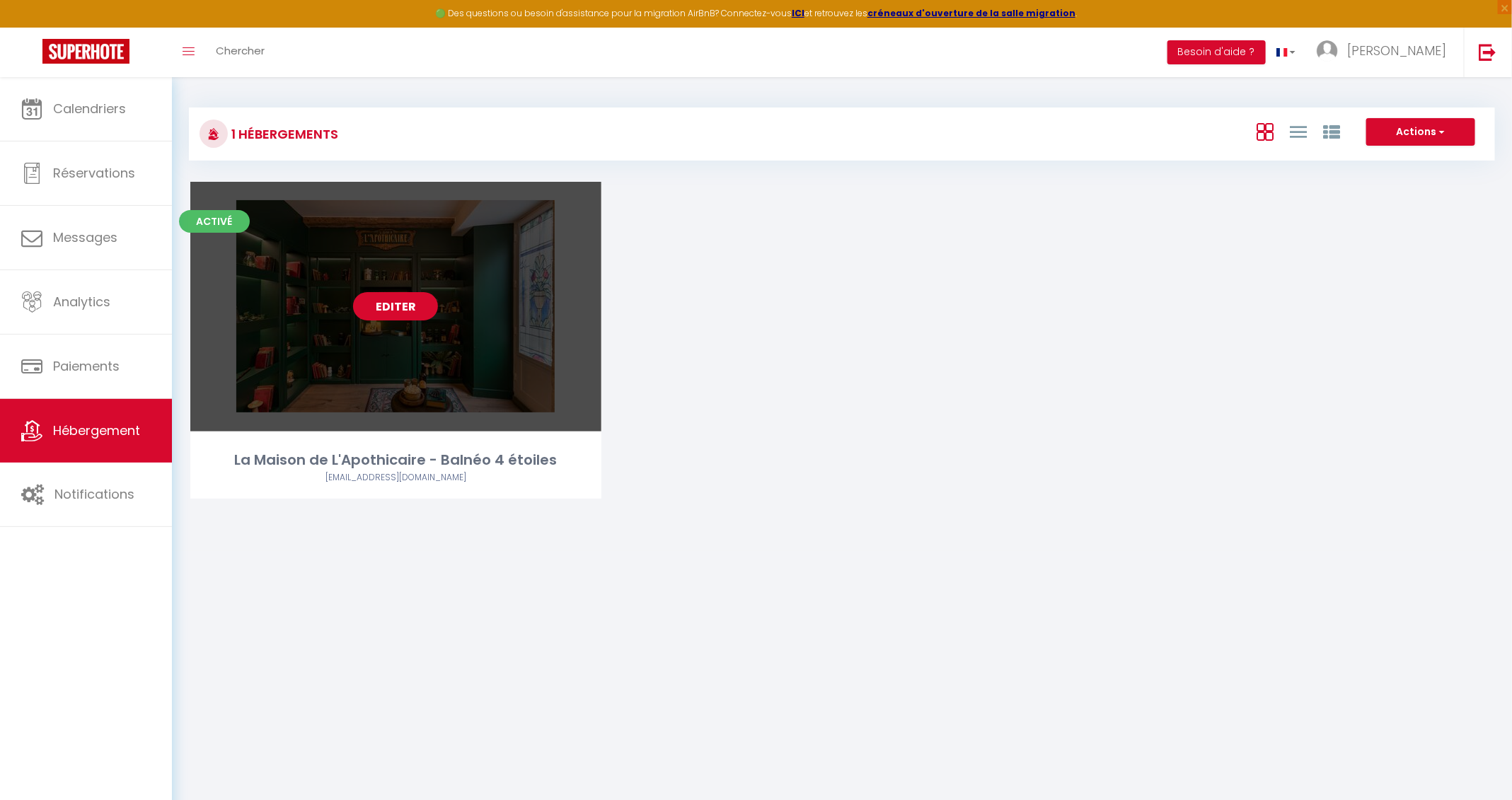
click at [411, 304] on link "Editer" at bounding box center [395, 306] width 85 height 29
select select "3"
select select "2"
select select "1"
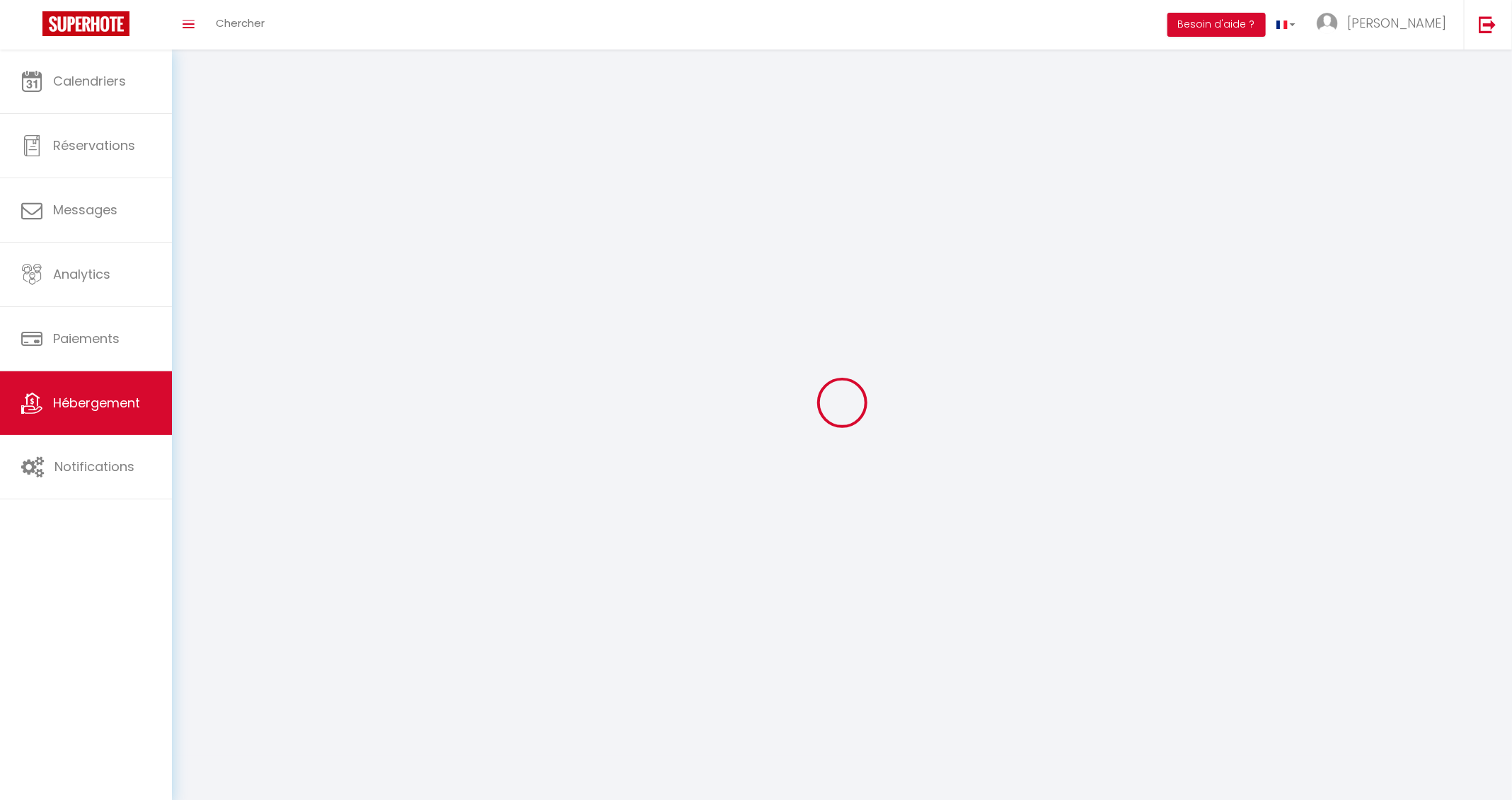
select select
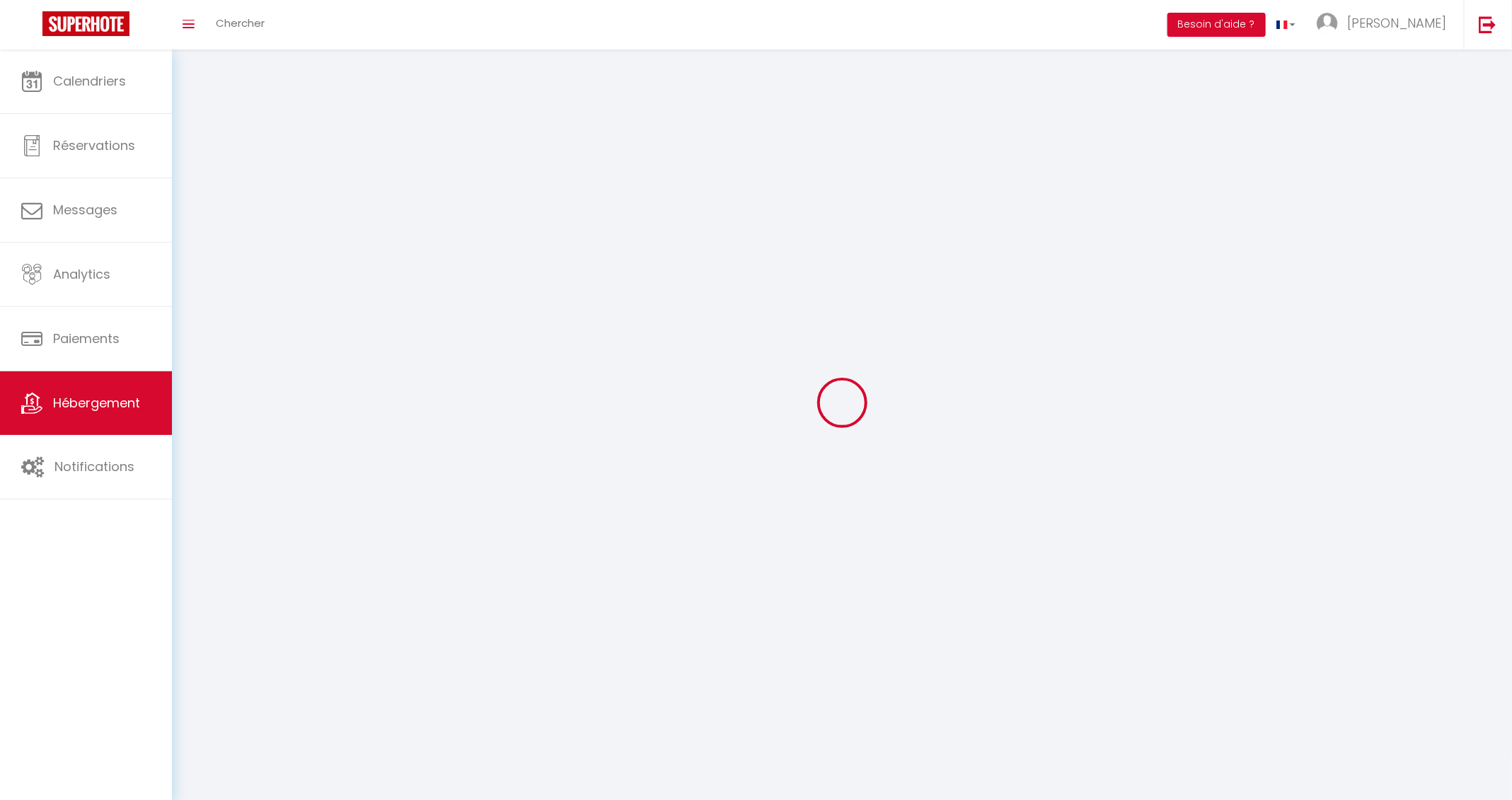
checkbox input "false"
select select
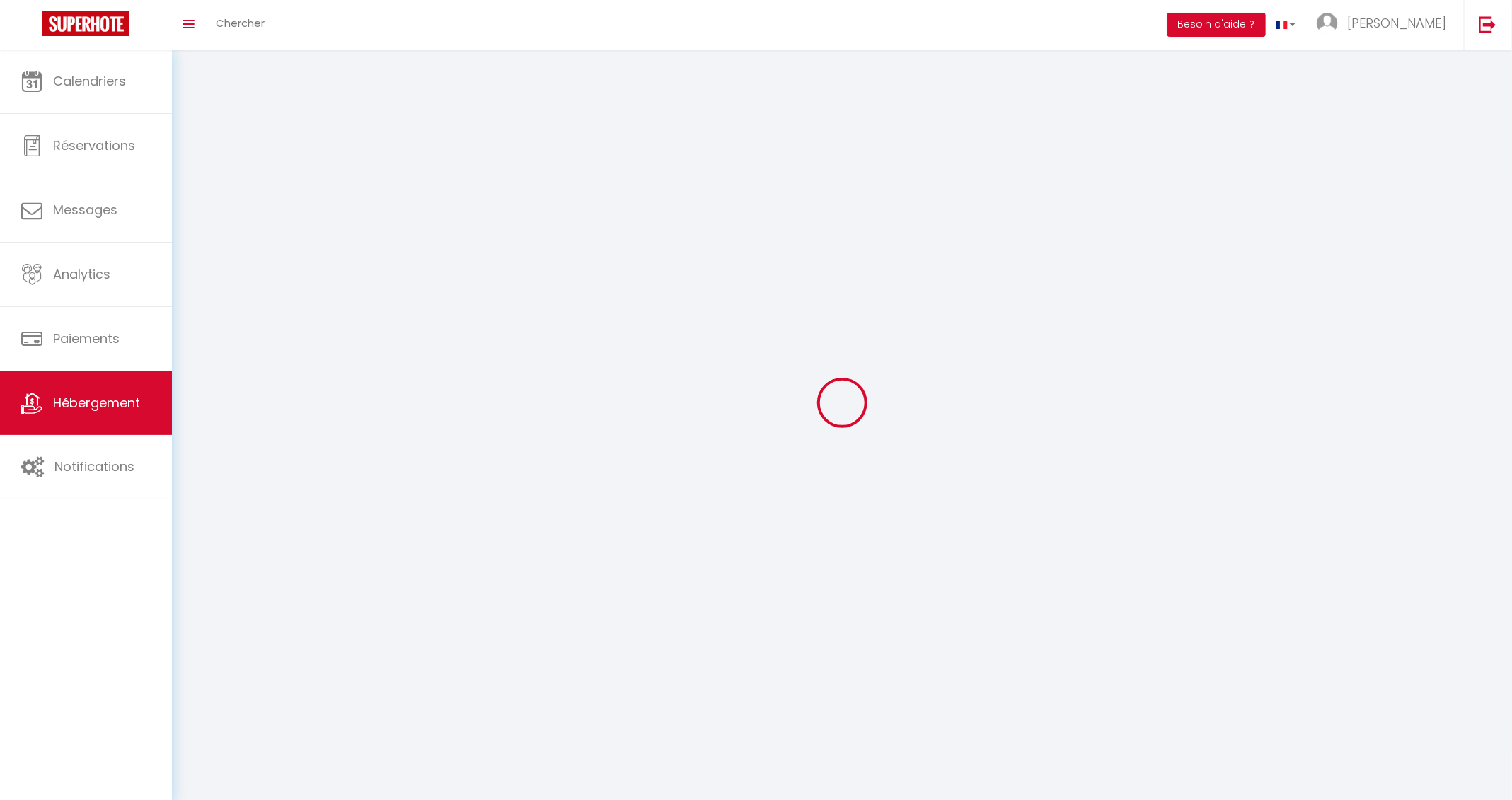
select select
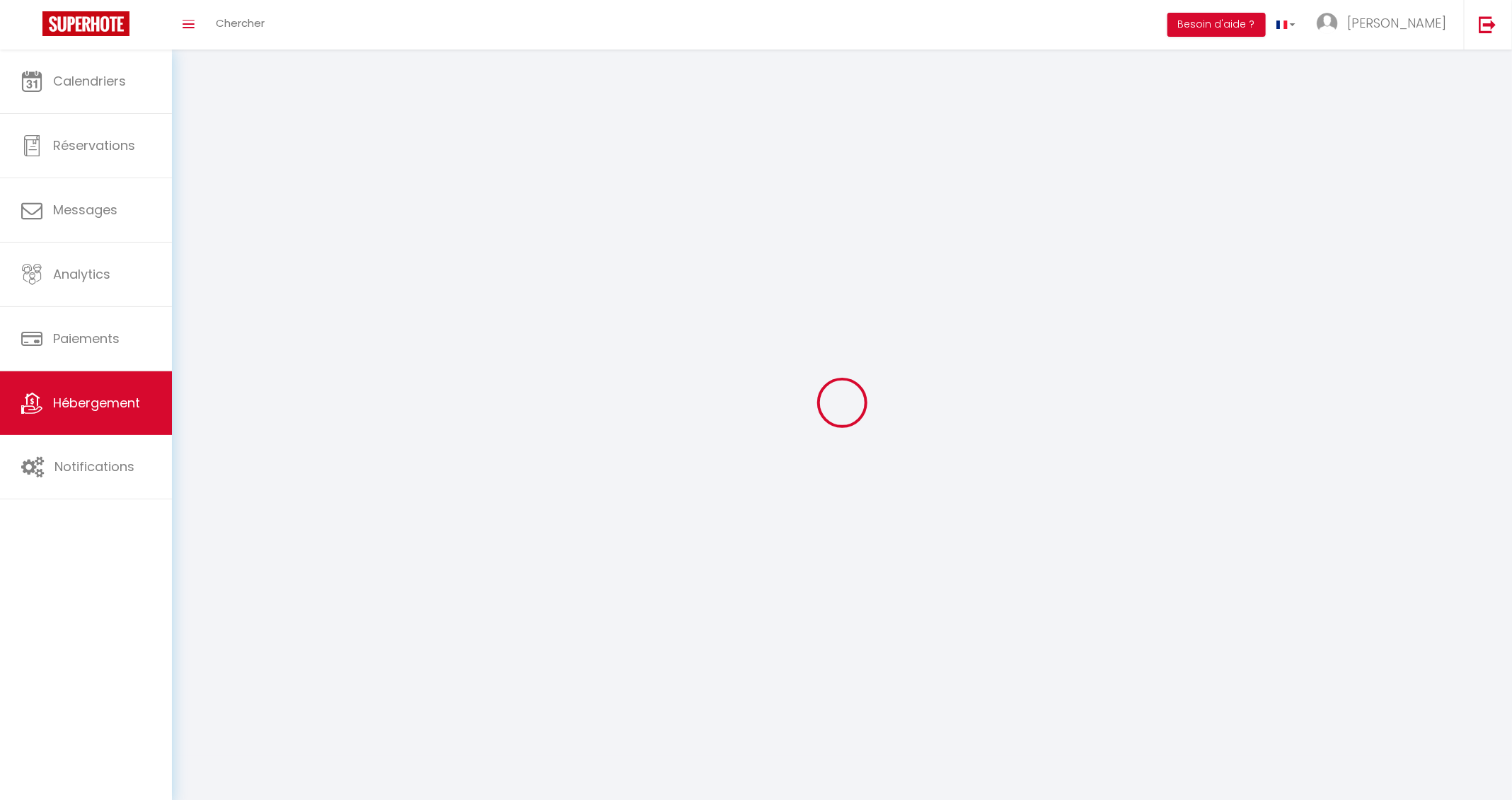
select select
checkbox input "false"
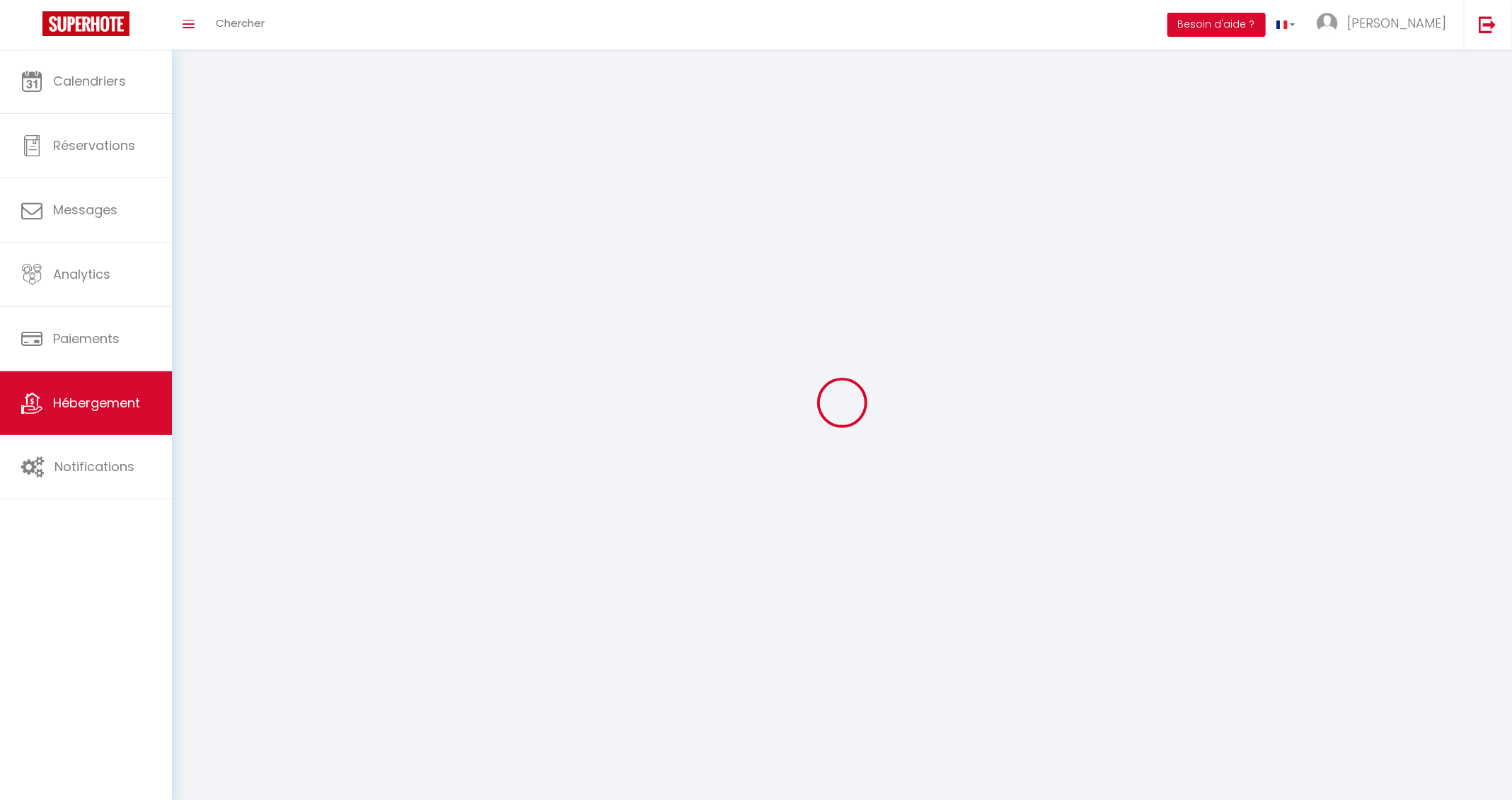
select select
select select "1"
select select
select select "28"
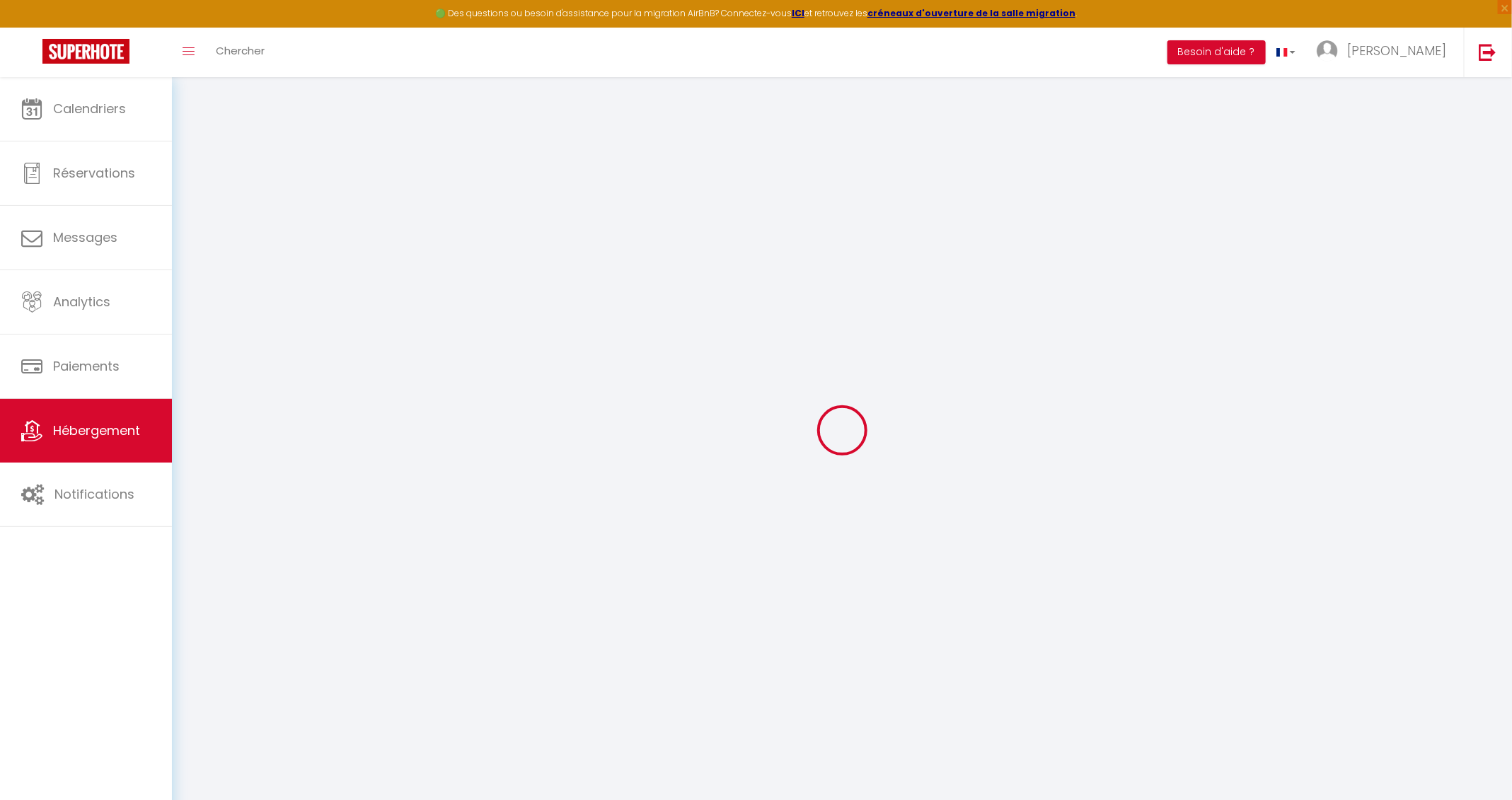
select select
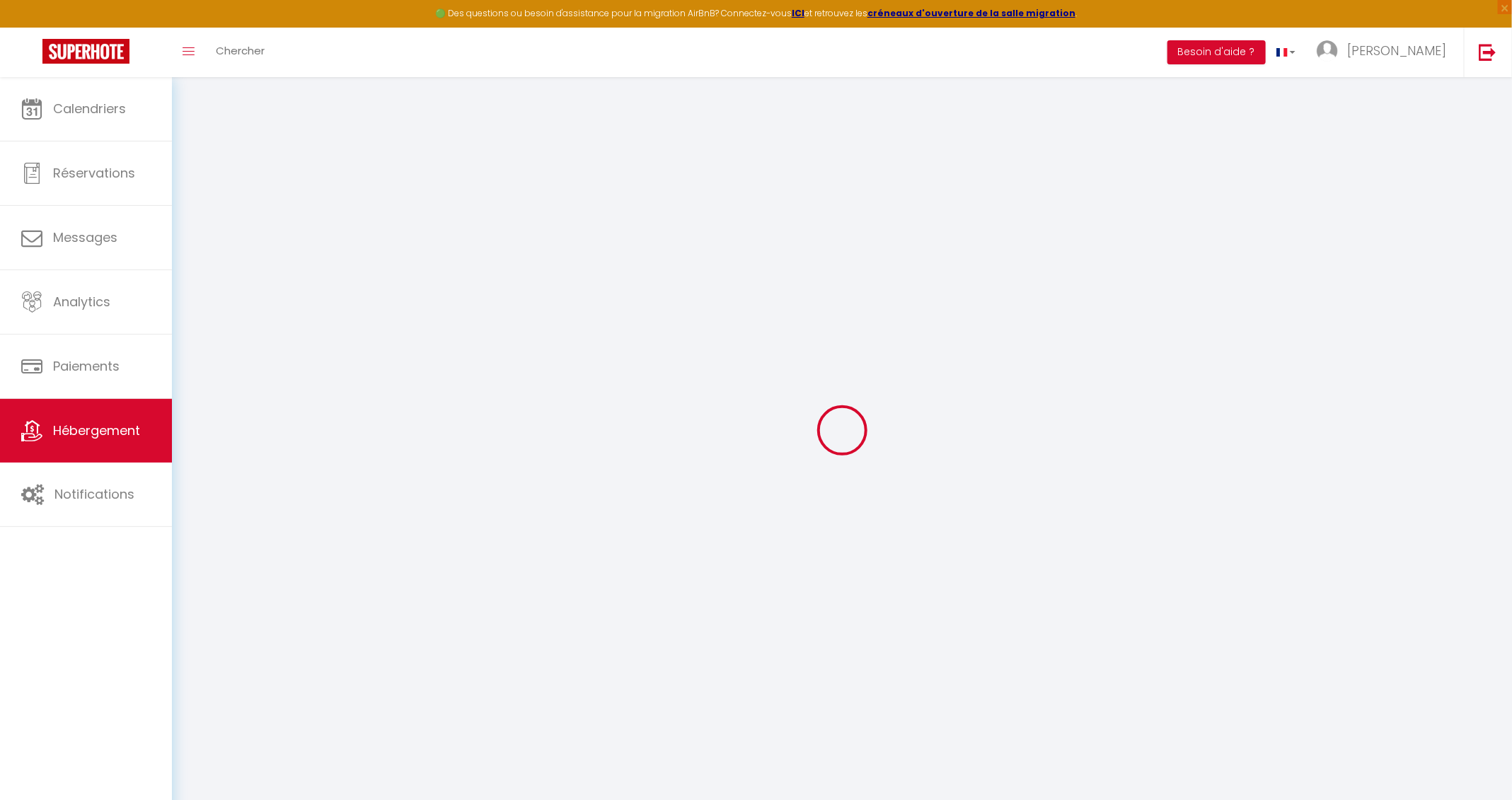
select select
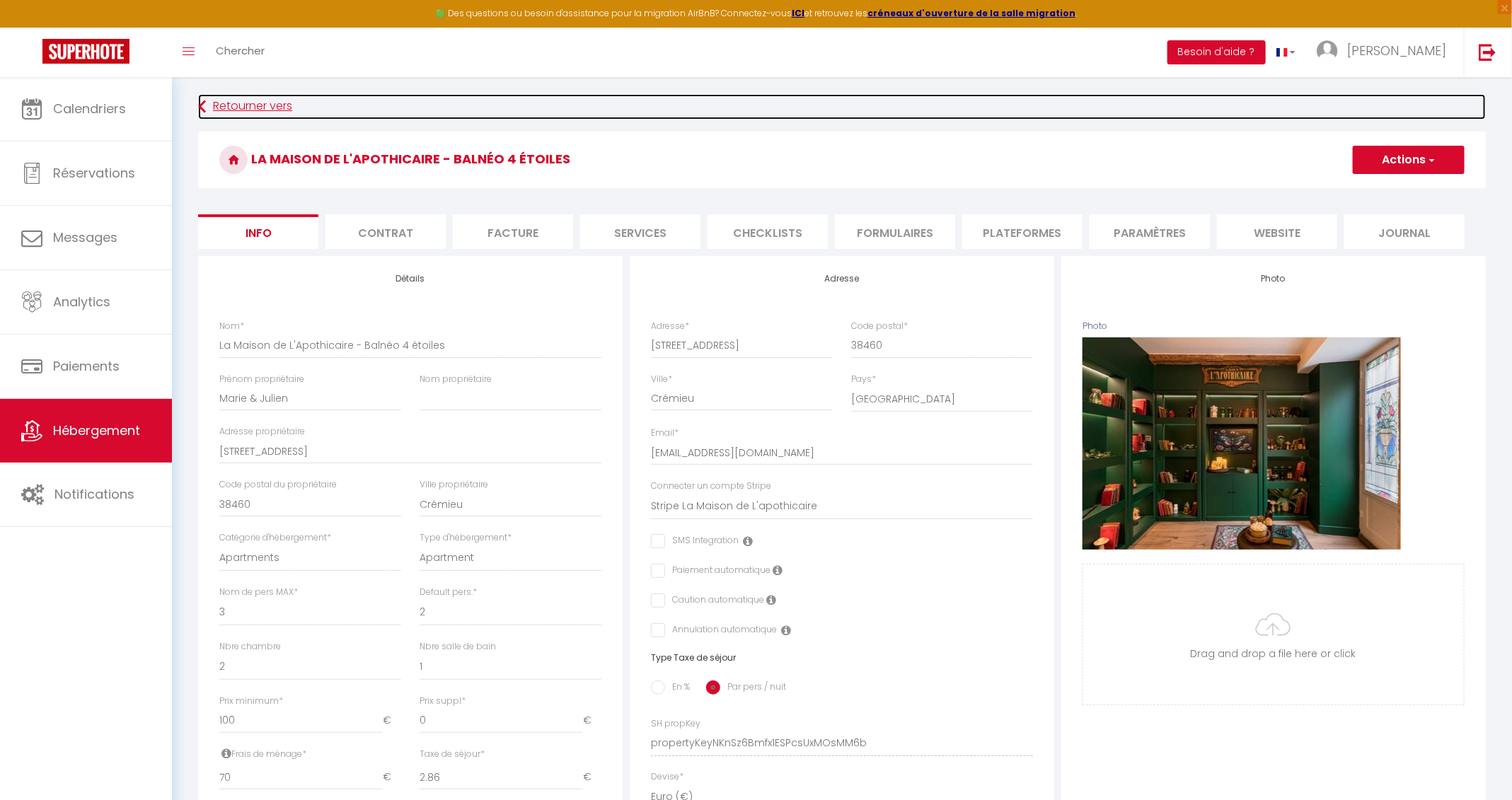
click at [208, 99] on link "Retourner vers" at bounding box center [841, 107] width 1288 height 26
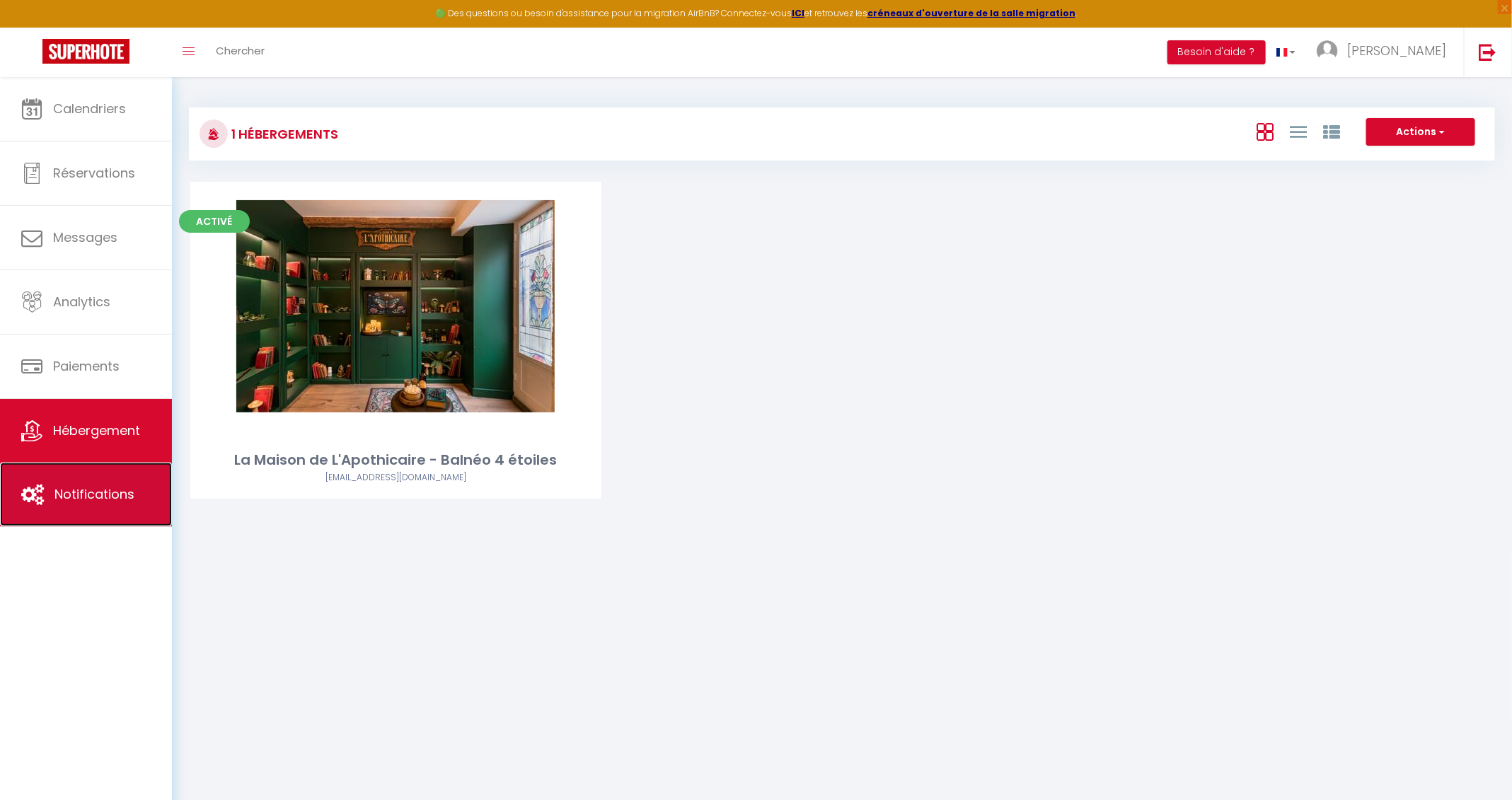
click at [130, 516] on link "Notifications" at bounding box center [86, 494] width 172 height 64
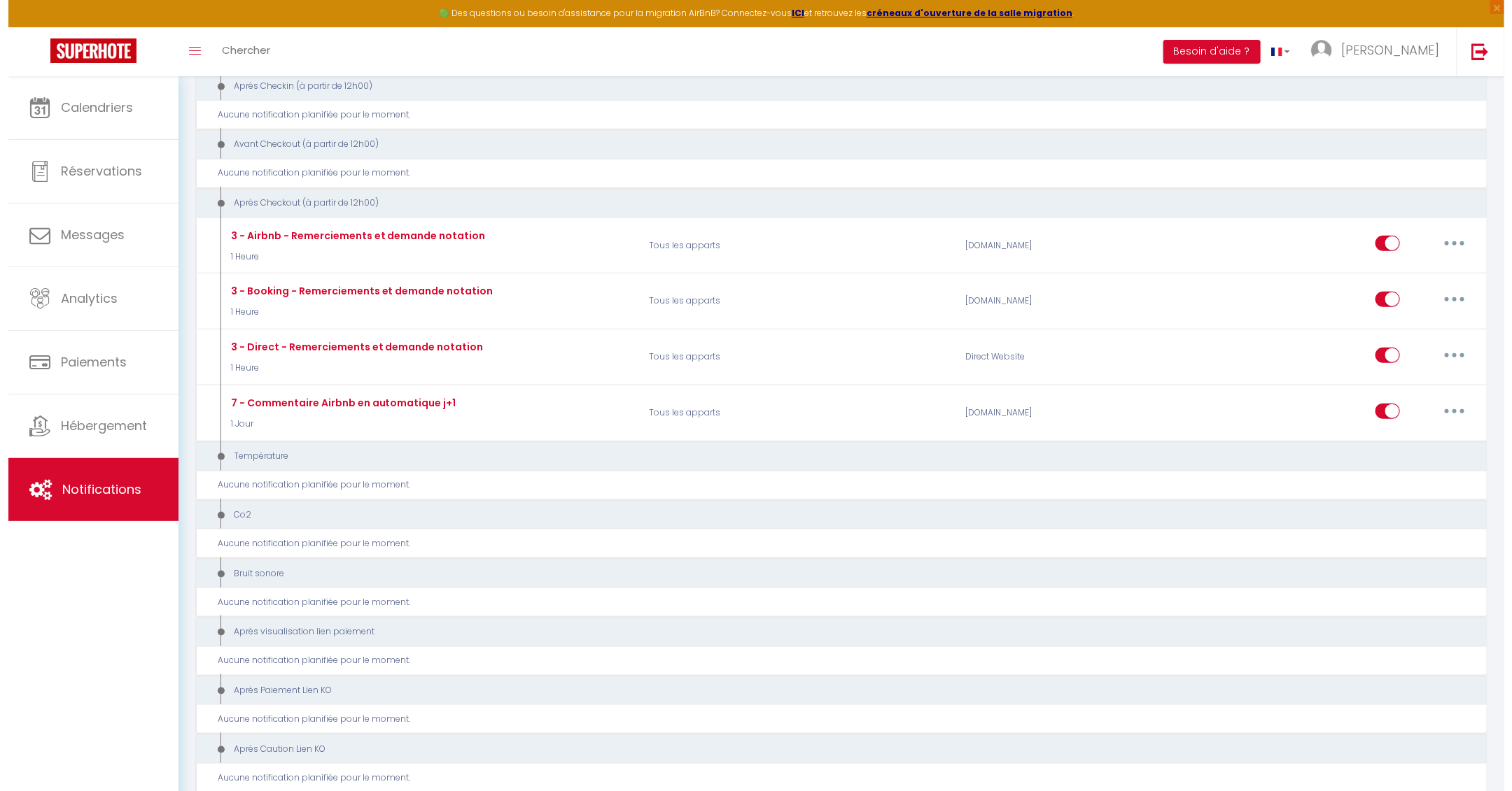
scroll to position [1734, 0]
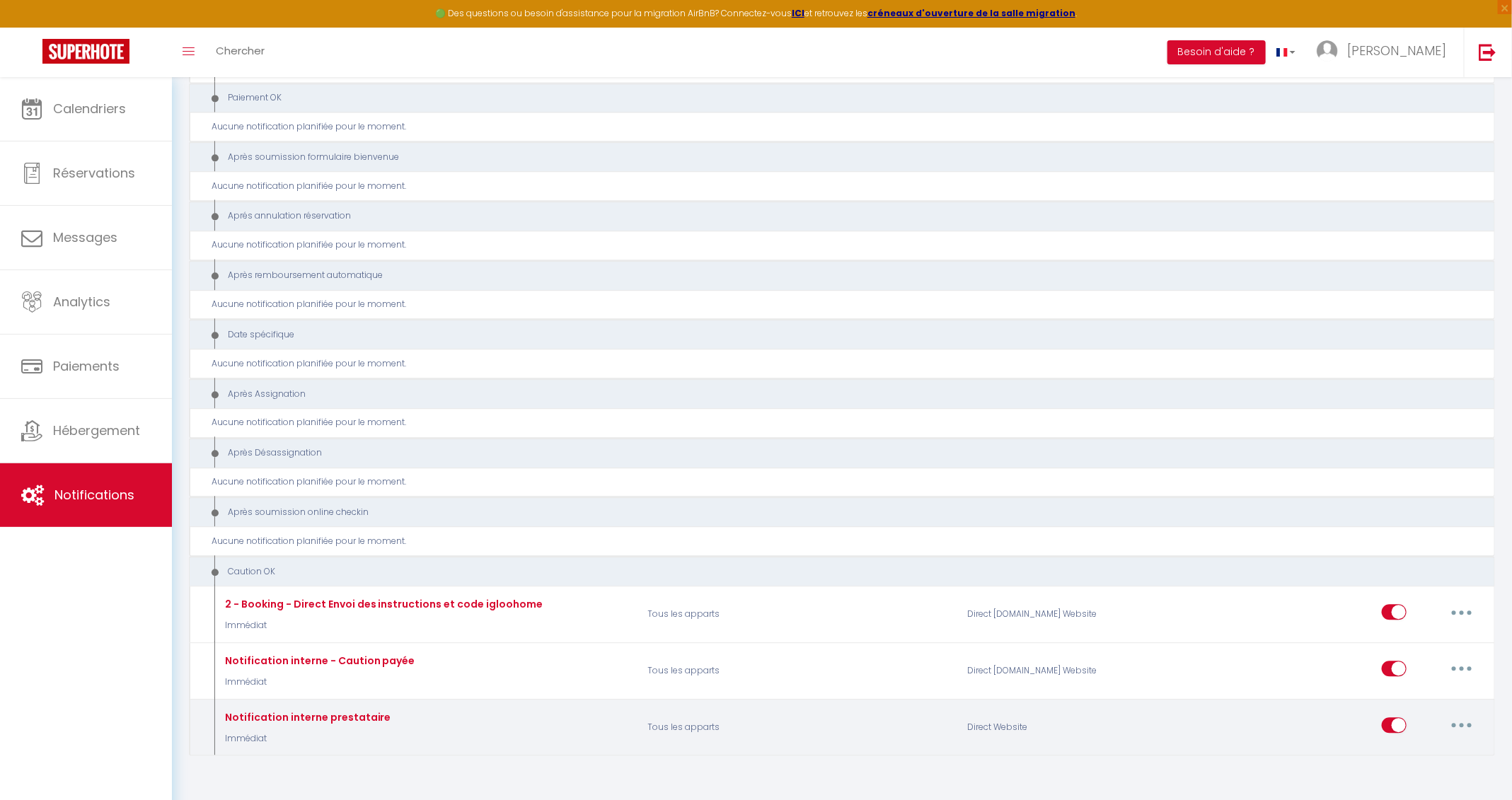
click at [1473, 714] on button "button" at bounding box center [1462, 725] width 39 height 23
click at [1431, 601] on link "Editer" at bounding box center [1424, 613] width 104 height 24
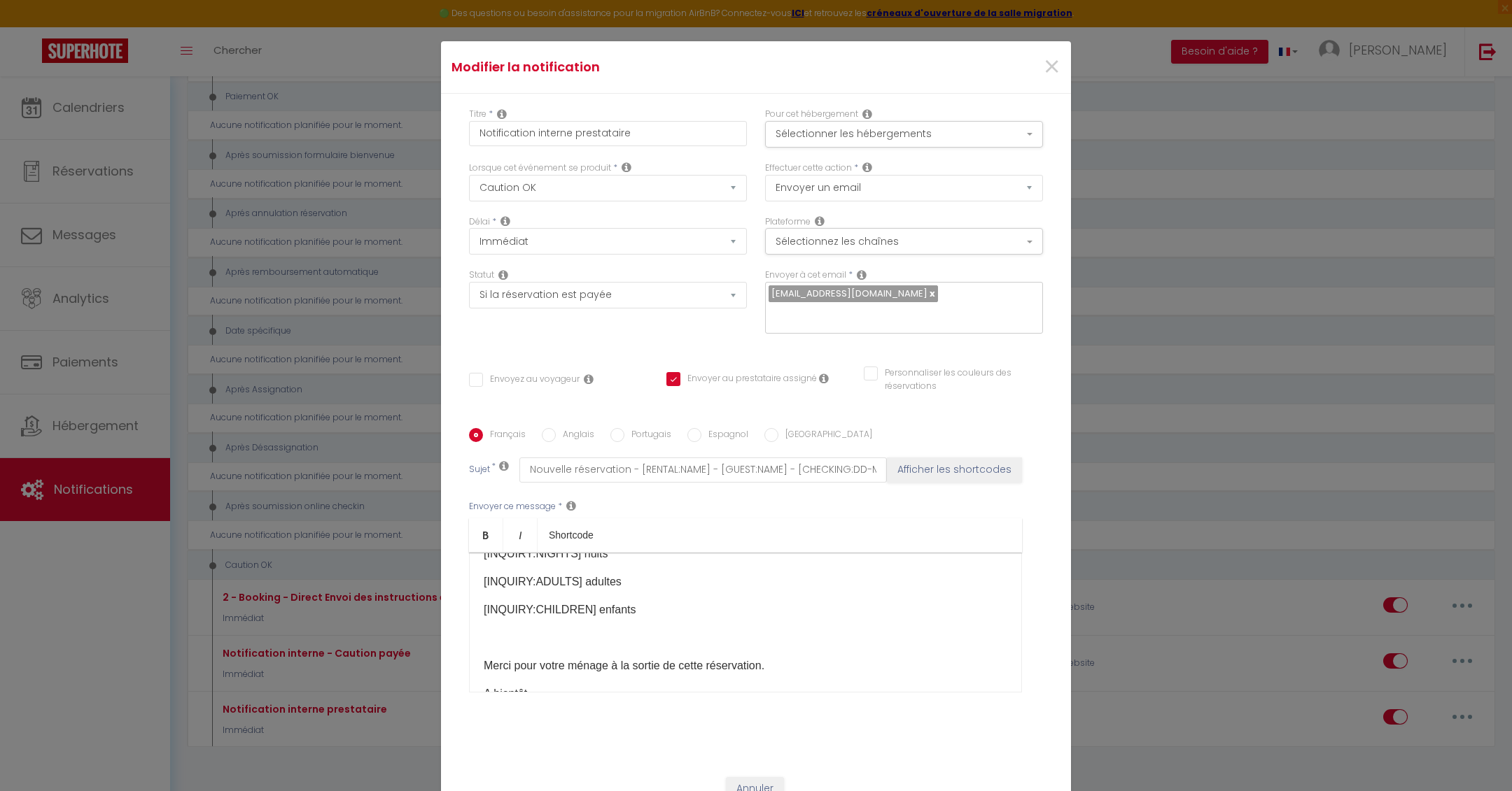
scroll to position [244, 0]
click at [969, 133] on button "Sélectionner les hébergements" at bounding box center [904, 133] width 278 height 26
click at [990, 185] on select "Envoyer un email Envoyer un SMS Envoyer une notification push" at bounding box center [904, 188] width 278 height 26
click at [765, 175] on select "Envoyer un email Envoyer un SMS Envoyer une notification push" at bounding box center [904, 188] width 278 height 26
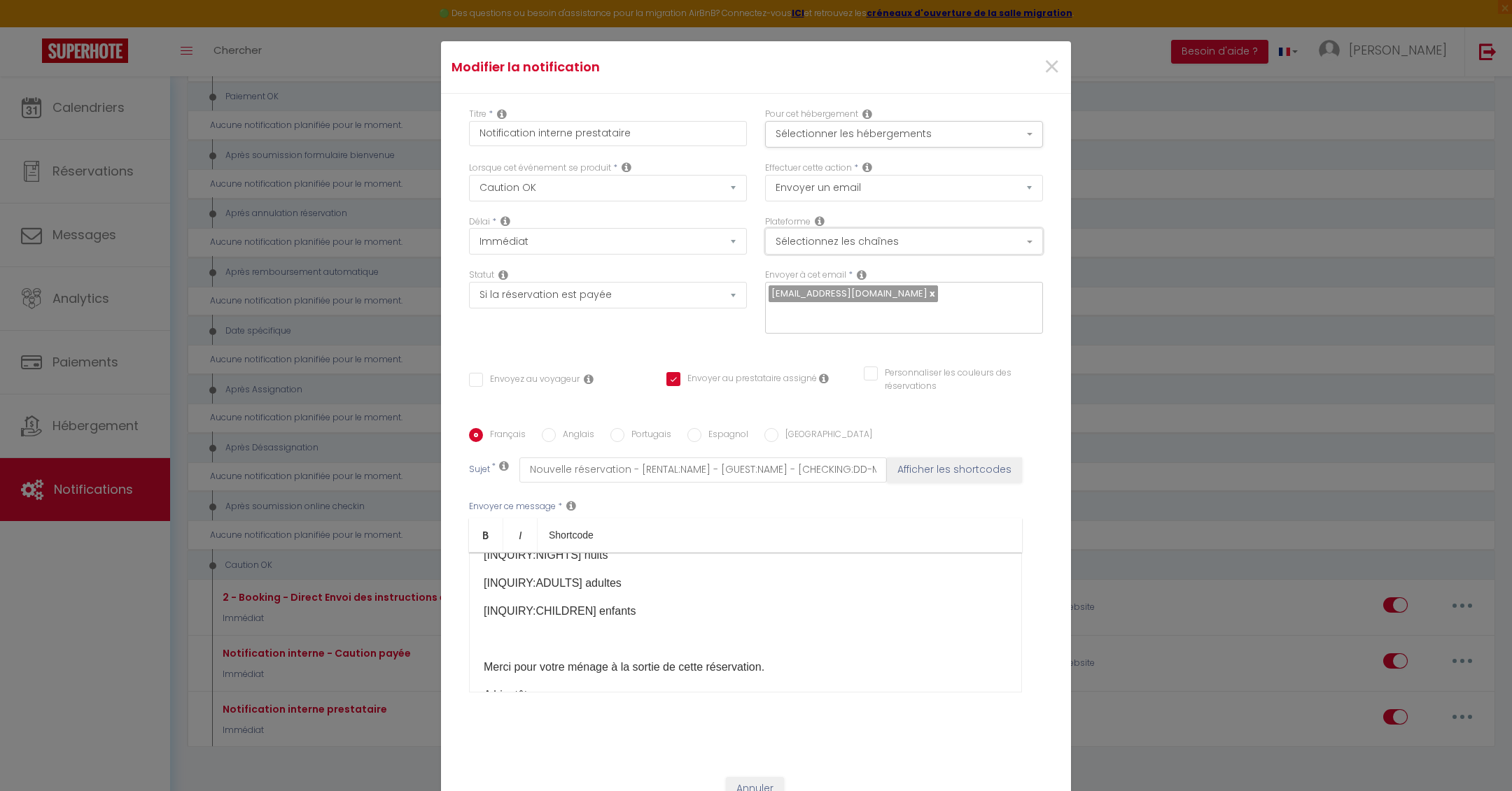
click at [1008, 239] on button "Sélectionnez les chaînes" at bounding box center [904, 240] width 278 height 26
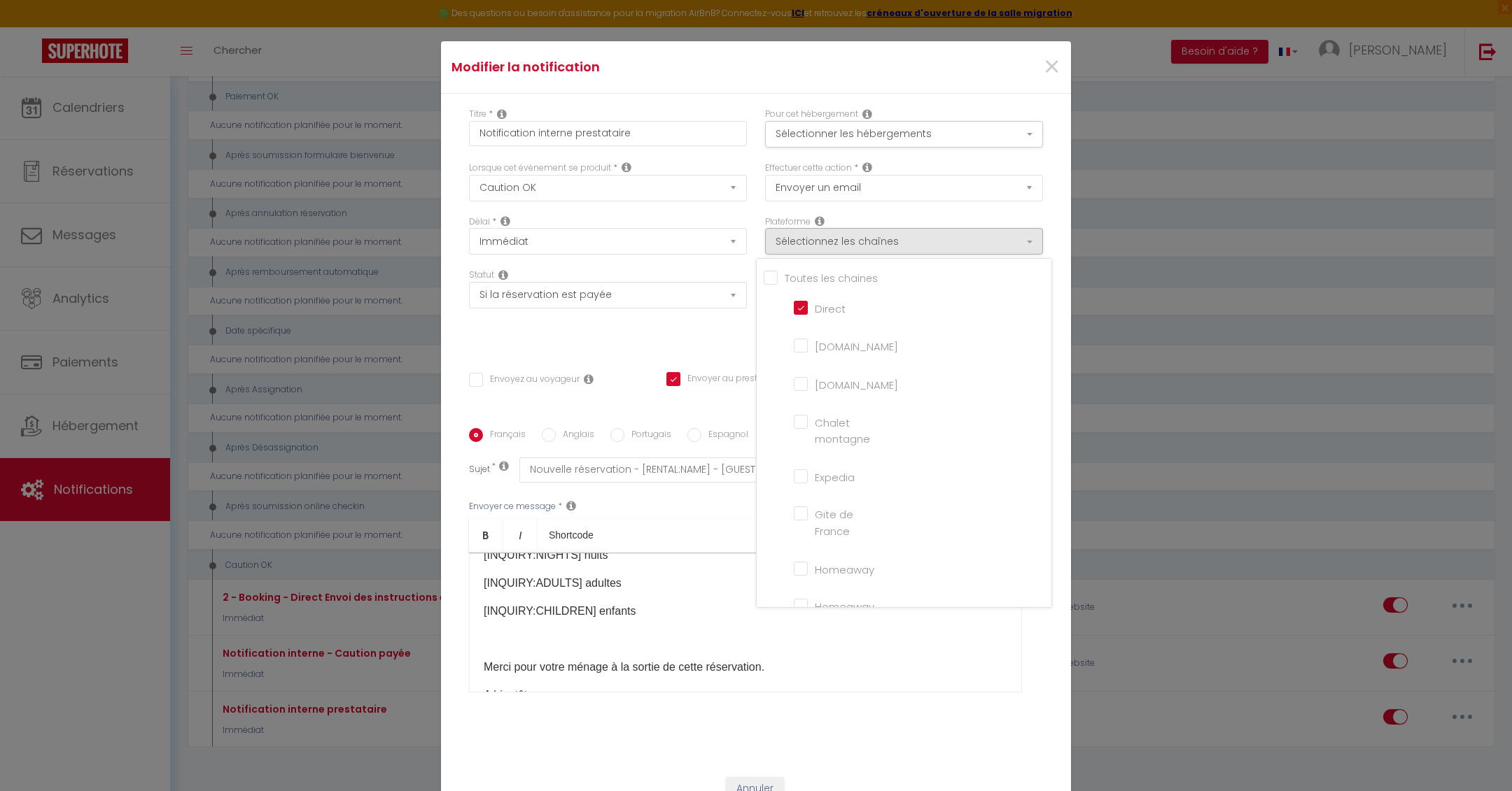
click at [815, 345] on input "[DOMAIN_NAME]" at bounding box center [834, 344] width 80 height 14
click at [823, 380] on input "[DOMAIN_NAME]" at bounding box center [834, 383] width 80 height 14
click at [699, 336] on div "Statut Aucun Si la réservation est payée Si réservation non payée Si la caution…" at bounding box center [608, 307] width 296 height 79
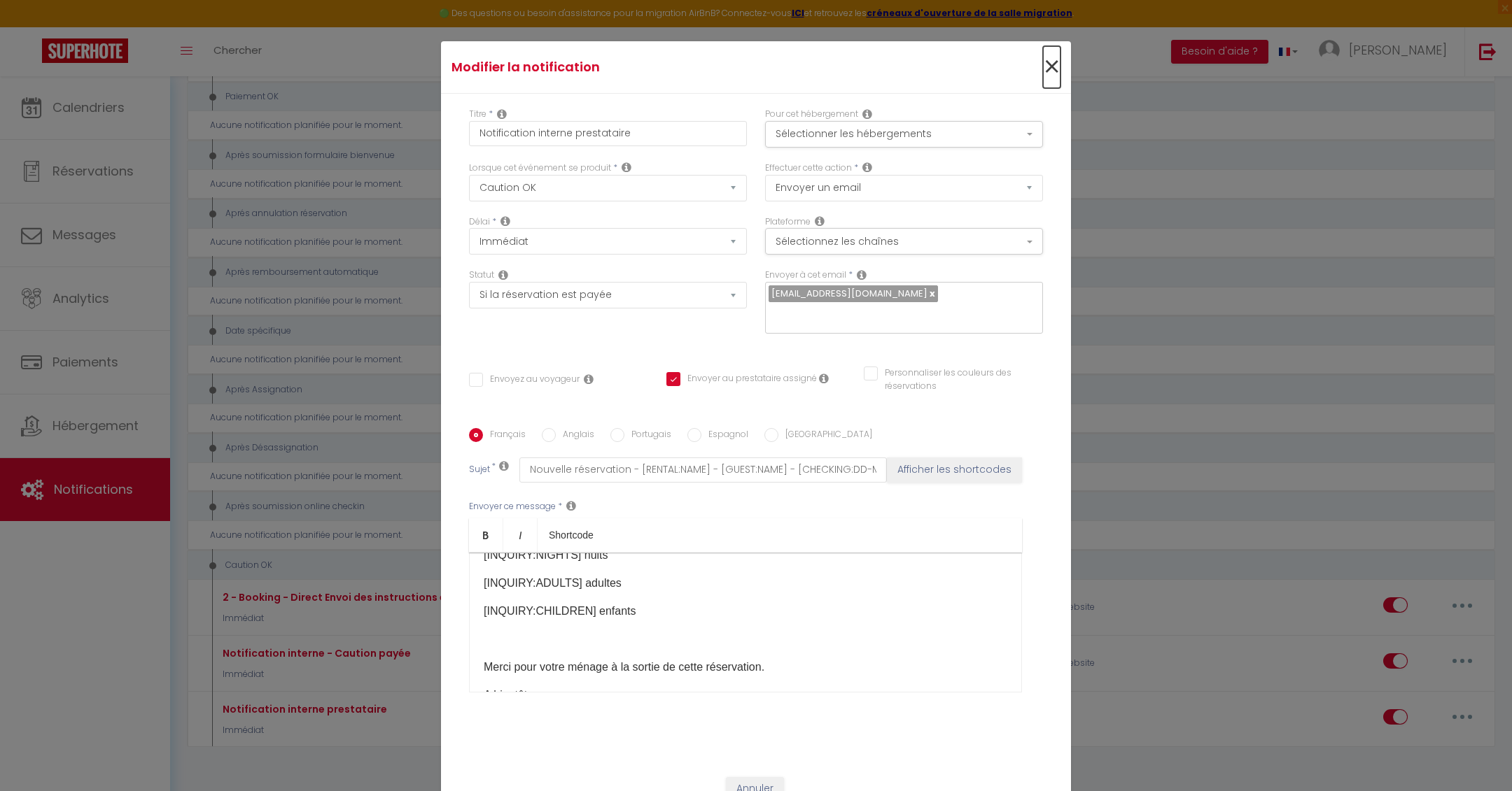
click at [1048, 71] on span "×" at bounding box center [1052, 66] width 18 height 42
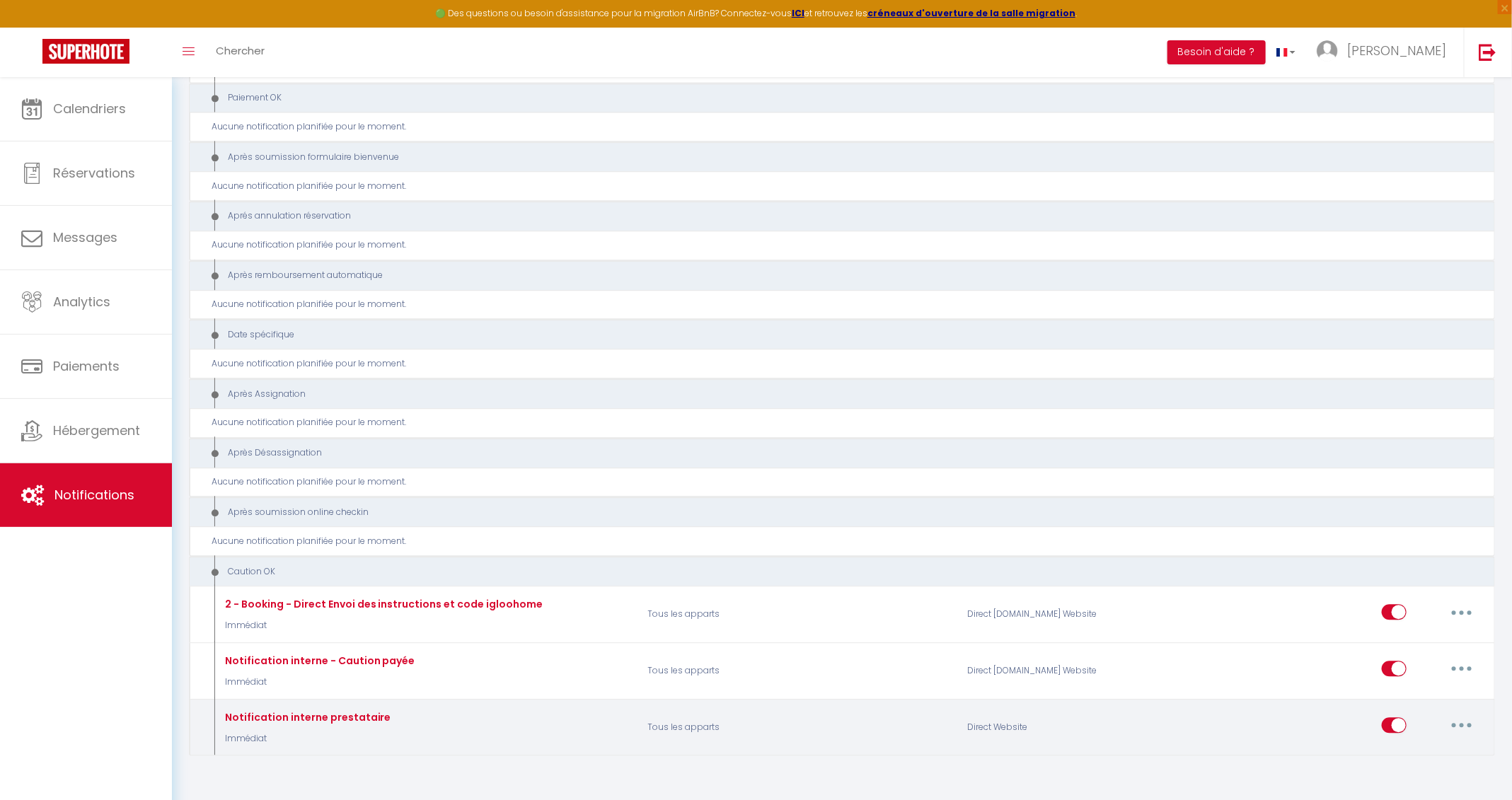
click at [1467, 714] on button "button" at bounding box center [1462, 725] width 39 height 23
click at [1388, 601] on link "Editer" at bounding box center [1424, 613] width 104 height 24
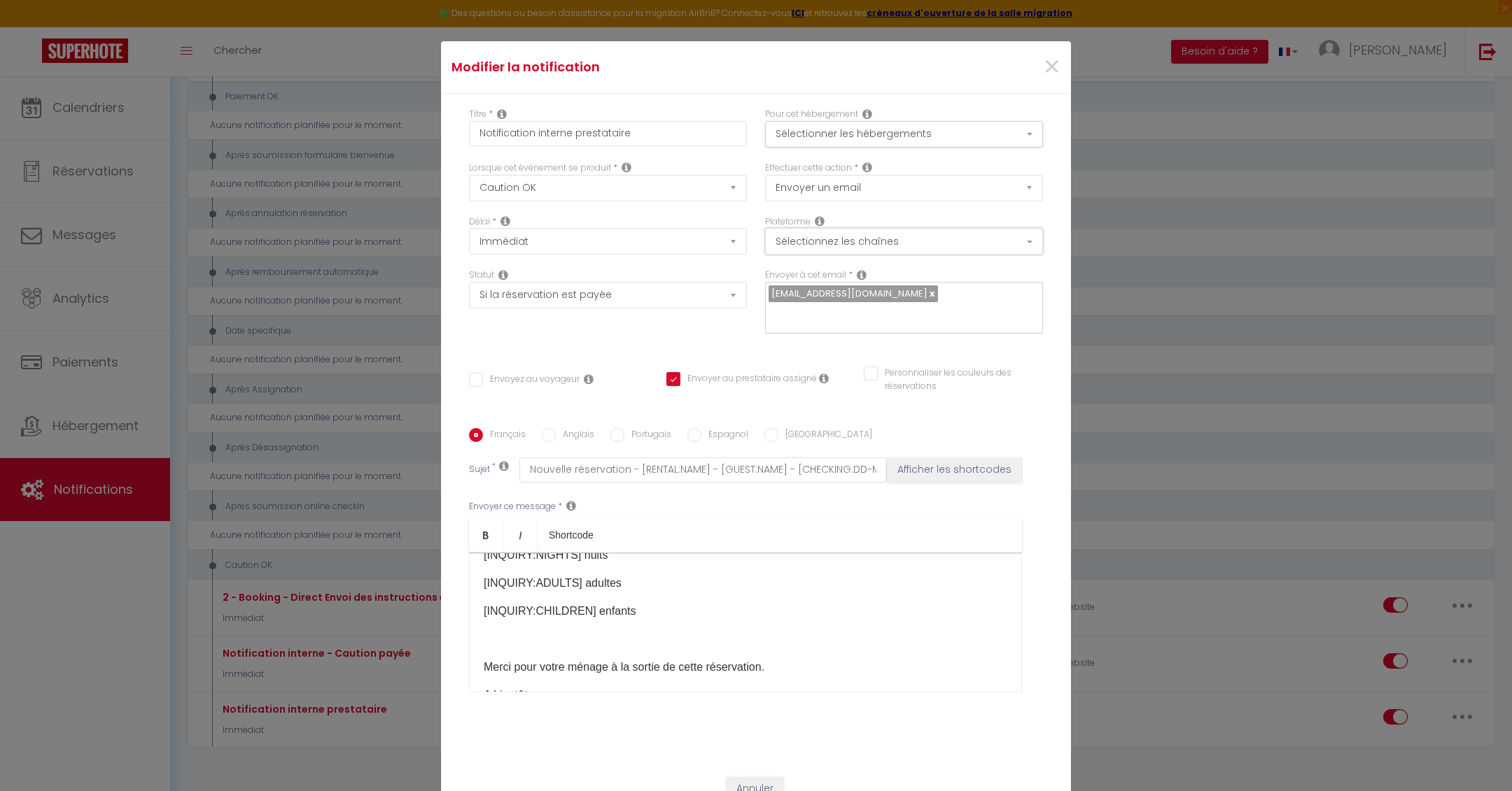
click at [828, 245] on button "Sélectionnez les chaînes" at bounding box center [904, 240] width 278 height 26
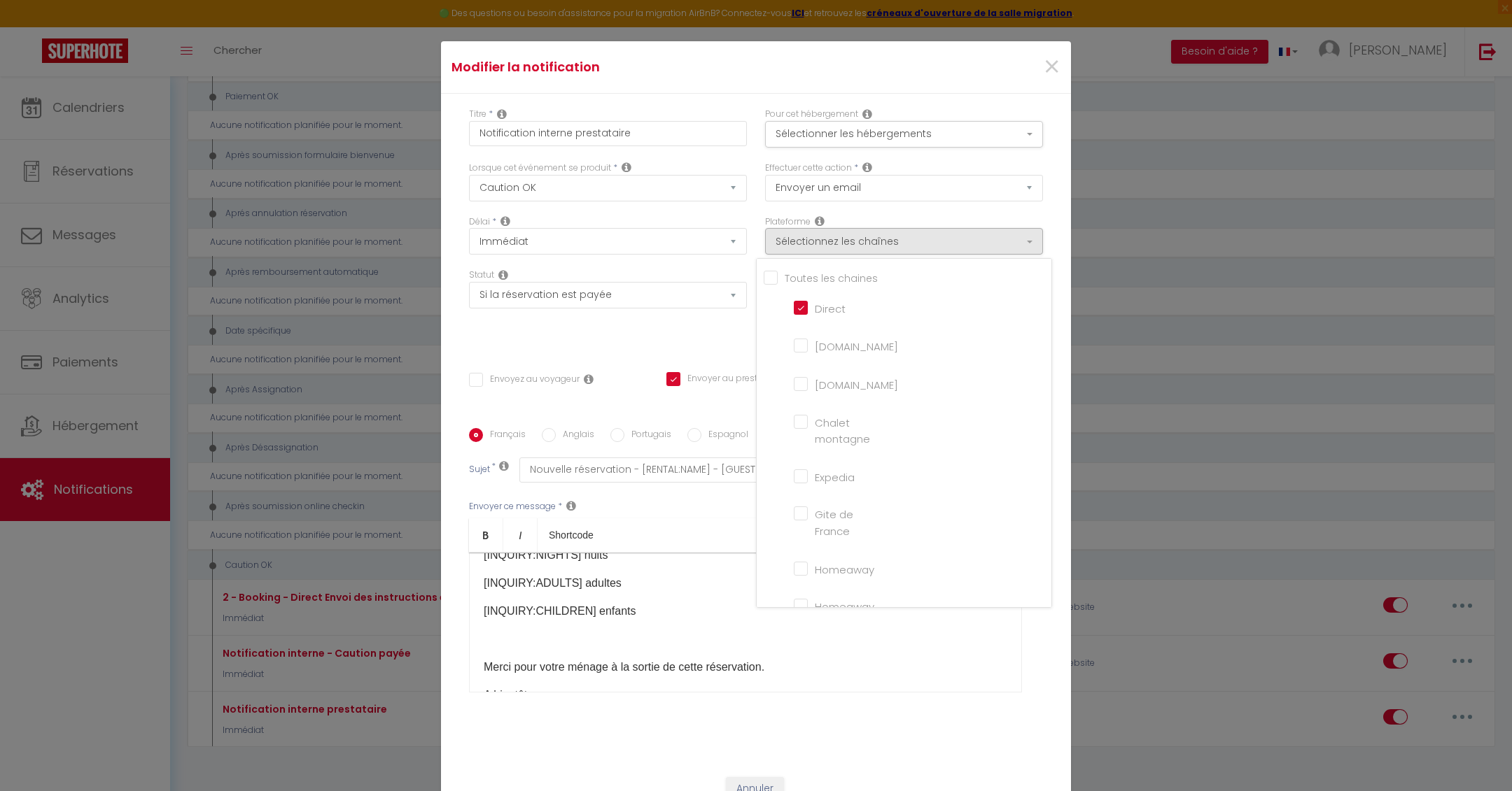
click at [810, 343] on input "[DOMAIN_NAME]" at bounding box center [834, 344] width 80 height 14
click at [821, 380] on input "[DOMAIN_NAME]" at bounding box center [834, 383] width 80 height 14
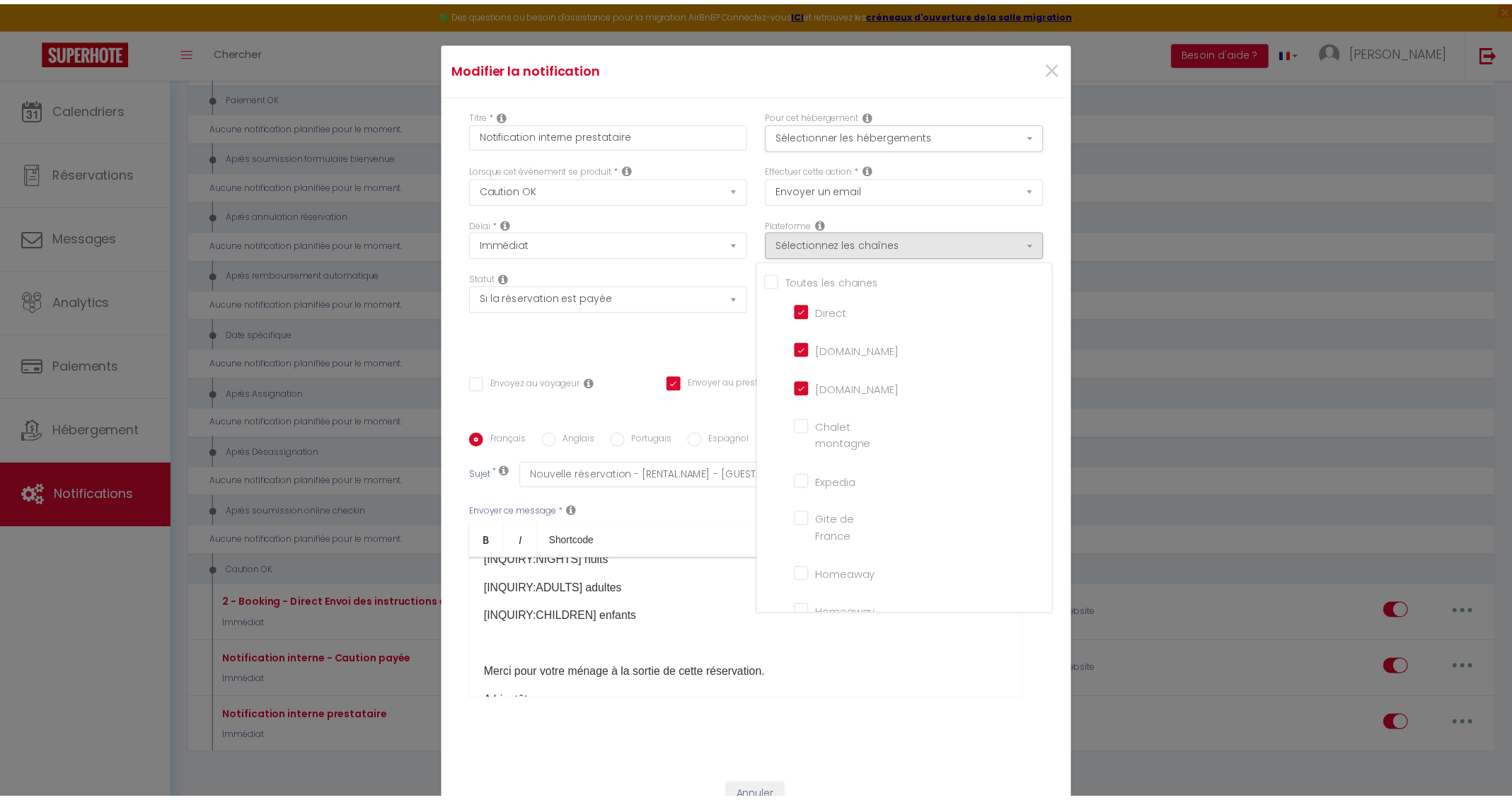
scroll to position [91, 0]
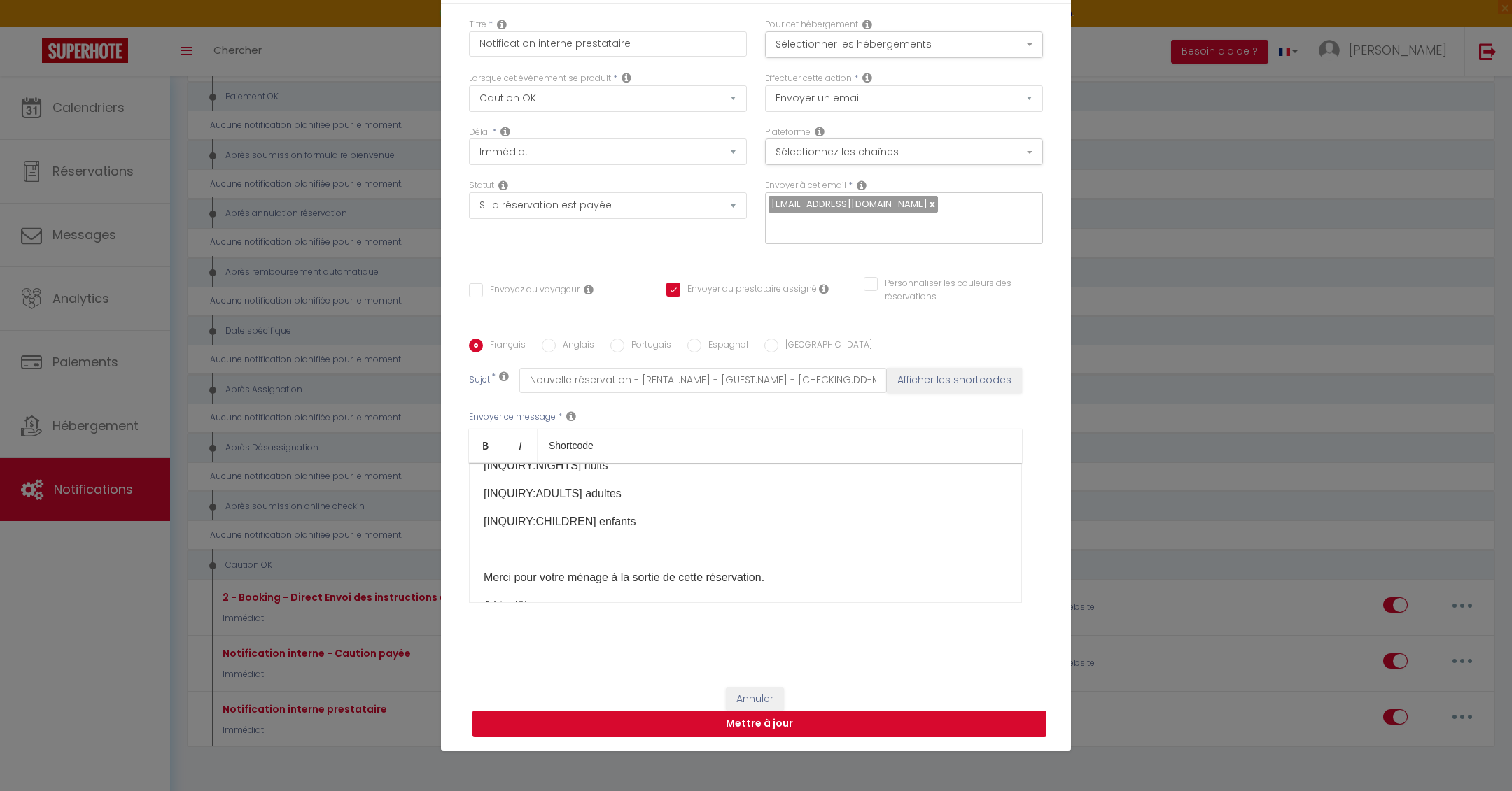
click at [754, 727] on button "Mettre à jour" at bounding box center [759, 724] width 574 height 26
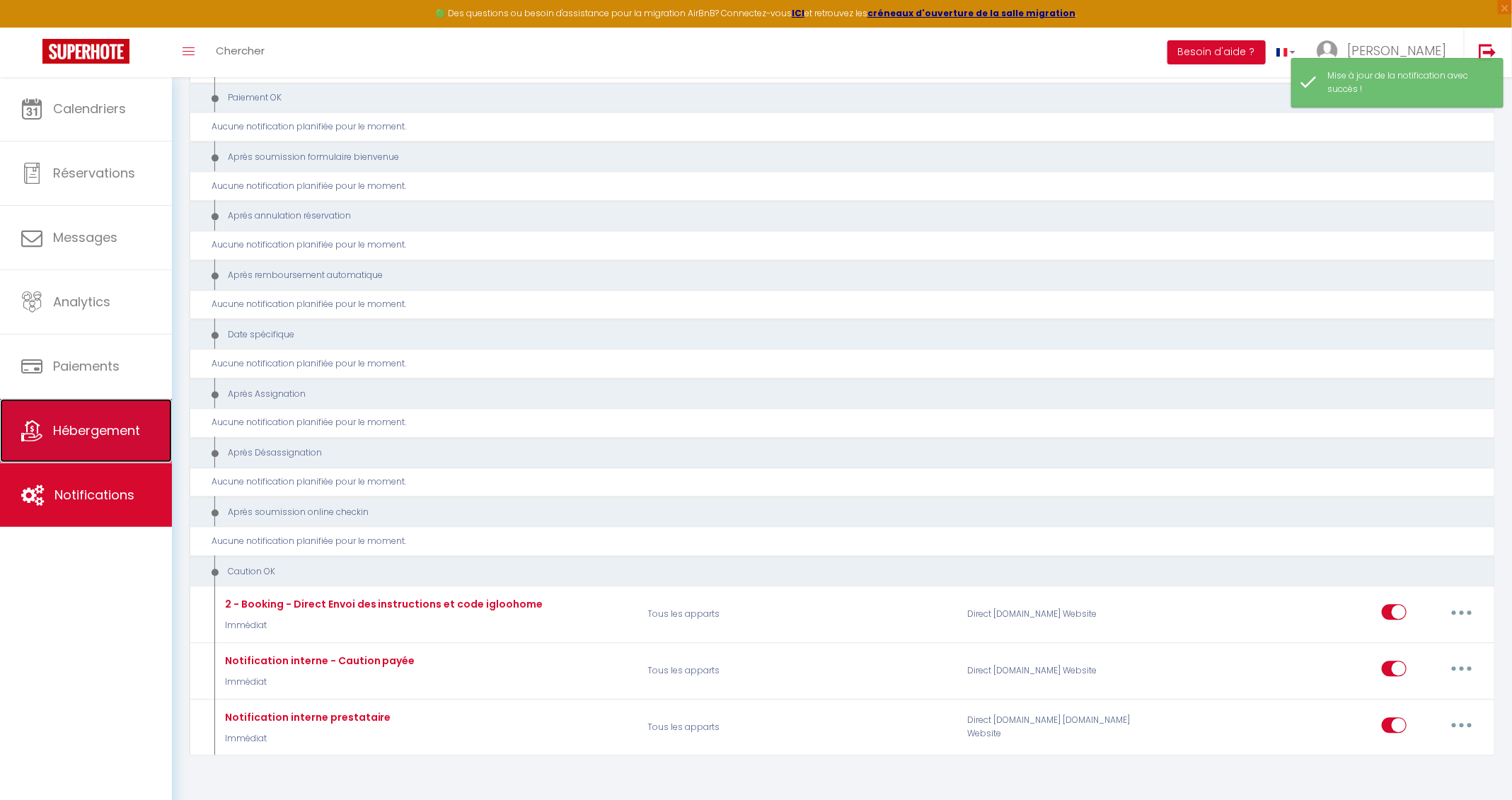
click at [66, 425] on span "Hébergement" at bounding box center [96, 431] width 87 height 18
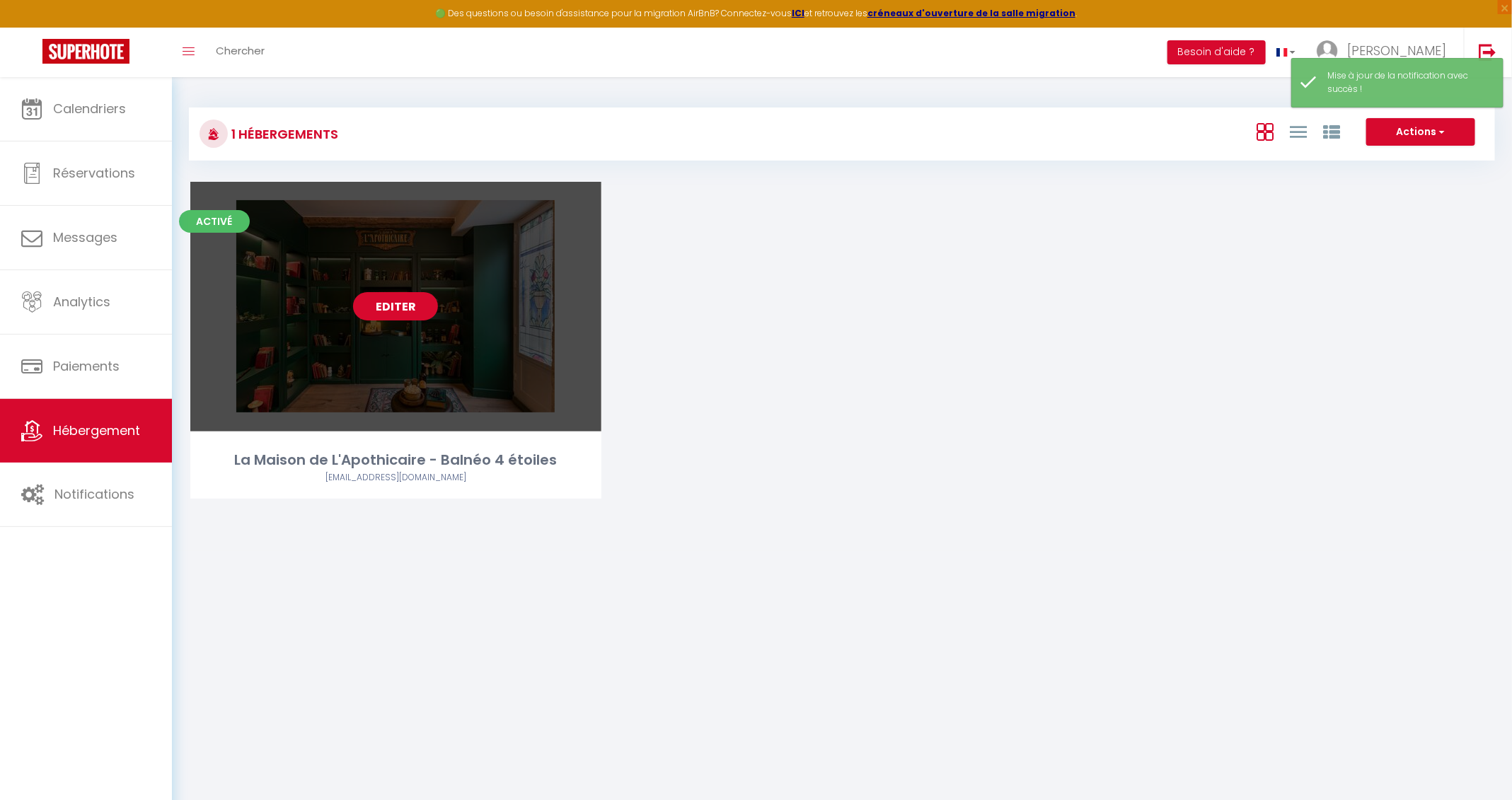
click at [393, 306] on link "Editer" at bounding box center [395, 306] width 85 height 29
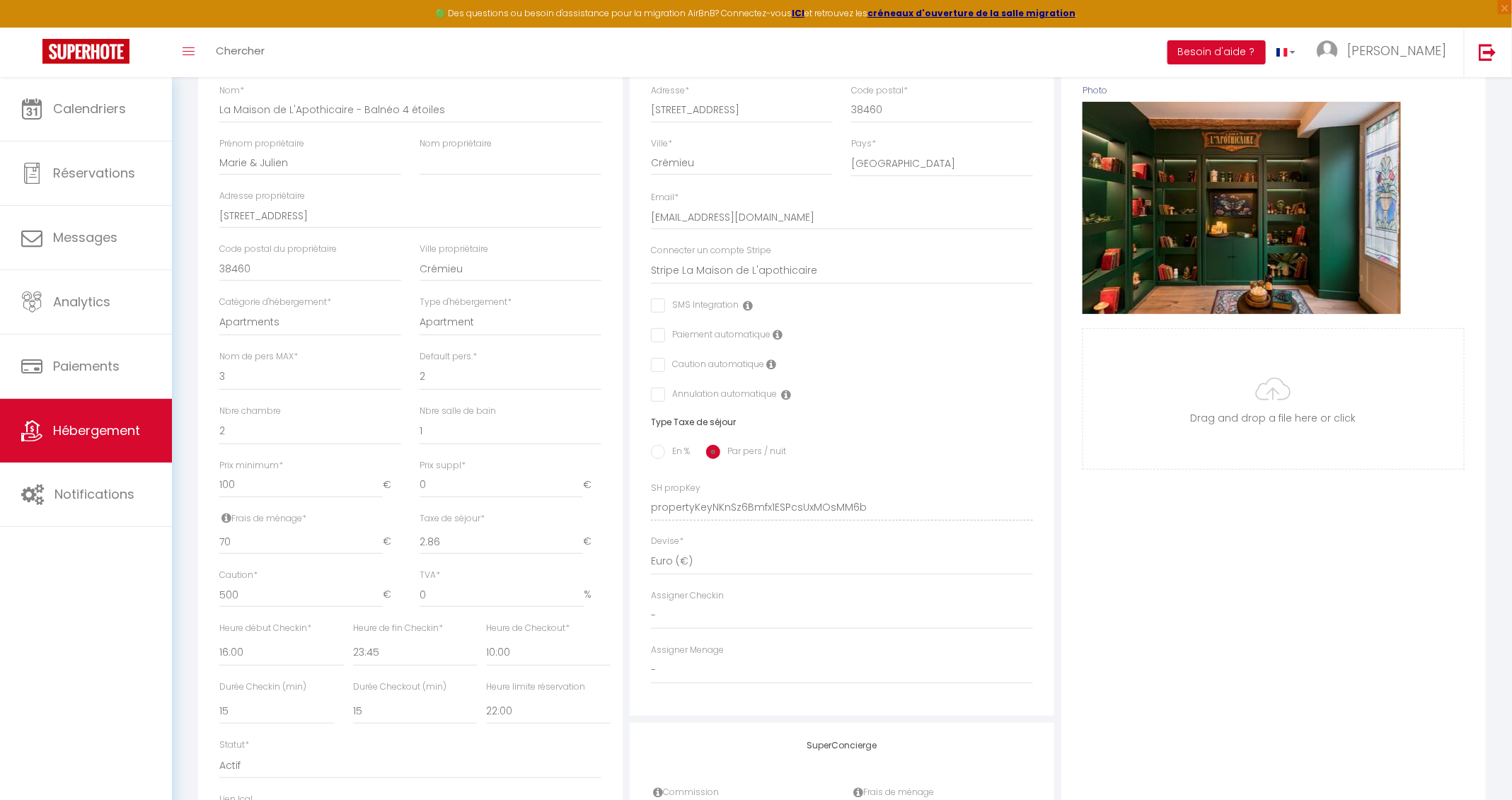
scroll to position [233, 0]
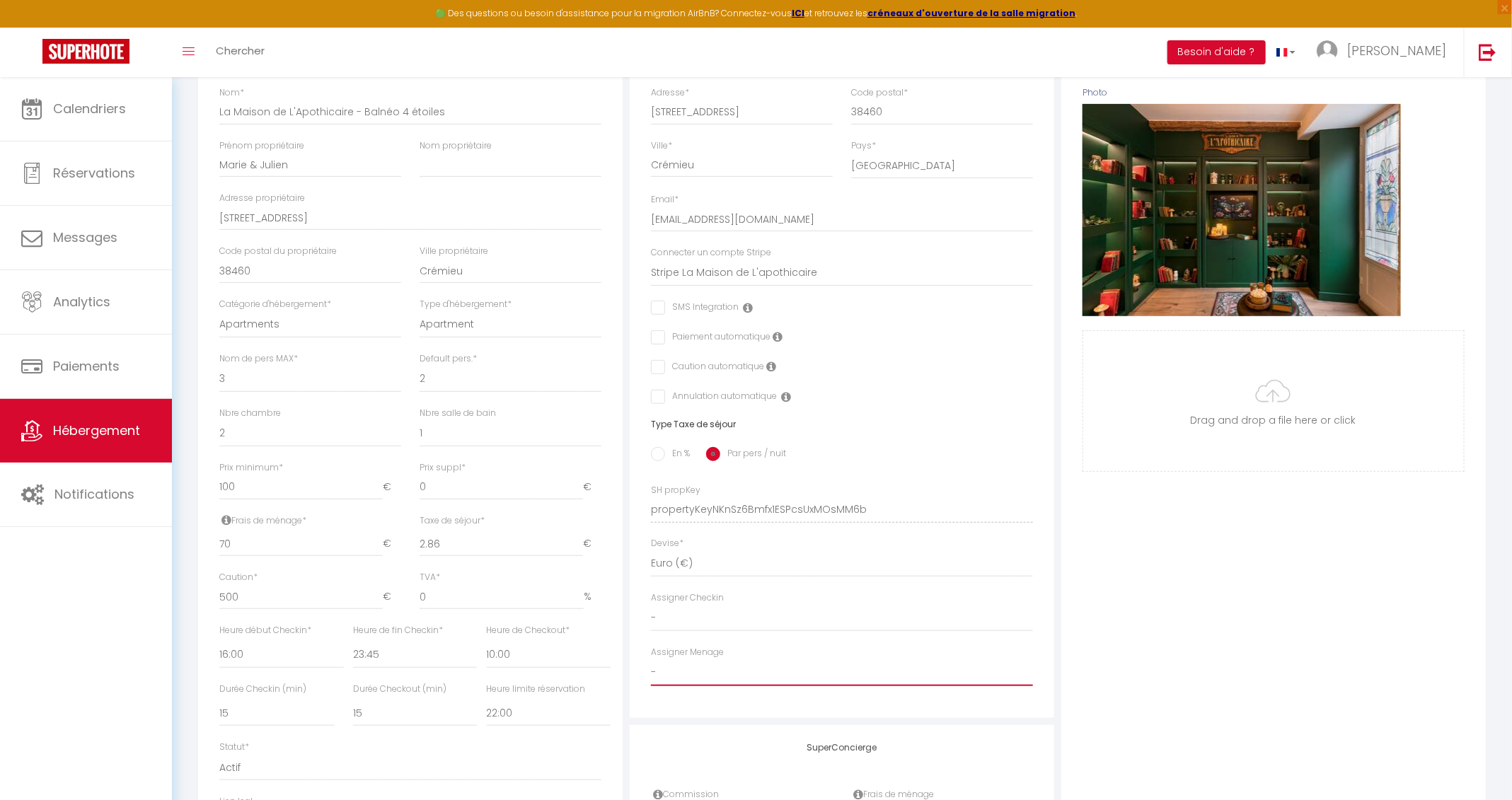
click at [712, 672] on select "- [PERSON_NAME] [PERSON_NAME]" at bounding box center [842, 672] width 382 height 27
click at [651, 659] on select "- [PERSON_NAME] [PERSON_NAME]" at bounding box center [842, 672] width 382 height 27
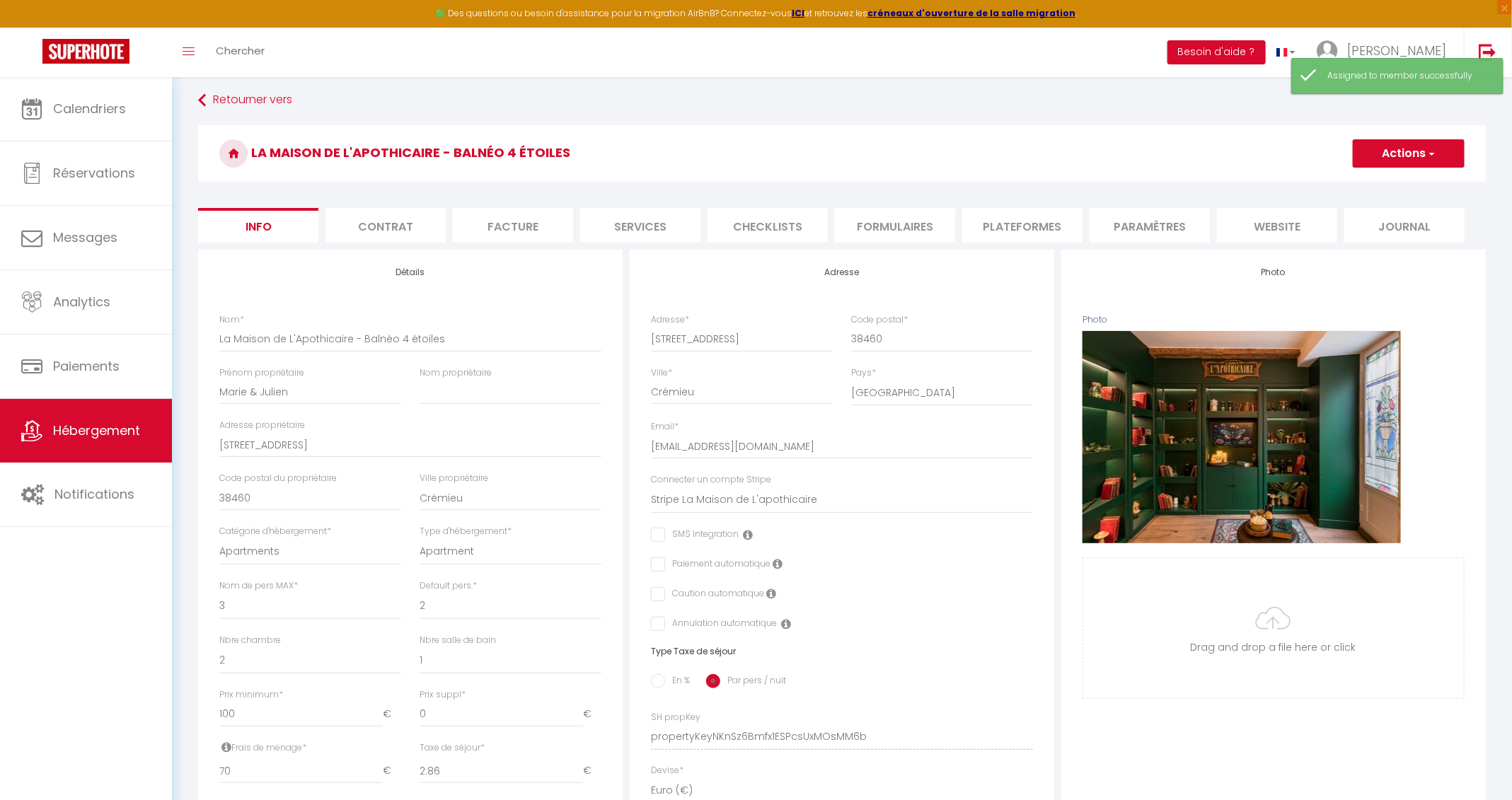
scroll to position [0, 0]
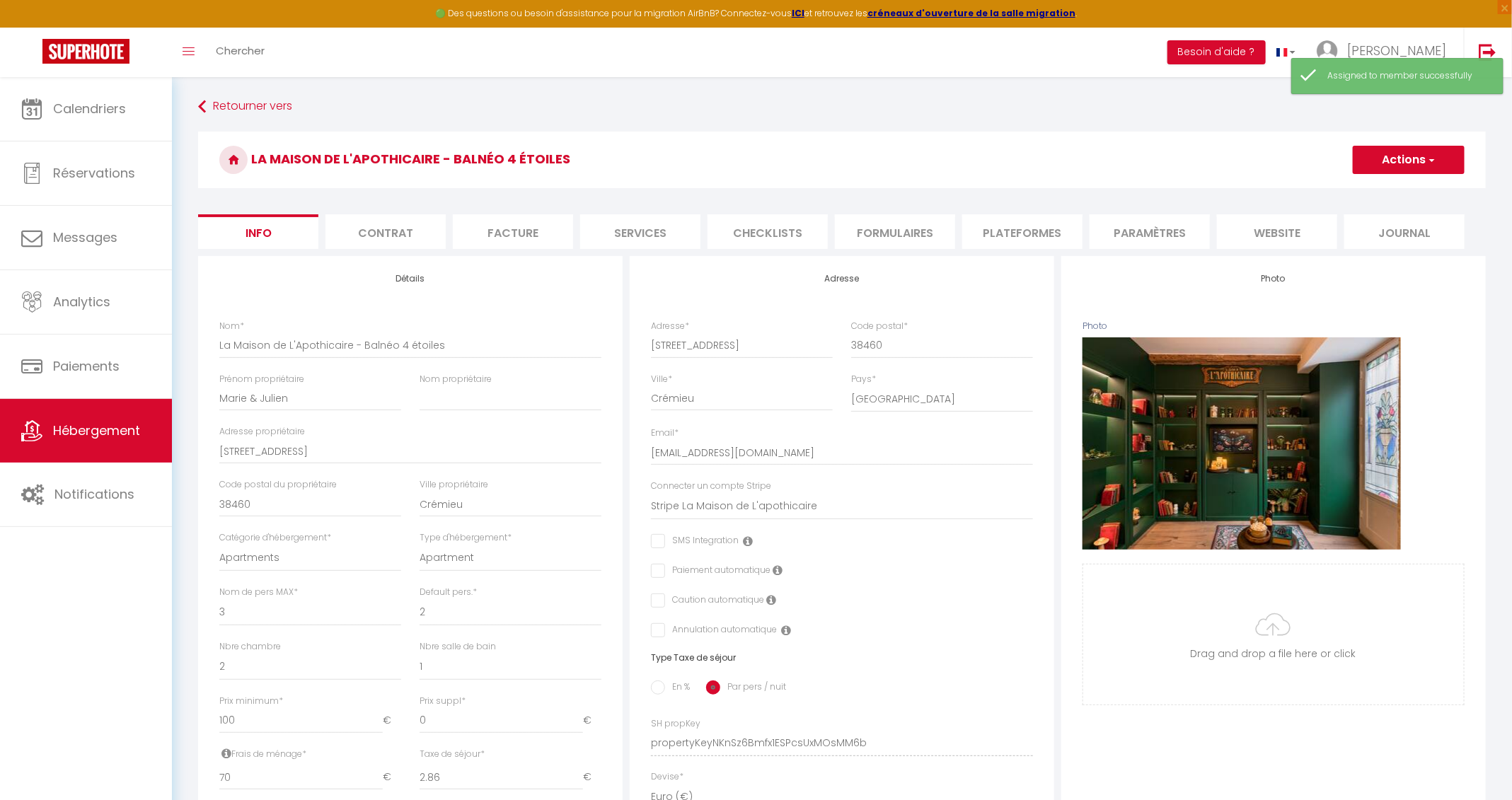
click at [1398, 150] on button "Actions" at bounding box center [1409, 159] width 112 height 29
click at [1353, 189] on input "Enregistrer" at bounding box center [1353, 191] width 52 height 14
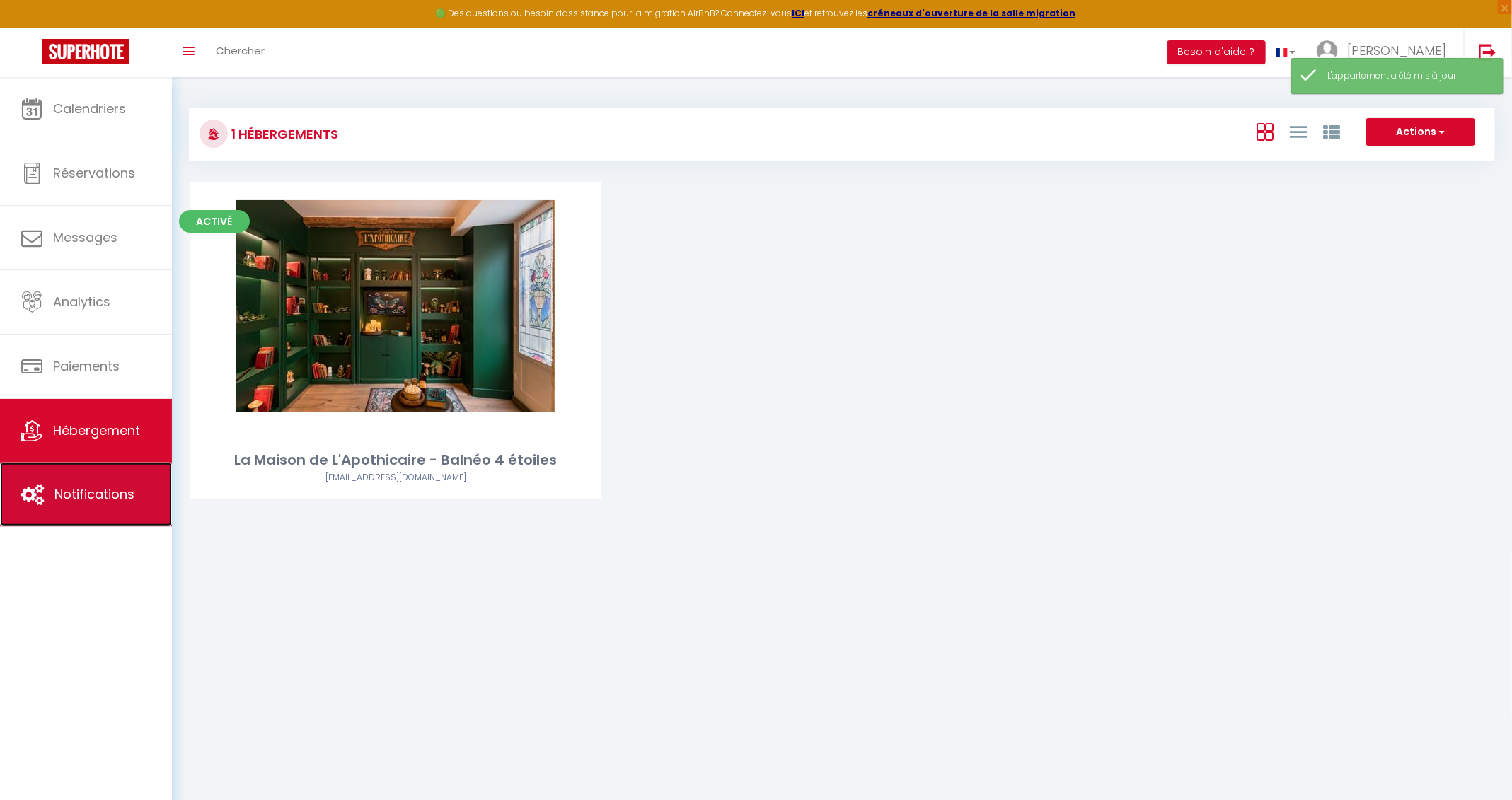
click at [135, 493] on link "Notifications" at bounding box center [86, 494] width 172 height 64
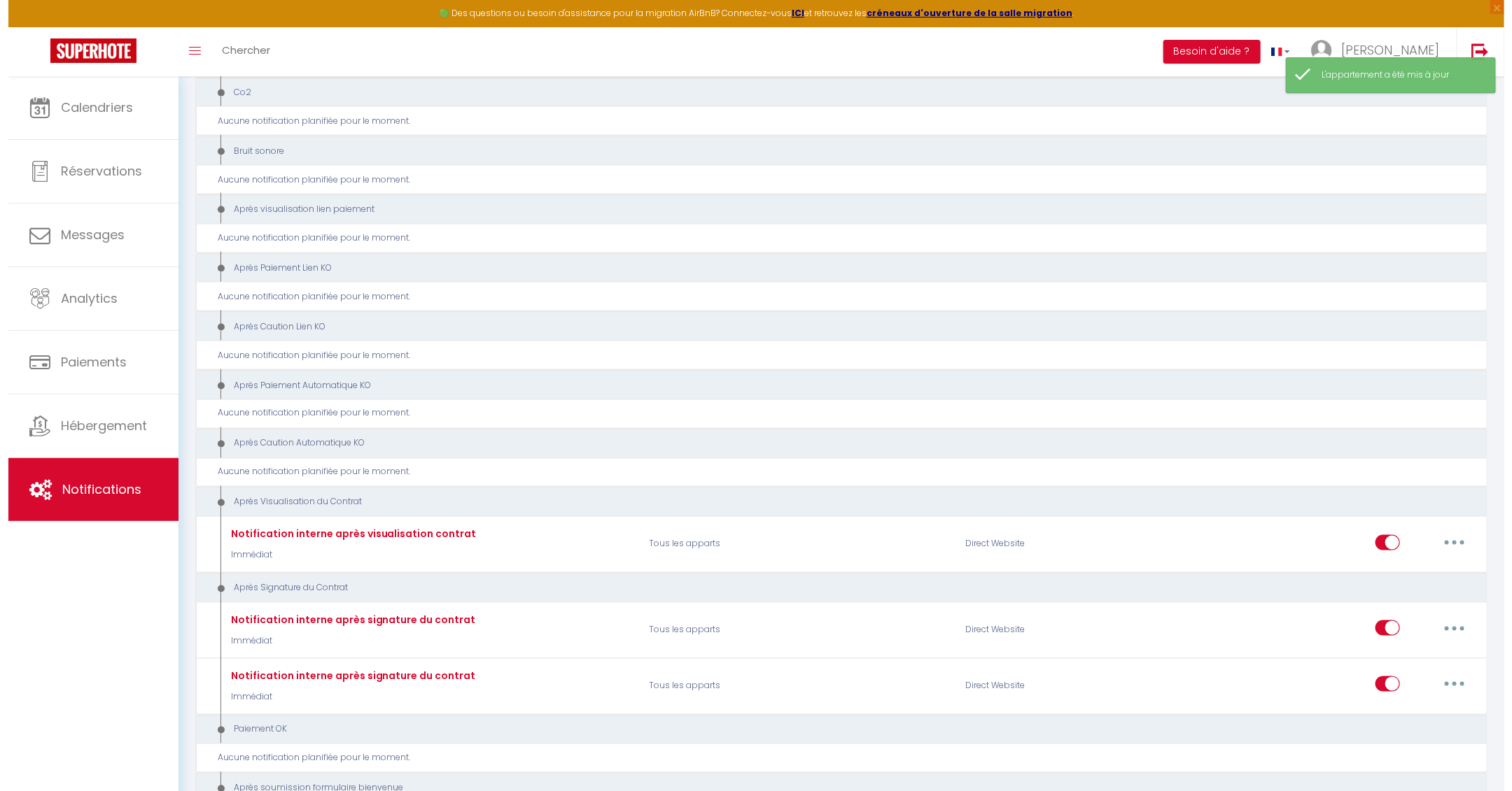
scroll to position [1734, 0]
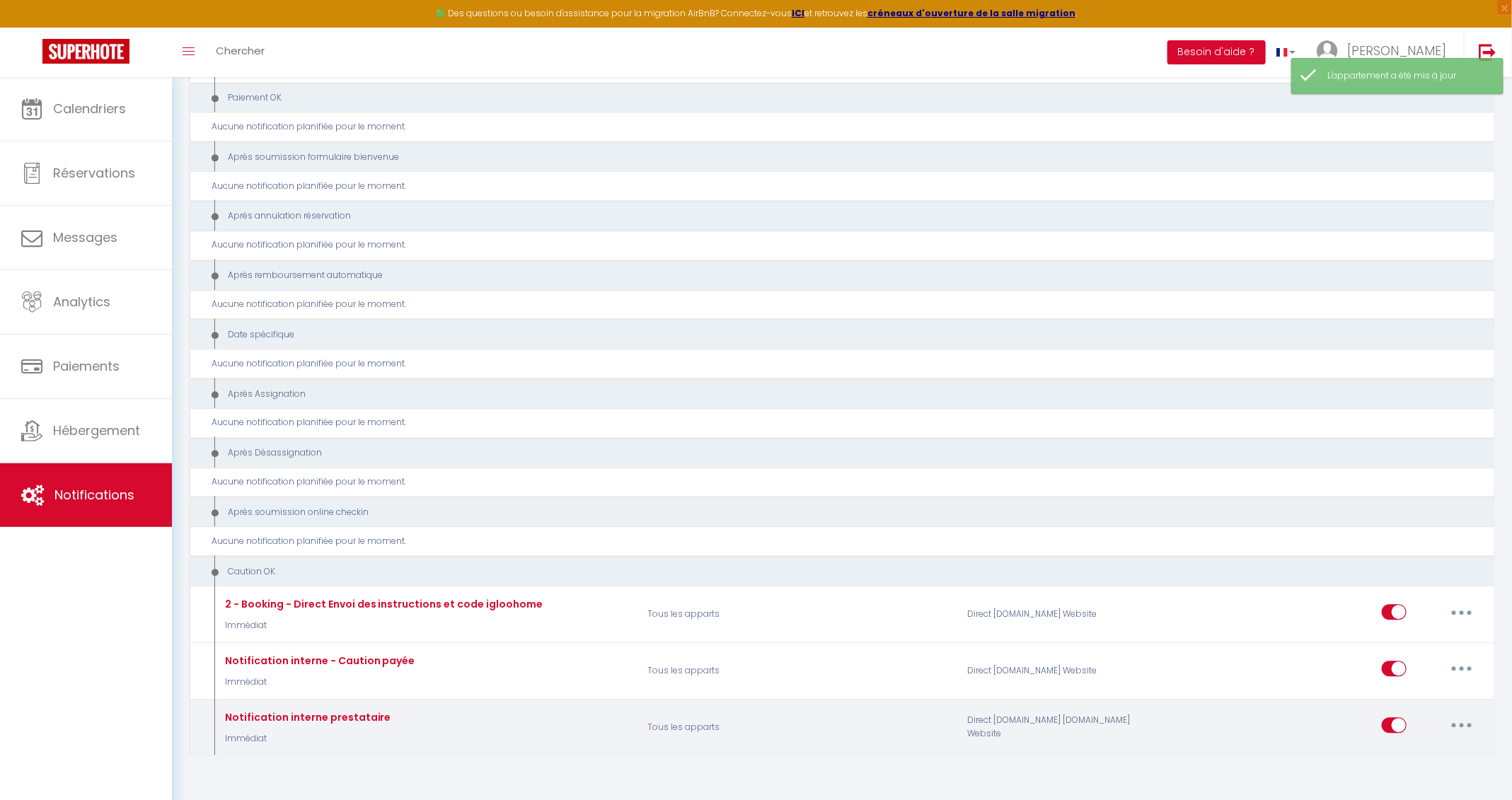
click at [1471, 714] on button "button" at bounding box center [1462, 725] width 39 height 23
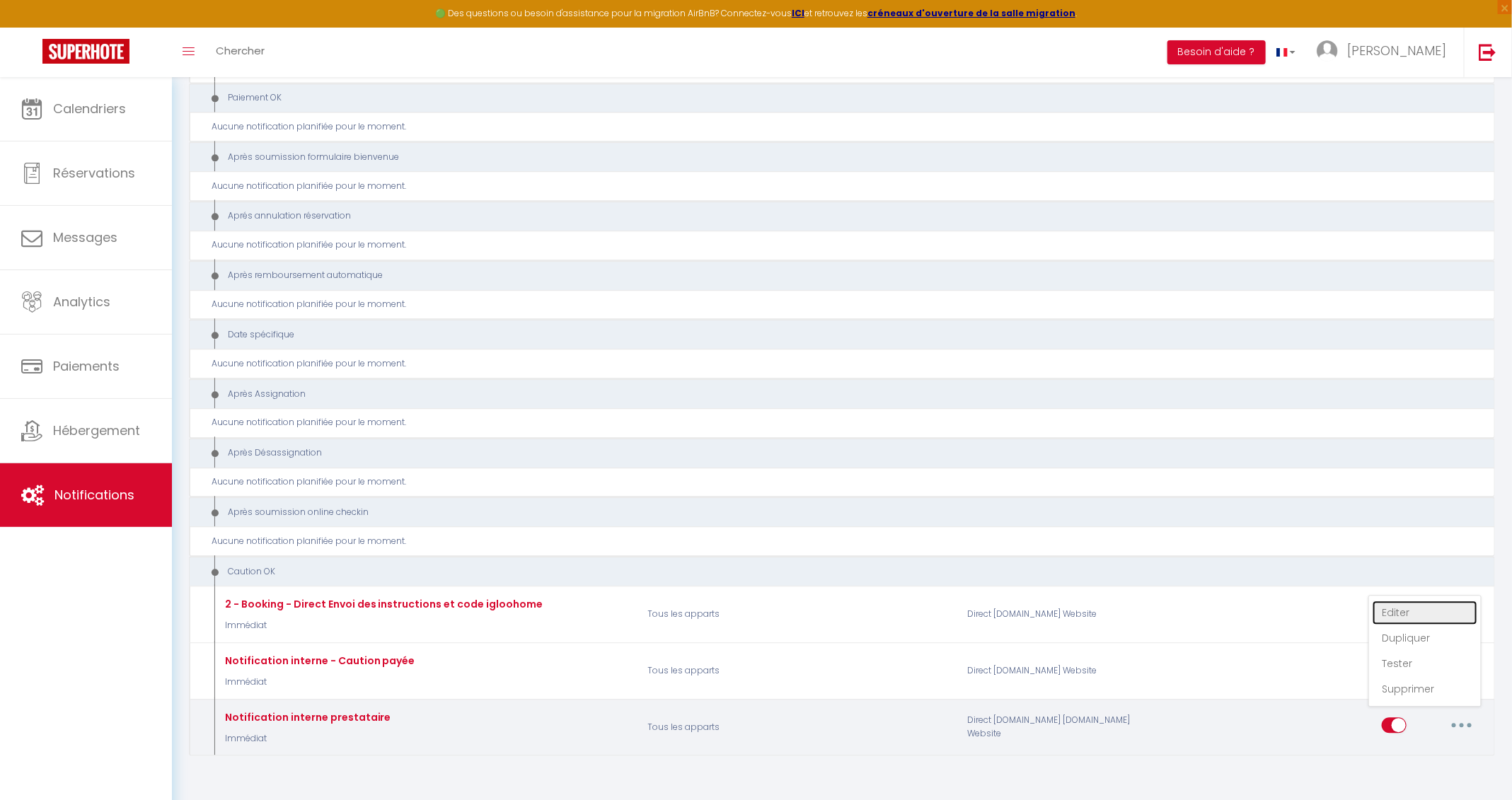
click at [1416, 601] on link "Editer" at bounding box center [1424, 613] width 104 height 24
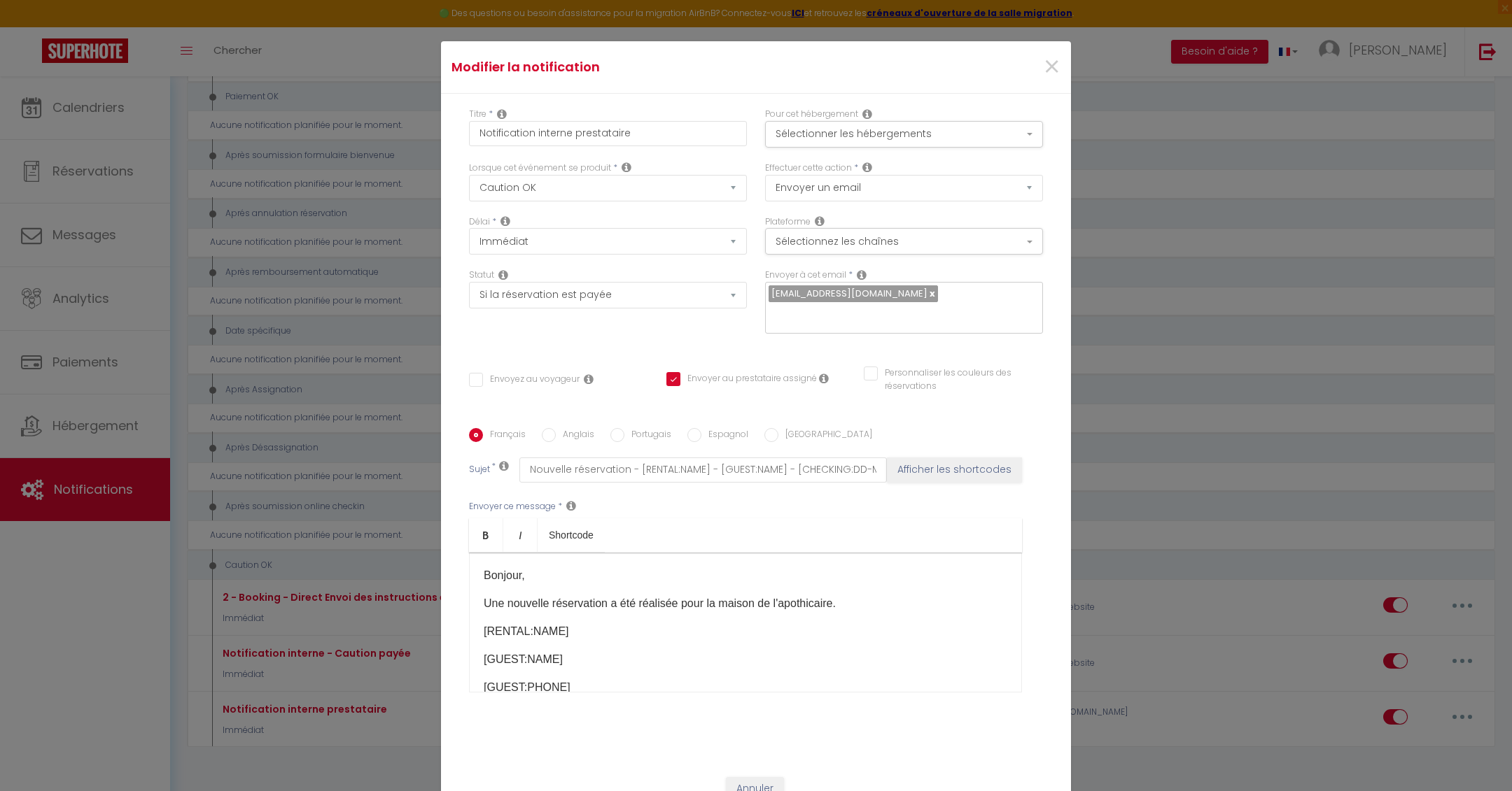
click at [935, 295] on link at bounding box center [931, 294] width 8 height 14
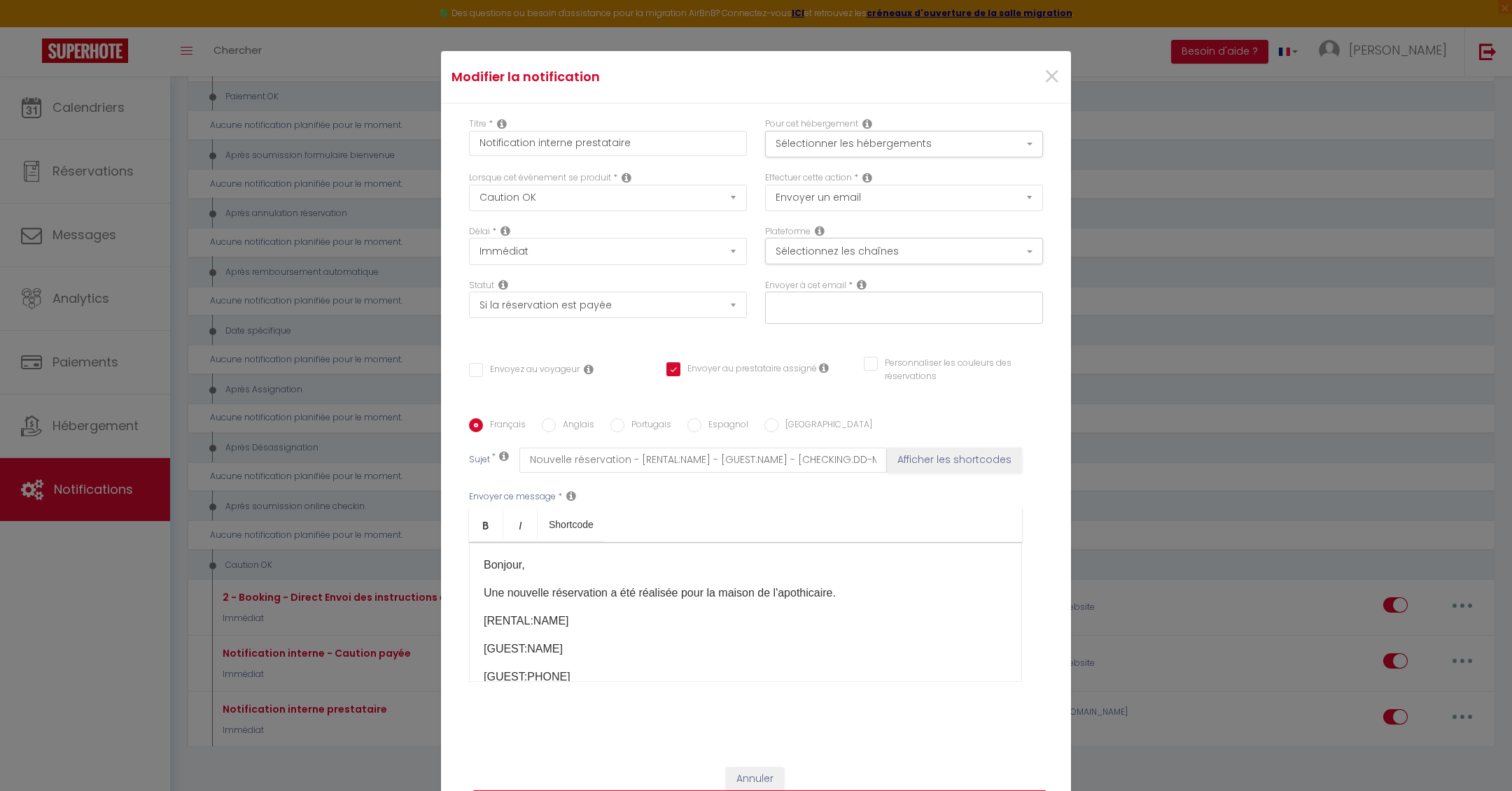
scroll to position [90, 0]
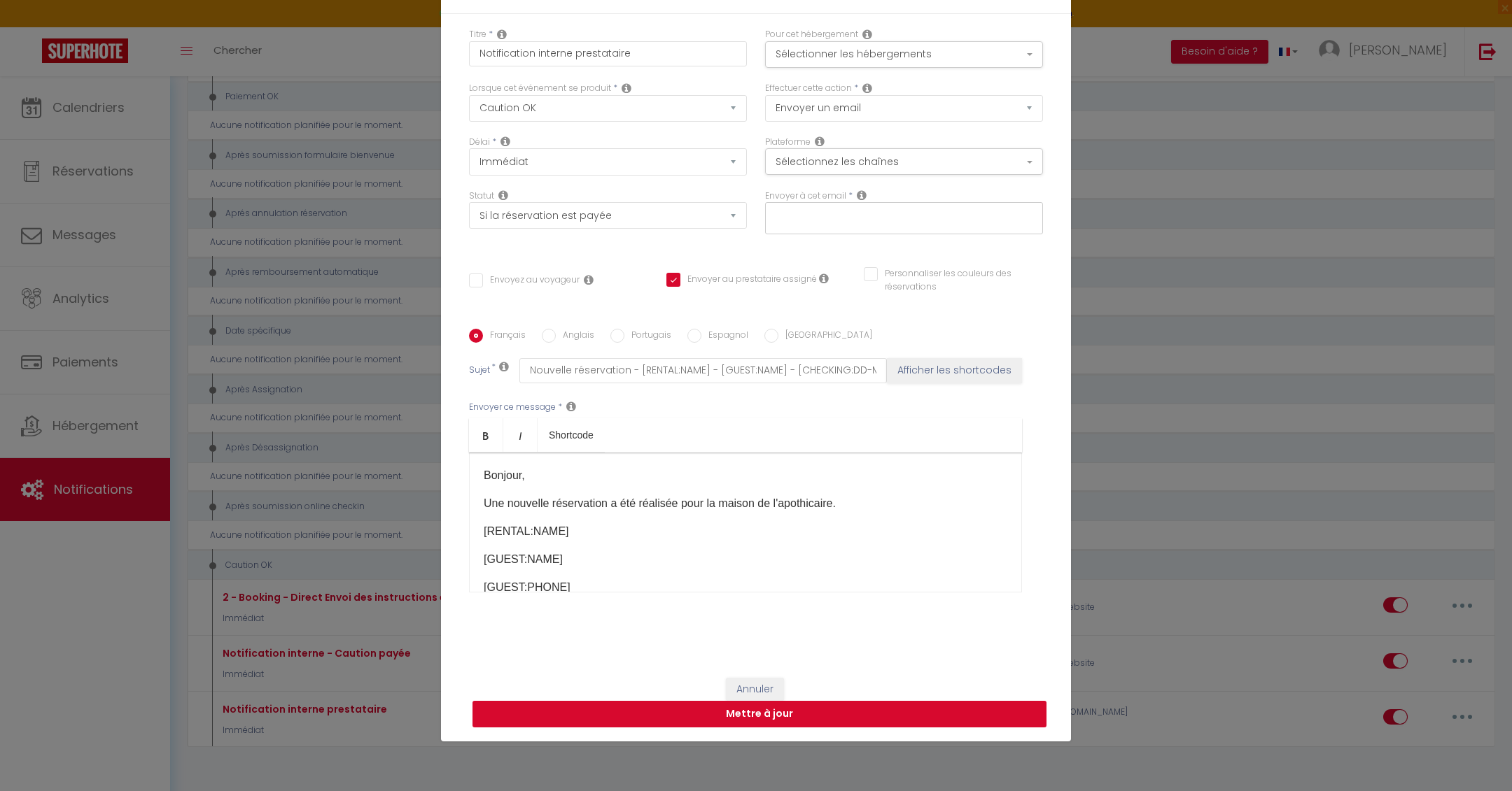
click at [833, 717] on button "Mettre à jour" at bounding box center [759, 714] width 574 height 26
click at [802, 218] on input "text" at bounding box center [900, 215] width 264 height 18
click at [714, 248] on div "Statut Aucun Si la réservation est payée Si réservation non payée Si la caution…" at bounding box center [608, 219] width 296 height 58
click at [787, 96] on select "Envoyer un email Envoyer un SMS Envoyer une notification push" at bounding box center [904, 108] width 278 height 26
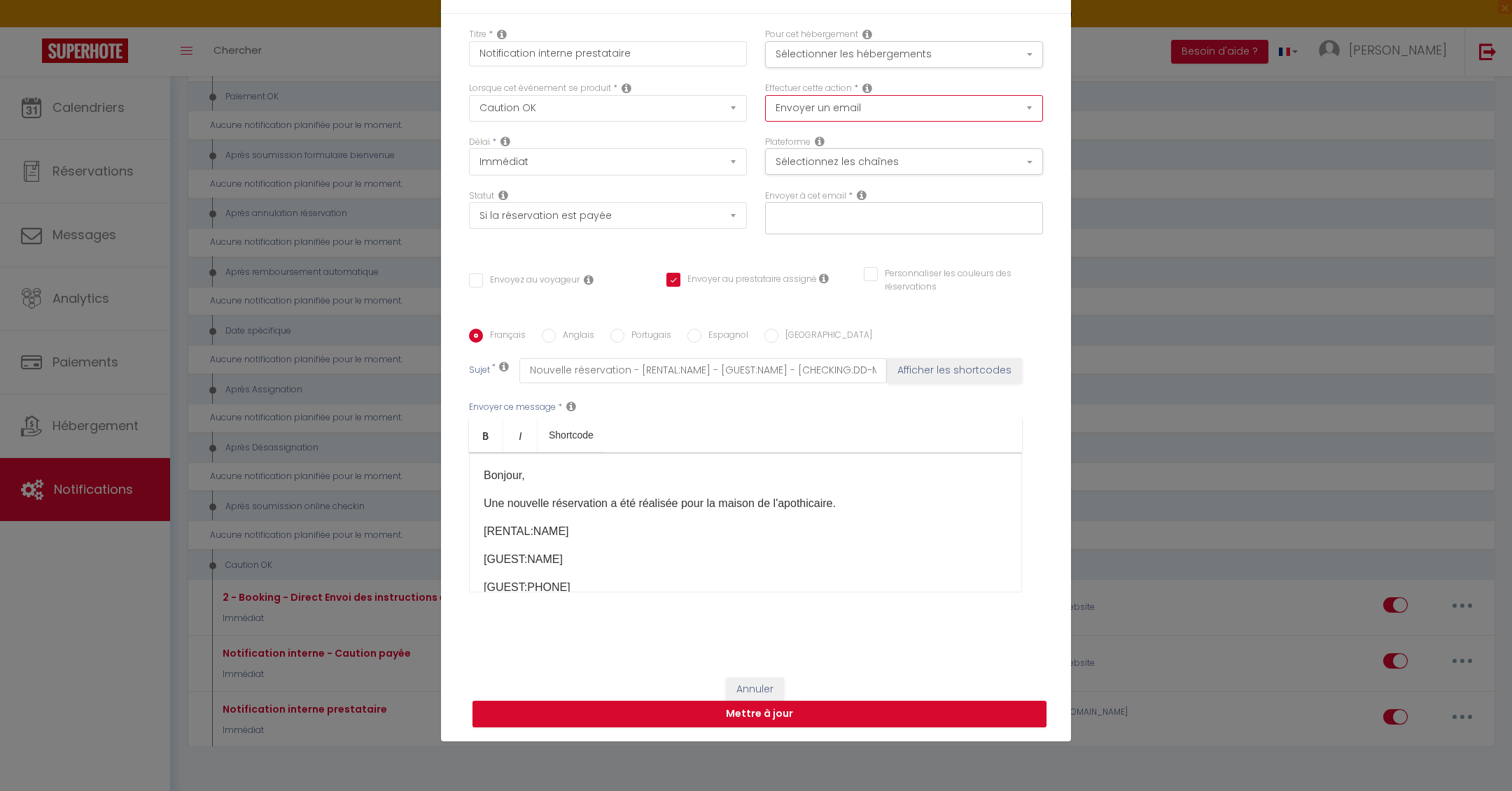
click at [765, 95] on select "Envoyer un email Envoyer un SMS Envoyer une notification push" at bounding box center [904, 108] width 278 height 26
click at [722, 279] on input "Envoyer au prestataire assigné" at bounding box center [741, 280] width 151 height 14
click at [819, 275] on icon at bounding box center [824, 279] width 10 height 12
click at [831, 222] on input "text" at bounding box center [900, 215] width 264 height 18
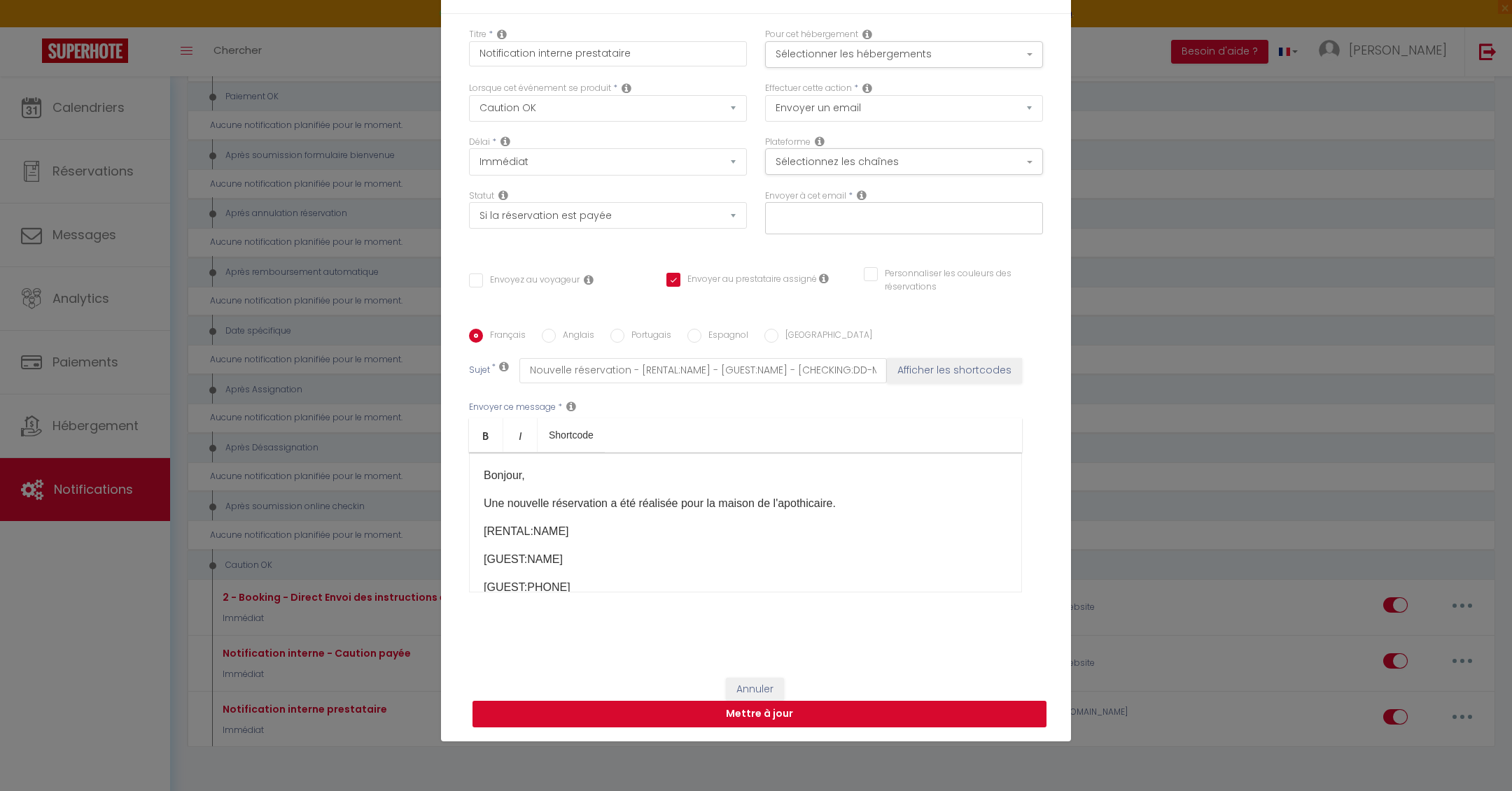
click at [781, 709] on button "Mettre à jour" at bounding box center [759, 714] width 574 height 26
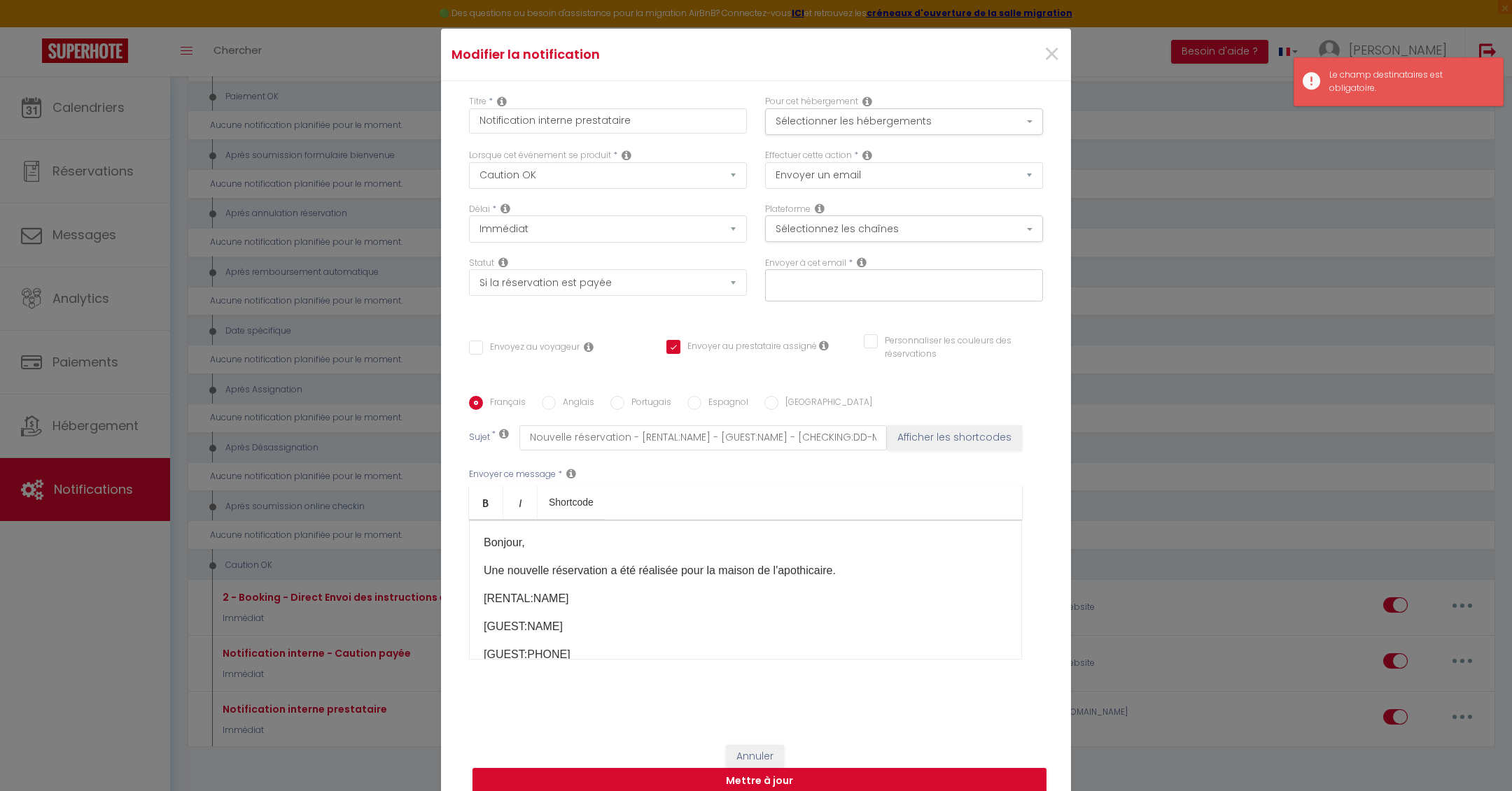
scroll to position [0, 0]
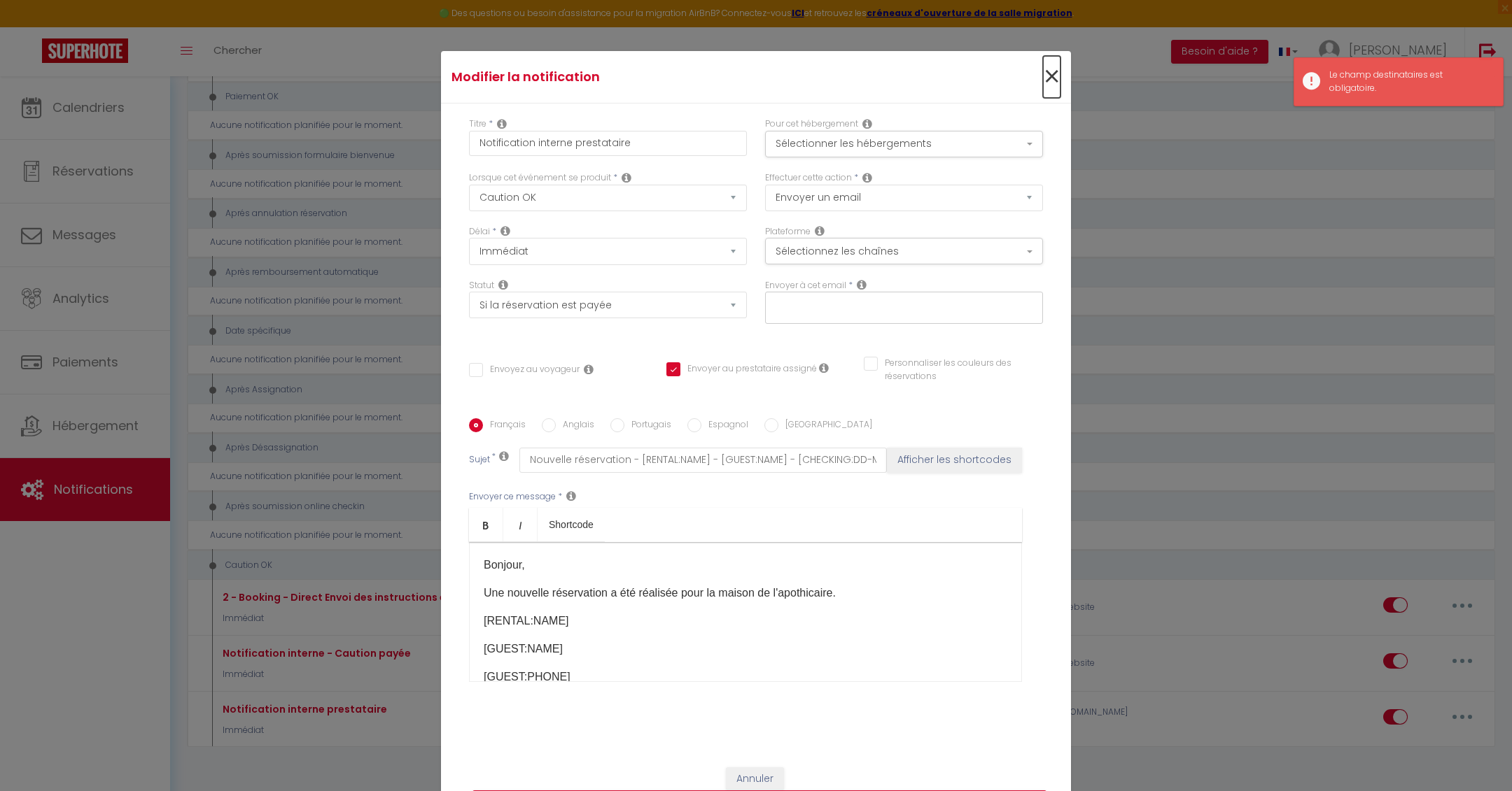
click at [1049, 69] on span "×" at bounding box center [1052, 77] width 18 height 42
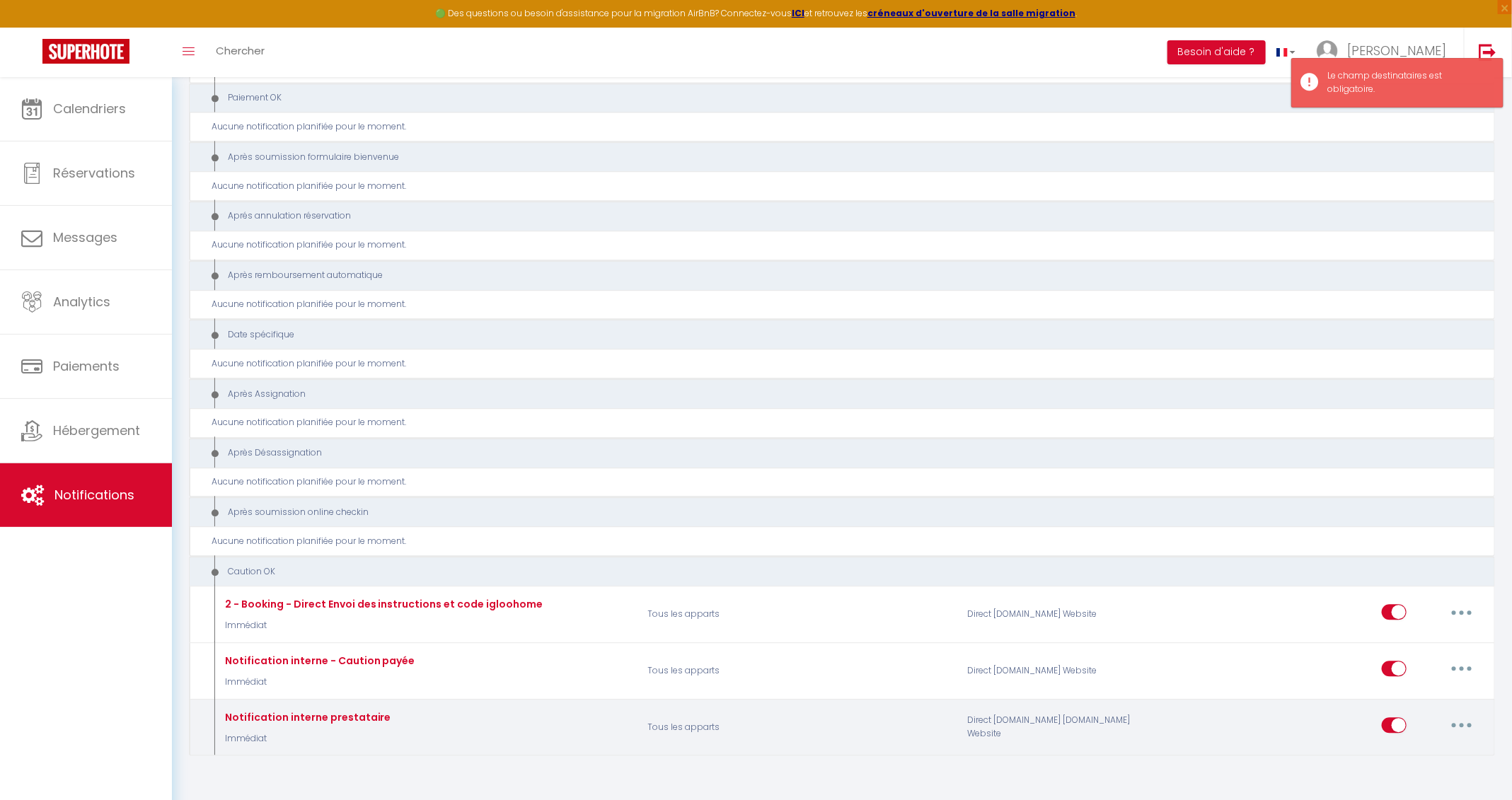
click at [1469, 708] on div "Editer Dupliquer Tester Supprimer" at bounding box center [1431, 728] width 99 height 41
click at [1461, 714] on button "button" at bounding box center [1462, 725] width 39 height 23
click at [1418, 601] on link "Editer" at bounding box center [1424, 613] width 104 height 24
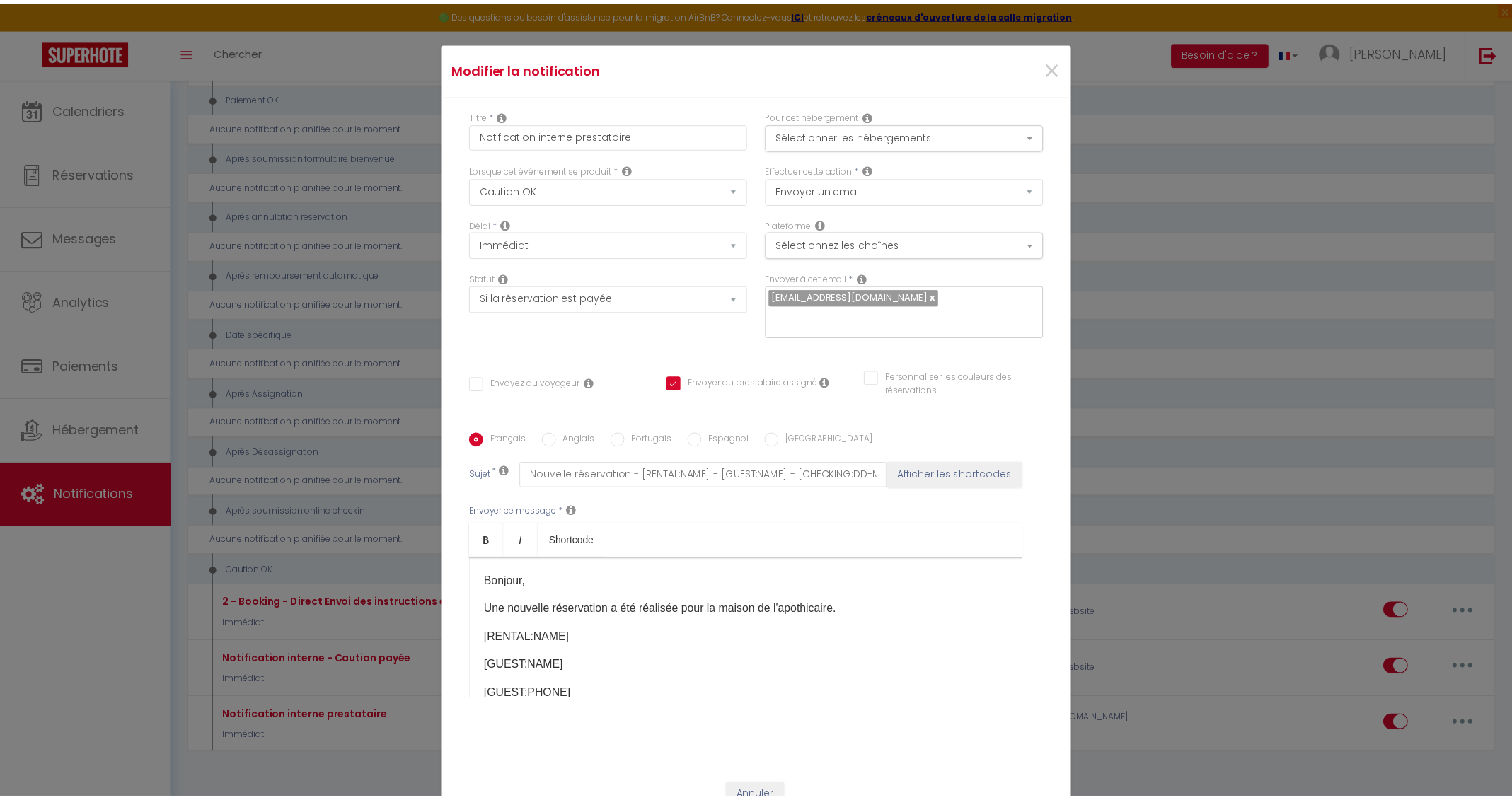
scroll to position [91, 0]
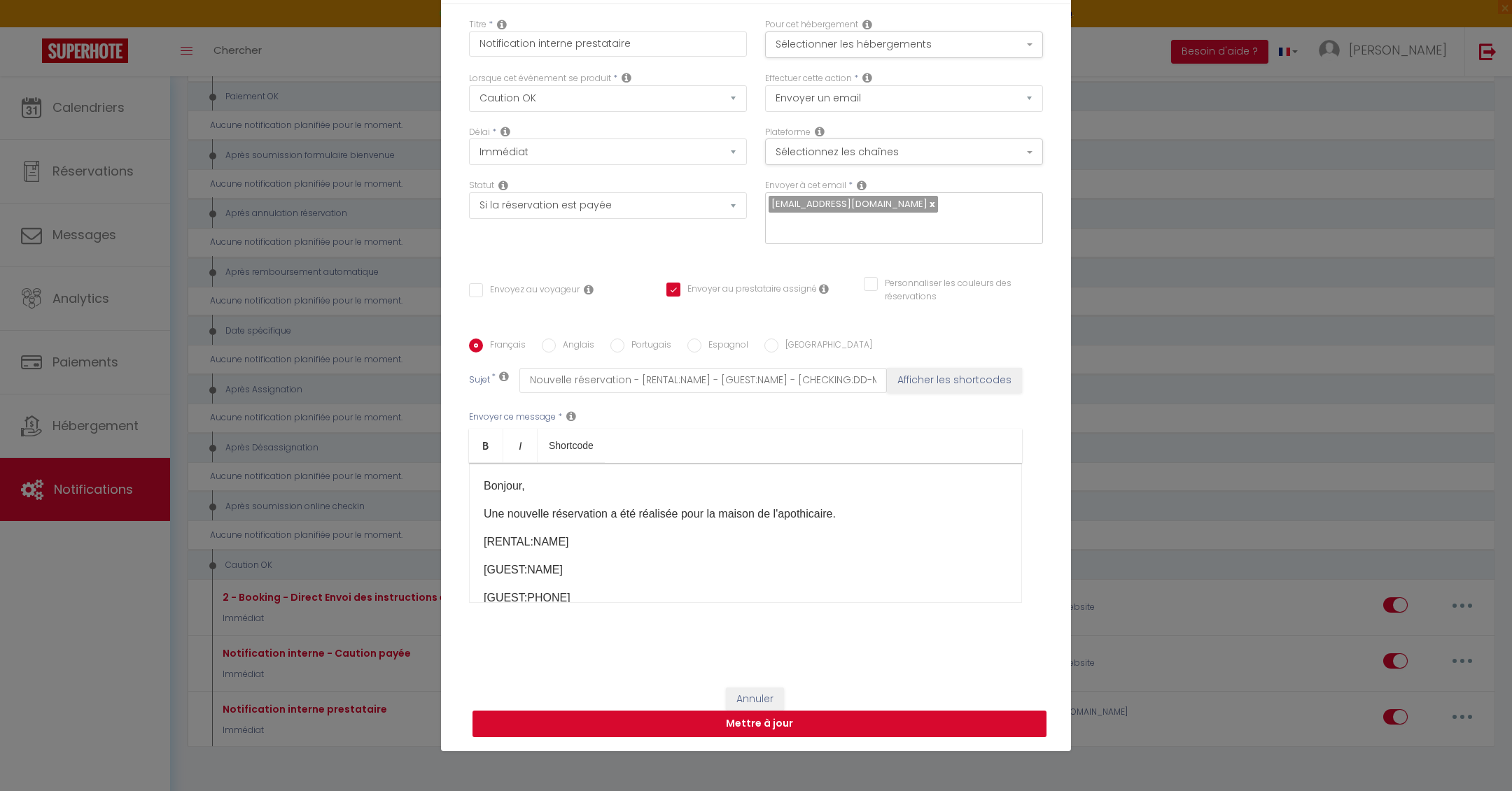
click at [781, 725] on button "Mettre à jour" at bounding box center [759, 724] width 574 height 26
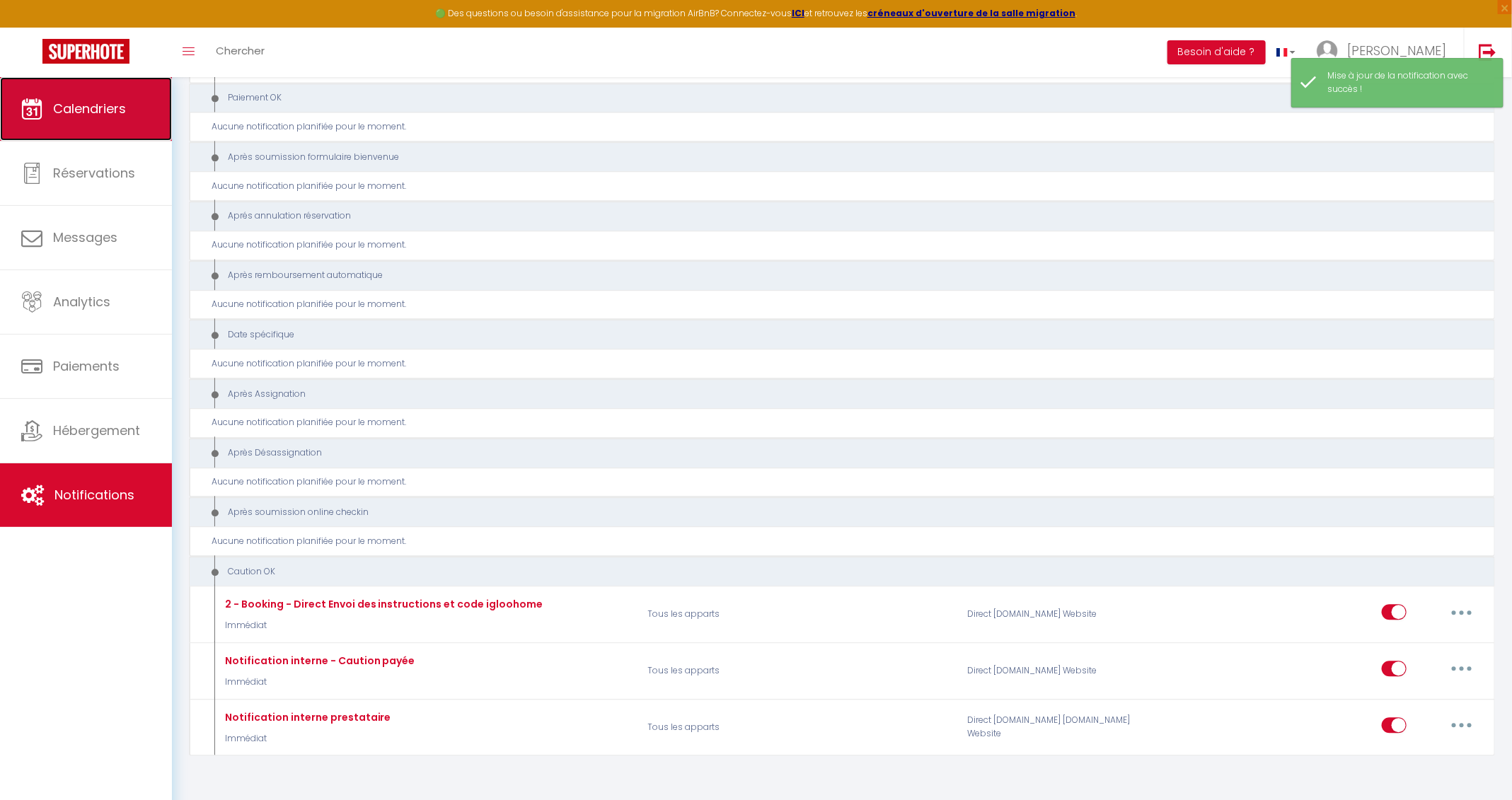
click at [153, 124] on link "Calendriers" at bounding box center [86, 108] width 172 height 64
